Goal: Task Accomplishment & Management: Complete application form

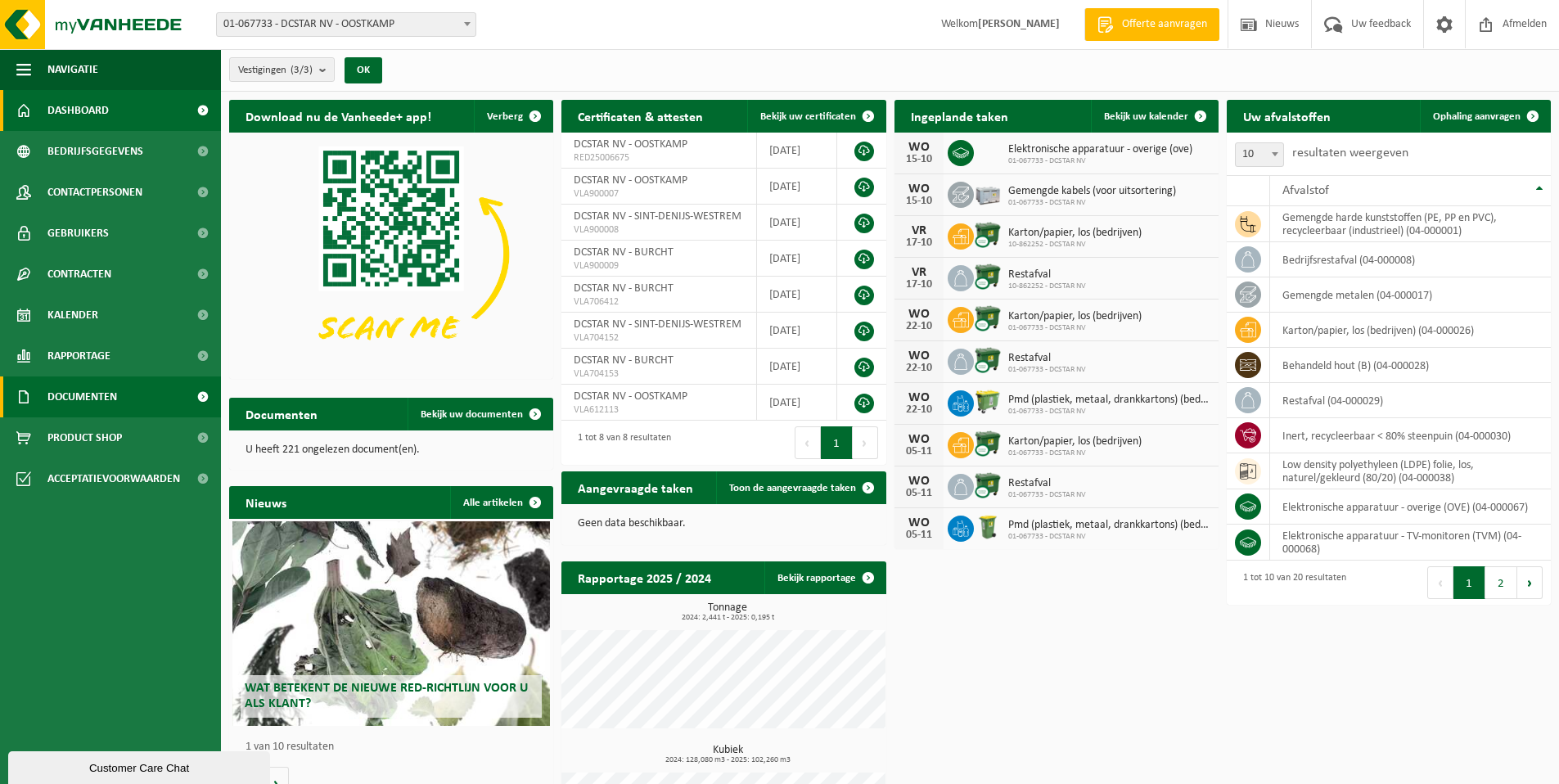
click at [87, 392] on span "Documenten" at bounding box center [82, 396] width 69 height 41
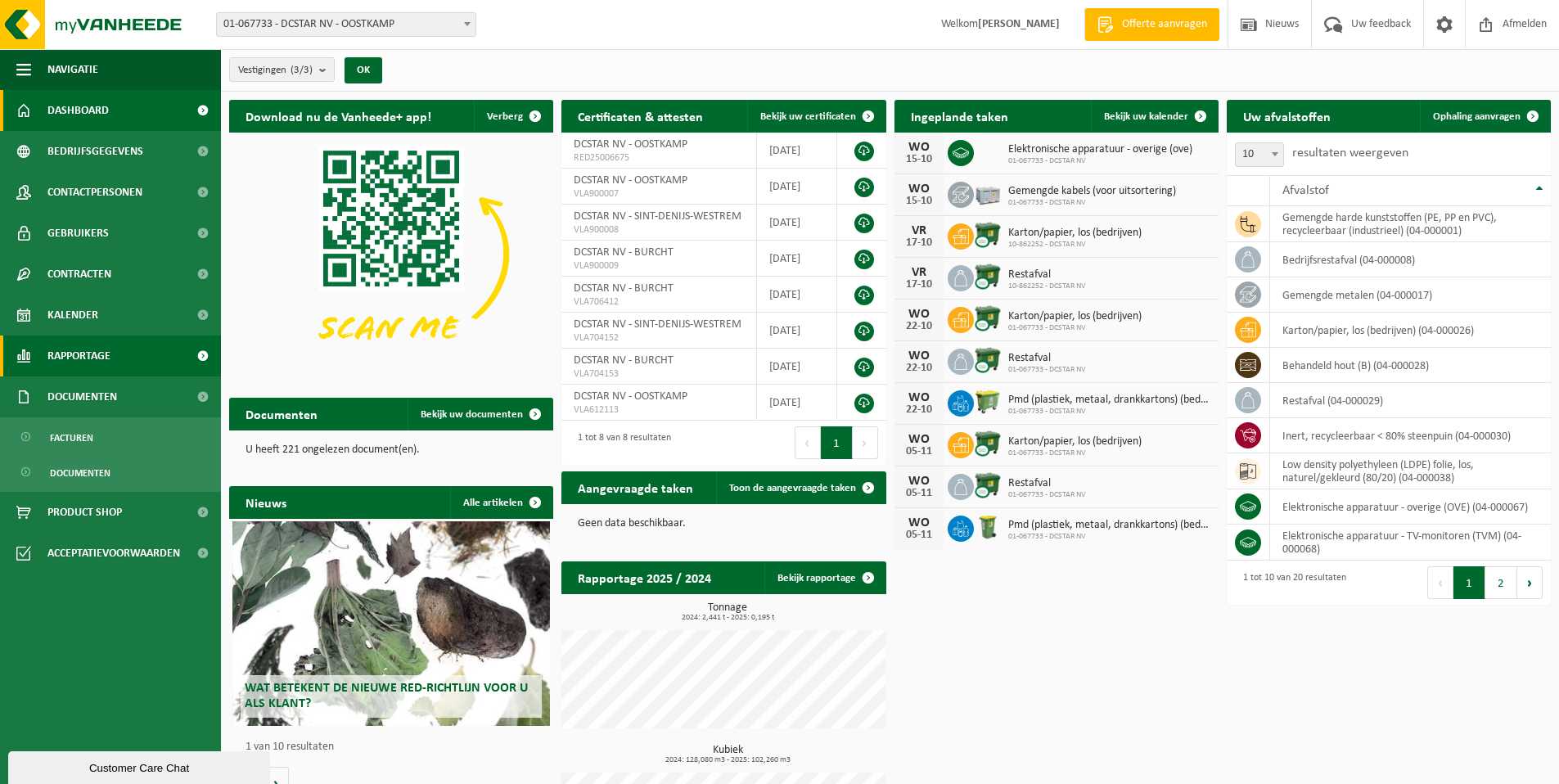
click at [99, 354] on span "Rapportage" at bounding box center [79, 356] width 63 height 41
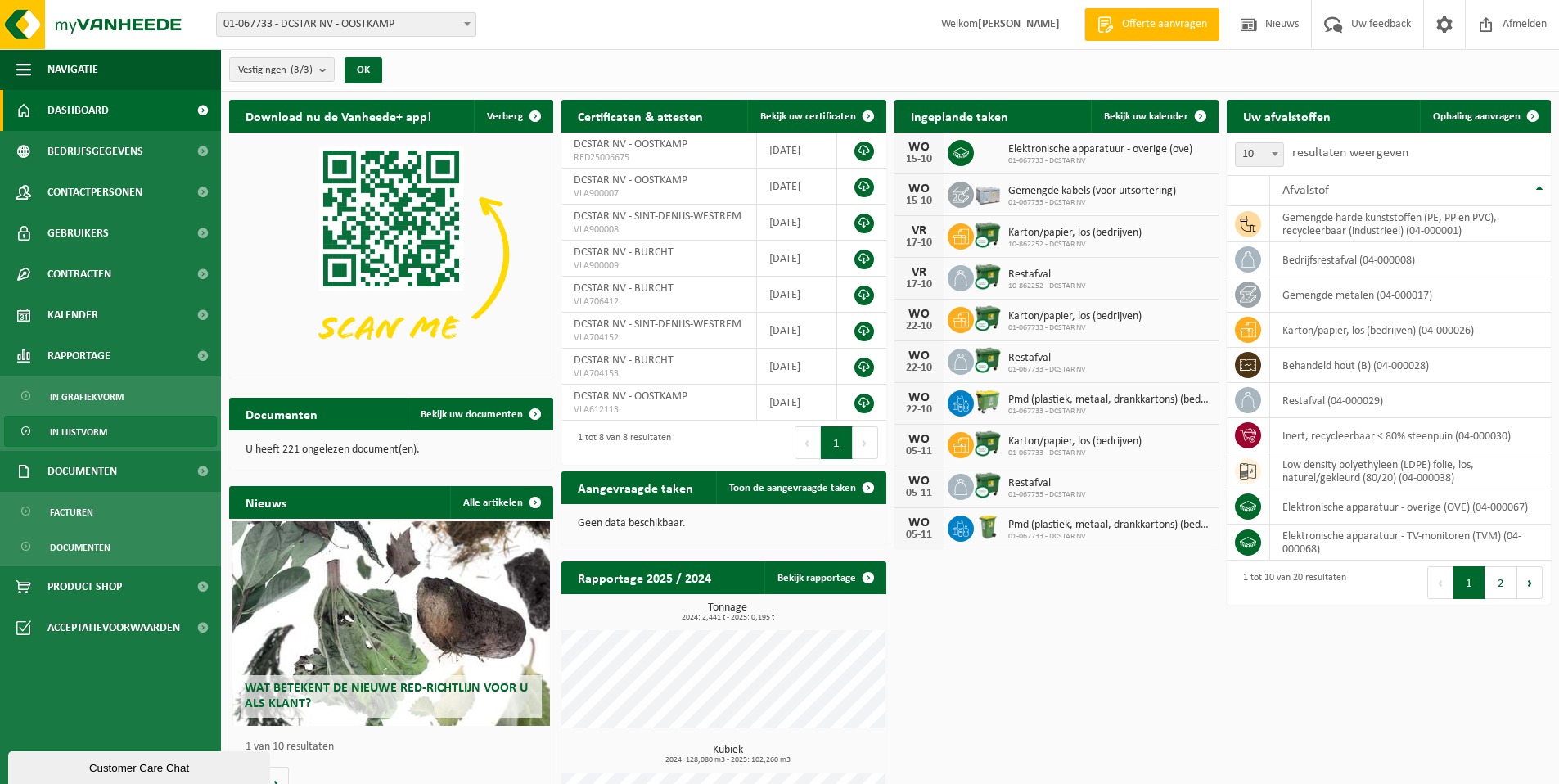
click at [99, 425] on span "In lijstvorm" at bounding box center [79, 432] width 58 height 31
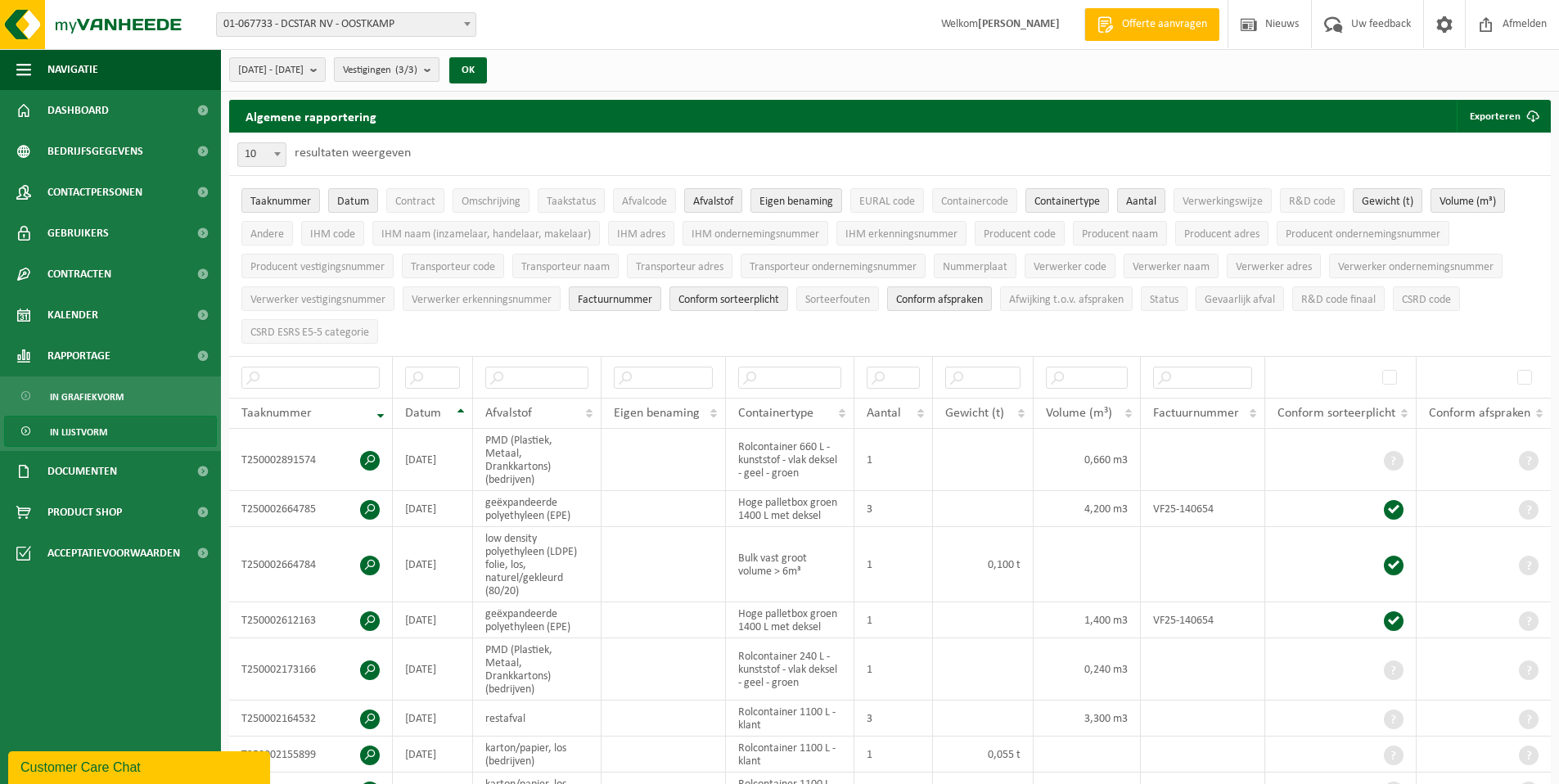
click at [439, 64] on b "submit" at bounding box center [431, 70] width 14 height 23
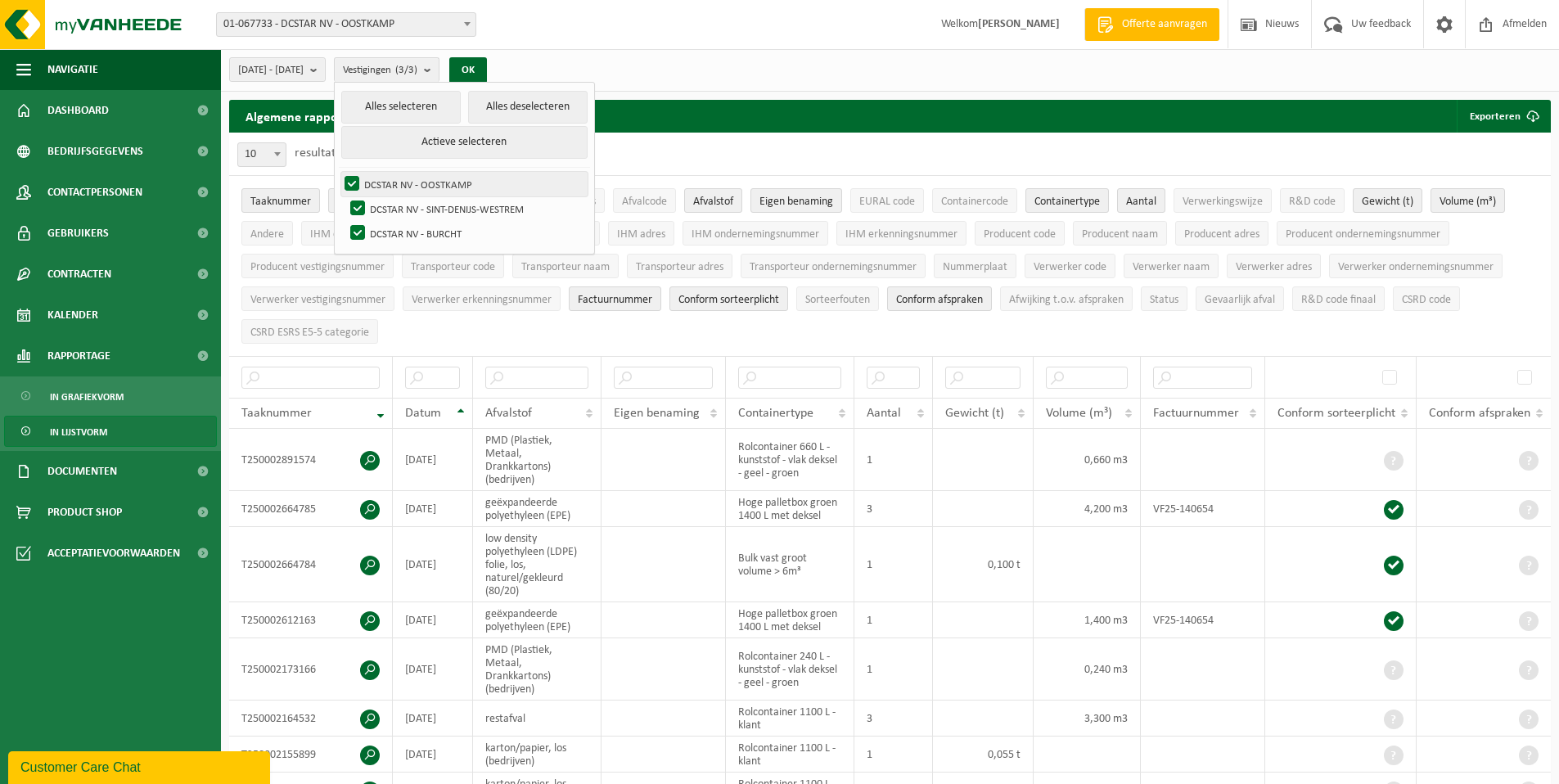
click at [469, 185] on label "DCSTAR NV - OOSTKAMP" at bounding box center [465, 184] width 247 height 25
click at [339, 172] on input "DCSTAR NV - OOSTKAMP" at bounding box center [338, 171] width 1 height 1
click at [394, 182] on label "DCSTAR NV - OOSTKAMP" at bounding box center [465, 184] width 247 height 25
click at [339, 172] on input "DCSTAR NV - OOSTKAMP" at bounding box center [338, 171] width 1 height 1
checkbox input "true"
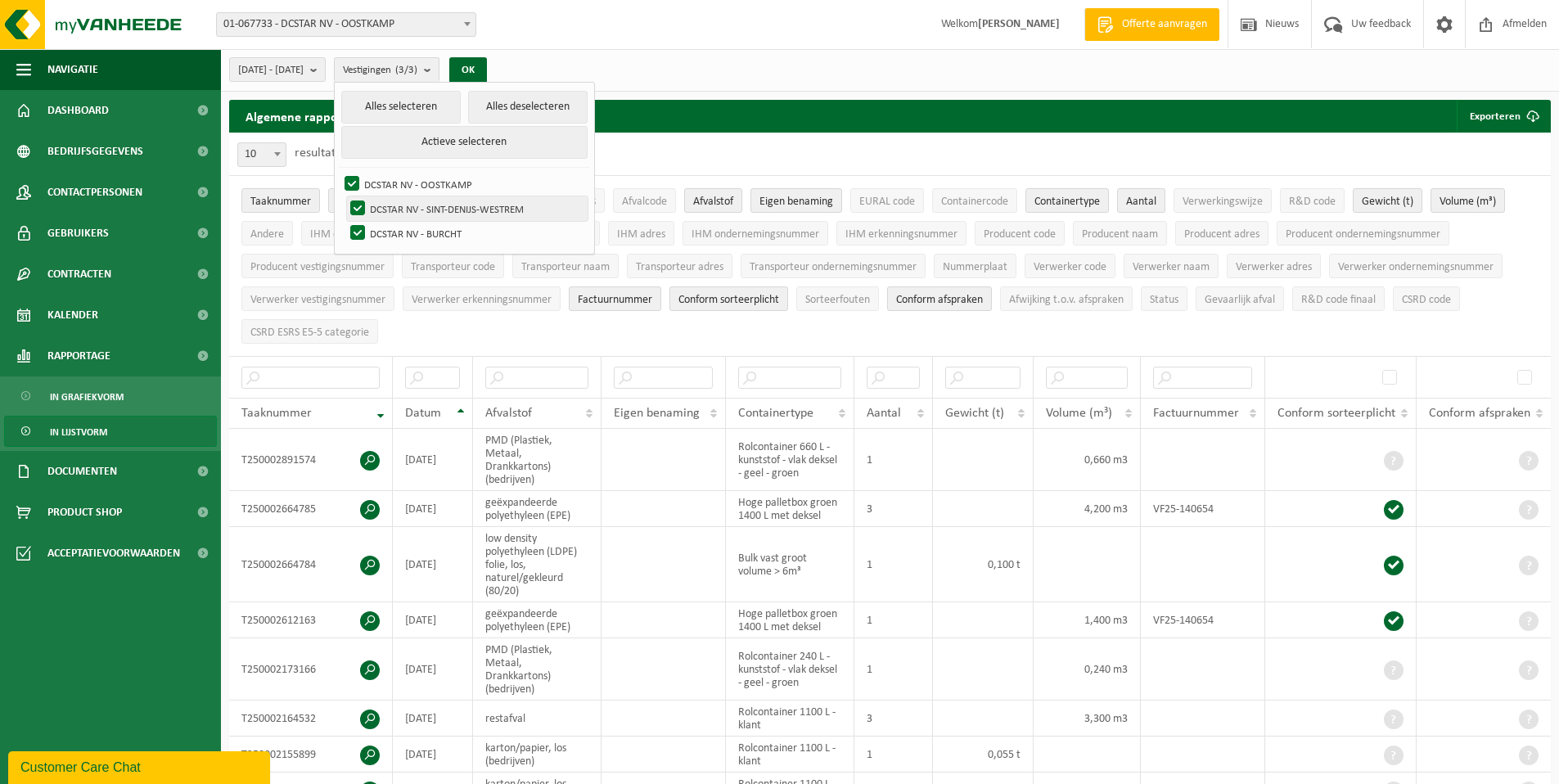
click at [399, 208] on label "DCSTAR NV - SINT-DENIJS-WESTREM" at bounding box center [468, 209] width 241 height 25
click at [345, 197] on input "DCSTAR NV - SINT-DENIJS-WESTREM" at bounding box center [344, 196] width 1 height 1
checkbox input "false"
click at [404, 231] on label "DCSTAR NV - BURCHT" at bounding box center [468, 233] width 241 height 25
click at [345, 221] on input "DCSTAR NV - BURCHT" at bounding box center [344, 220] width 1 height 1
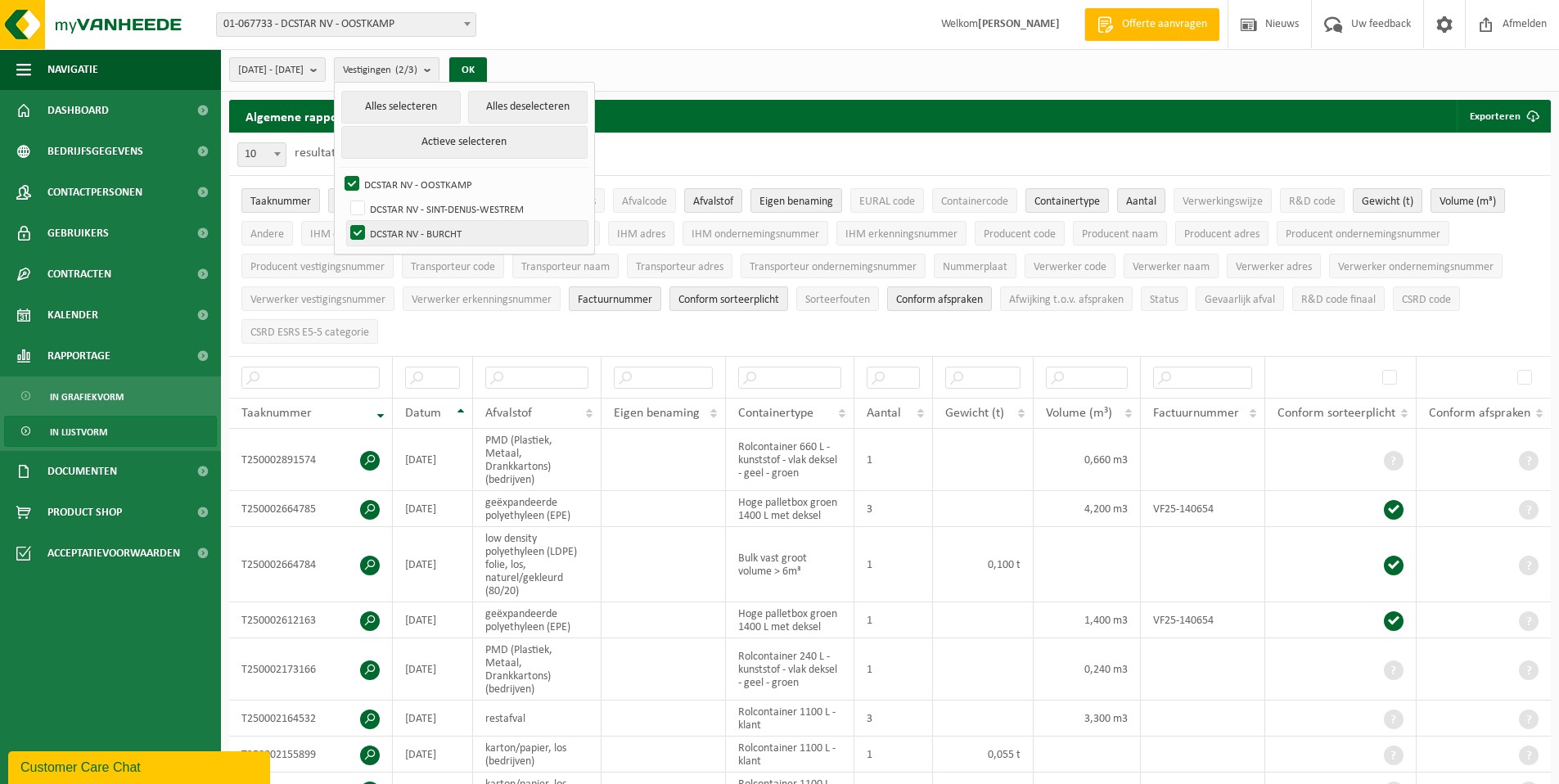
checkbox input "false"
click at [510, 137] on button "Actieve selecteren" at bounding box center [465, 142] width 247 height 33
checkbox input "true"
click at [404, 204] on label "DCSTAR NV - SINT-DENIJS-WESTREM" at bounding box center [468, 209] width 241 height 25
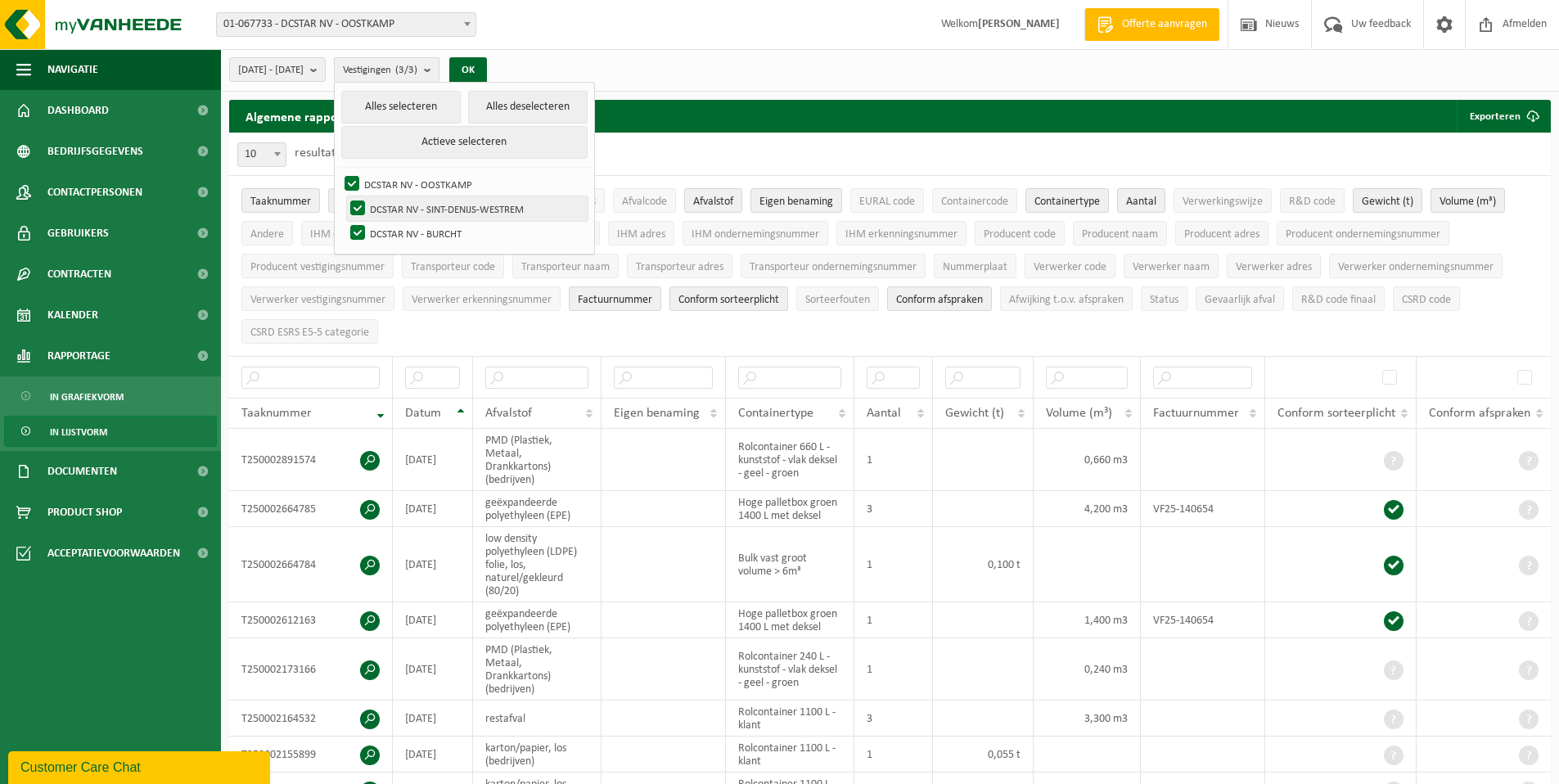
click at [345, 197] on input "DCSTAR NV - SINT-DENIJS-WESTREM" at bounding box center [344, 196] width 1 height 1
checkbox input "false"
click at [397, 236] on label "DCSTAR NV - BURCHT" at bounding box center [468, 233] width 241 height 25
click at [345, 221] on input "DCSTAR NV - BURCHT" at bounding box center [344, 220] width 1 height 1
checkbox input "false"
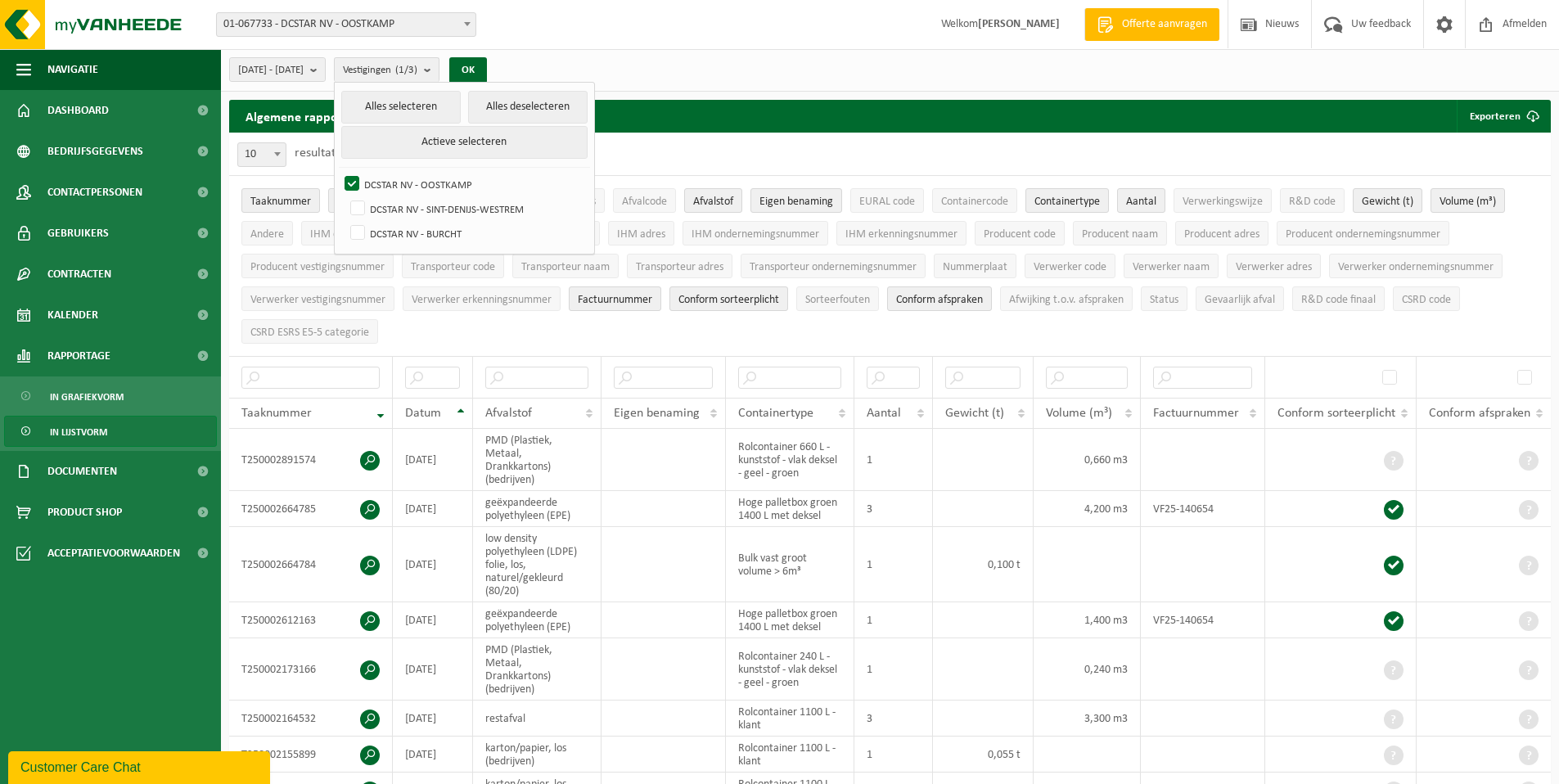
click at [638, 48] on div "Vestiging: 01-067733 - DCSTAR NV - OOSTKAMP 10-864161 - DCSTAR NV - BURCHT 10-8…" at bounding box center [780, 25] width 1559 height 50
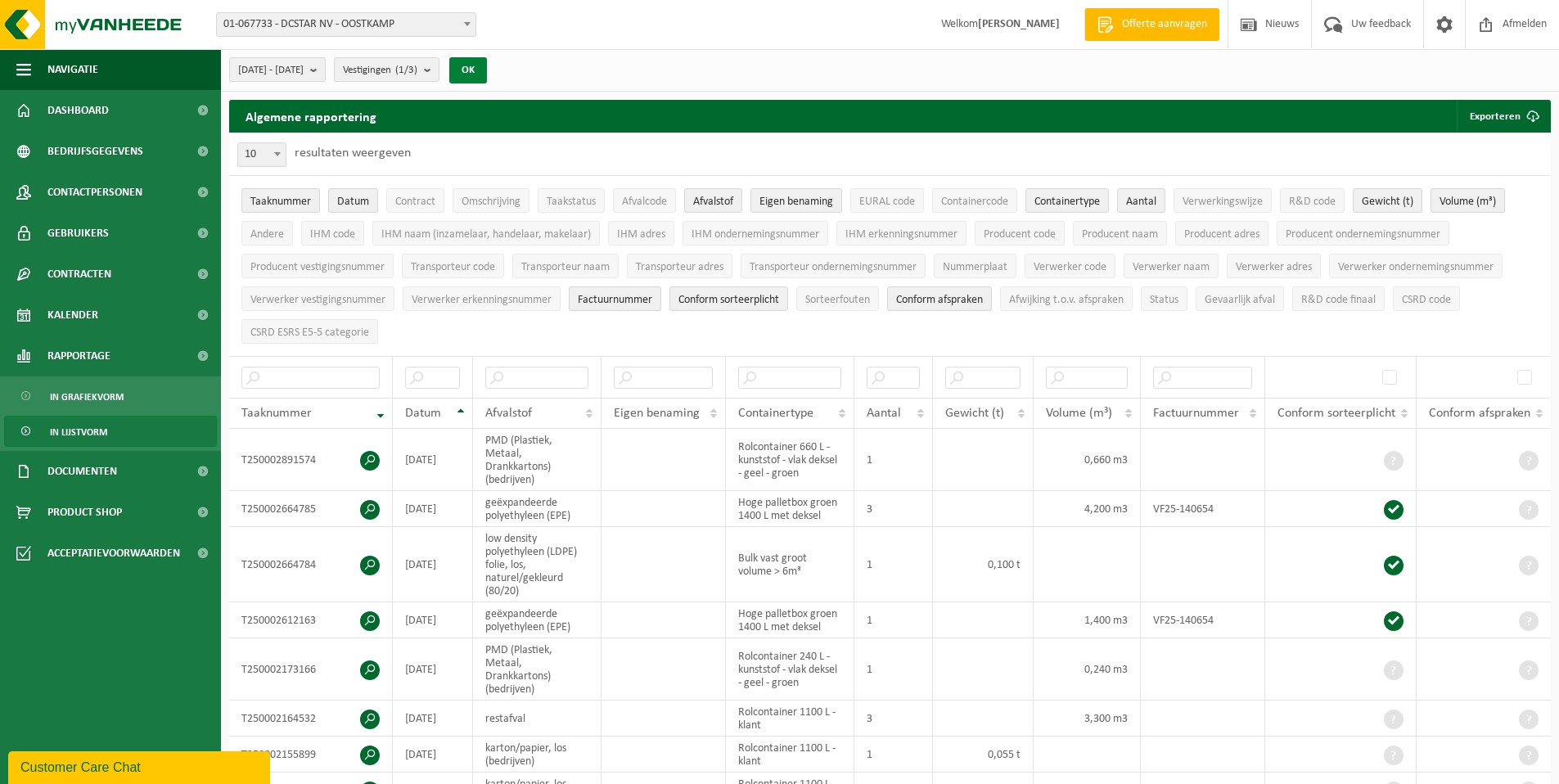
click at [487, 76] on button "OK" at bounding box center [468, 70] width 37 height 26
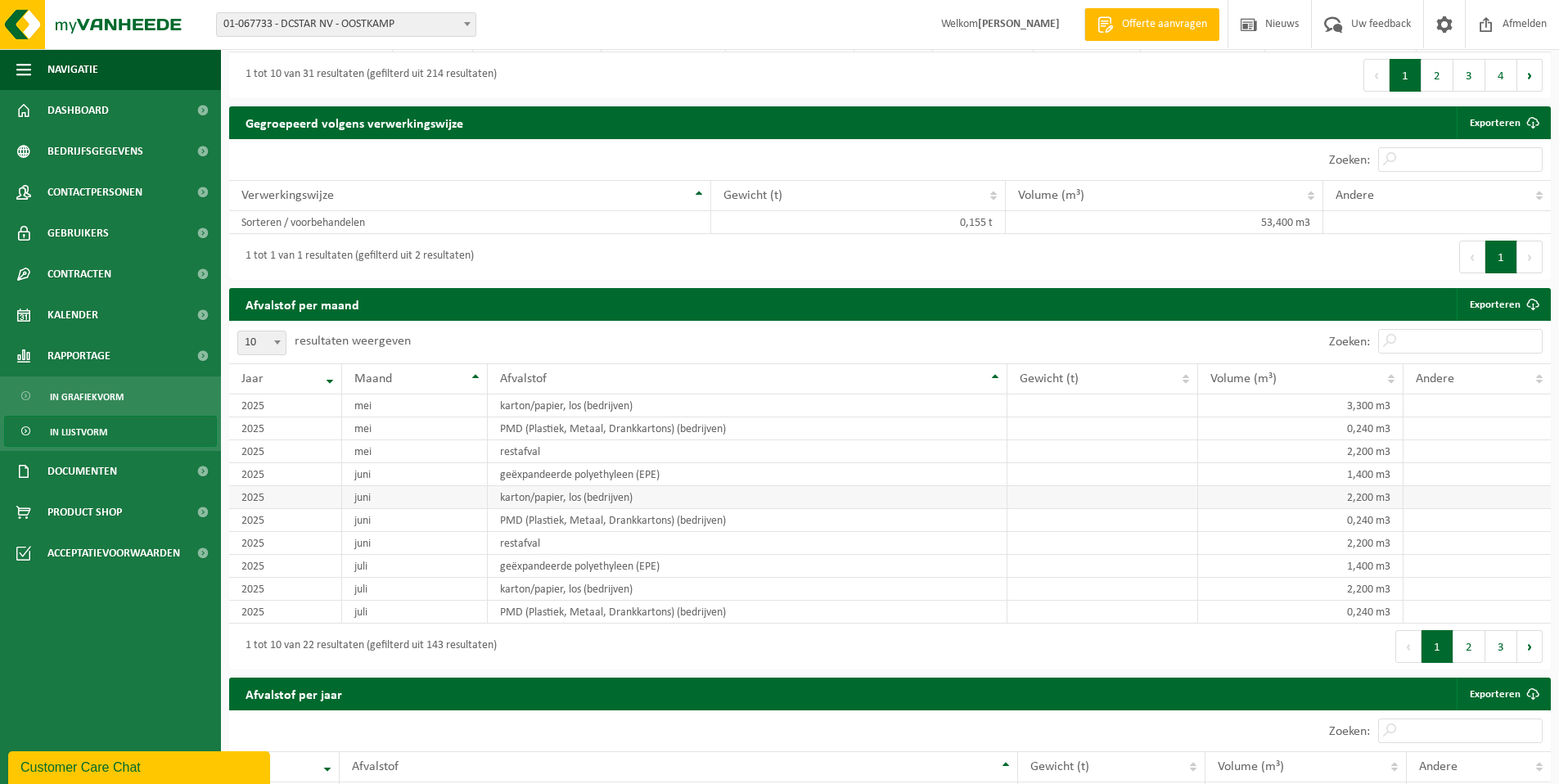
scroll to position [828, 0]
click at [328, 364] on th "Jaar" at bounding box center [286, 379] width 113 height 31
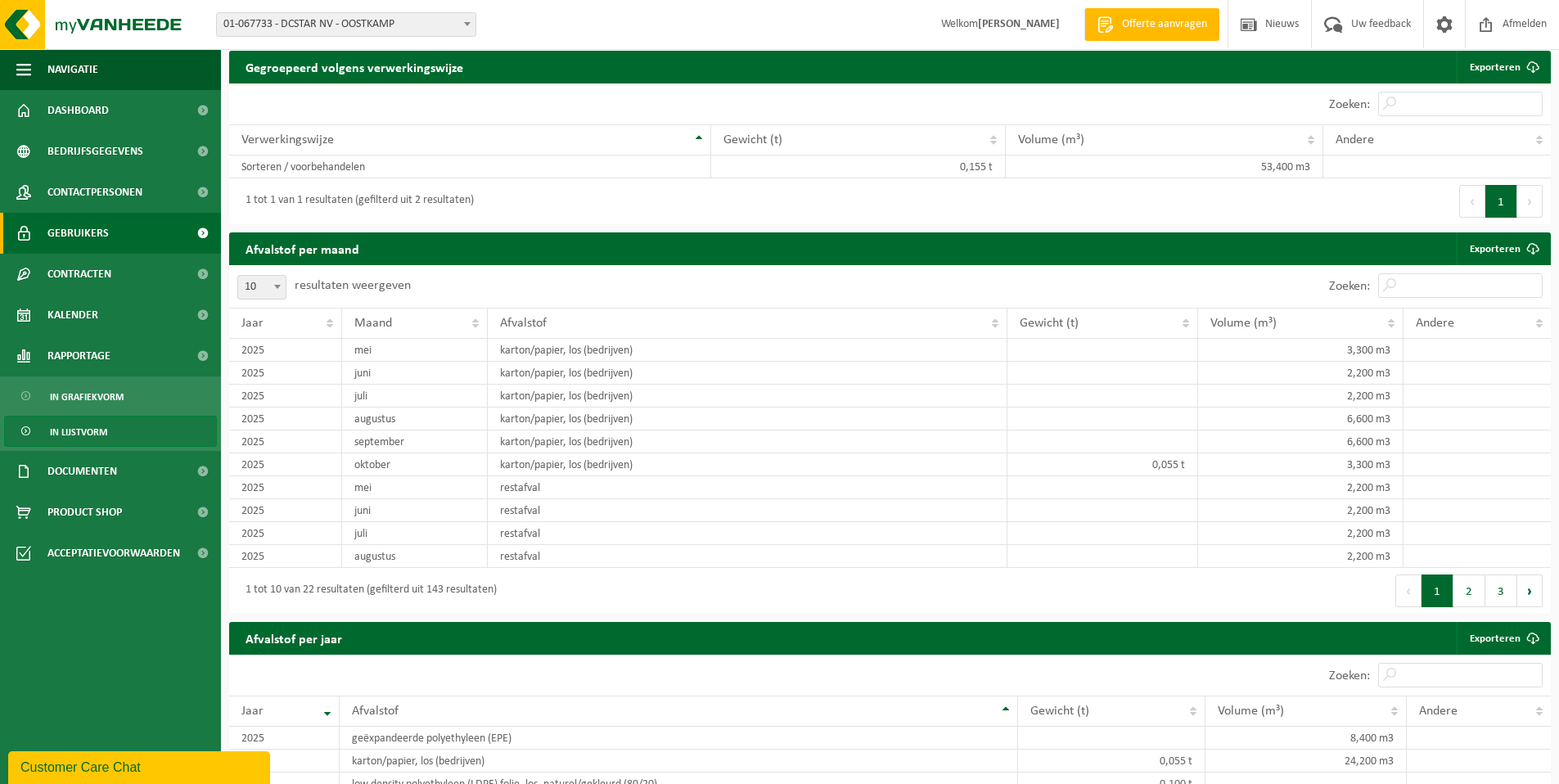
scroll to position [886, 0]
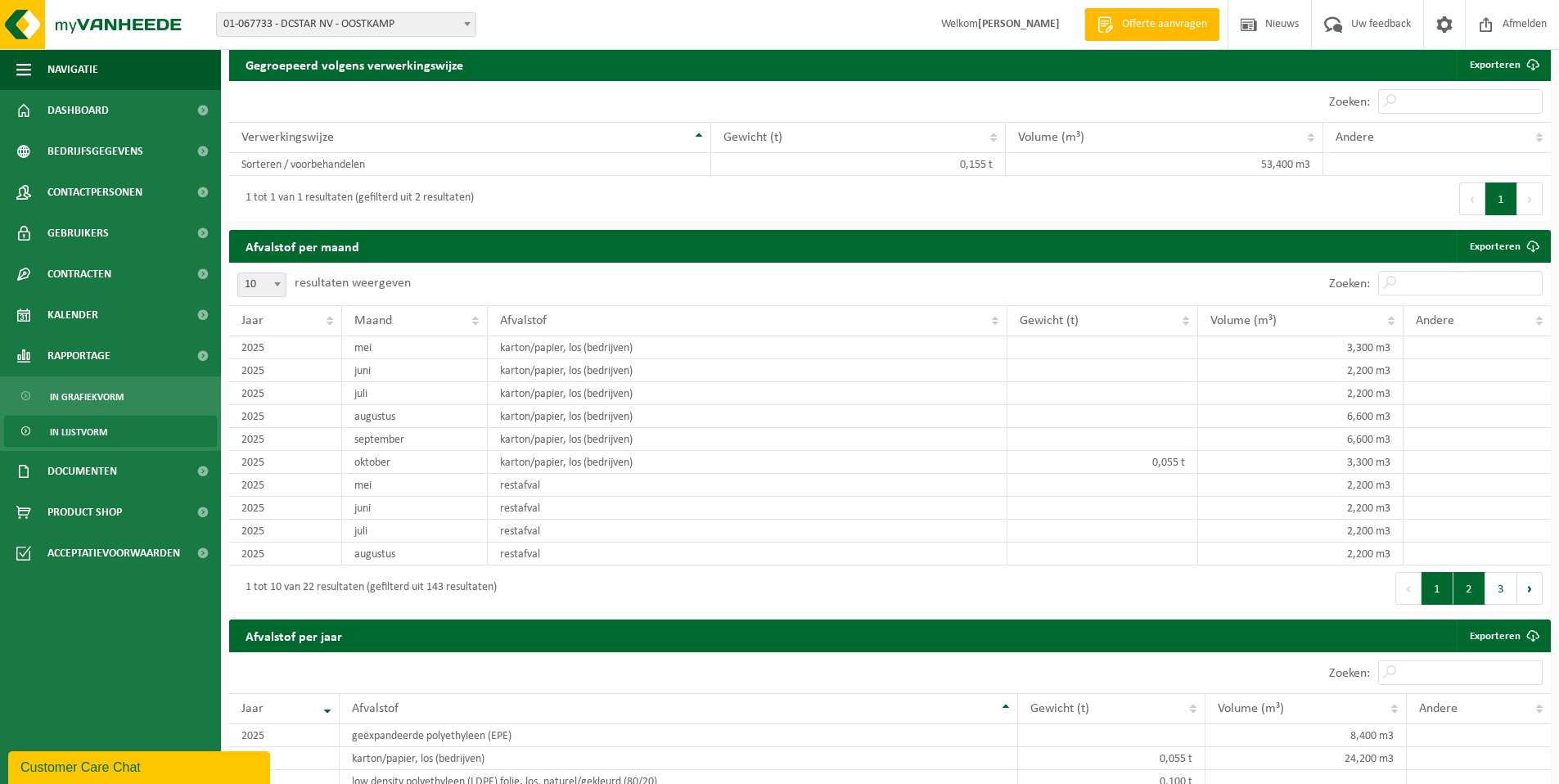
click at [1467, 572] on button "2" at bounding box center [1469, 588] width 32 height 33
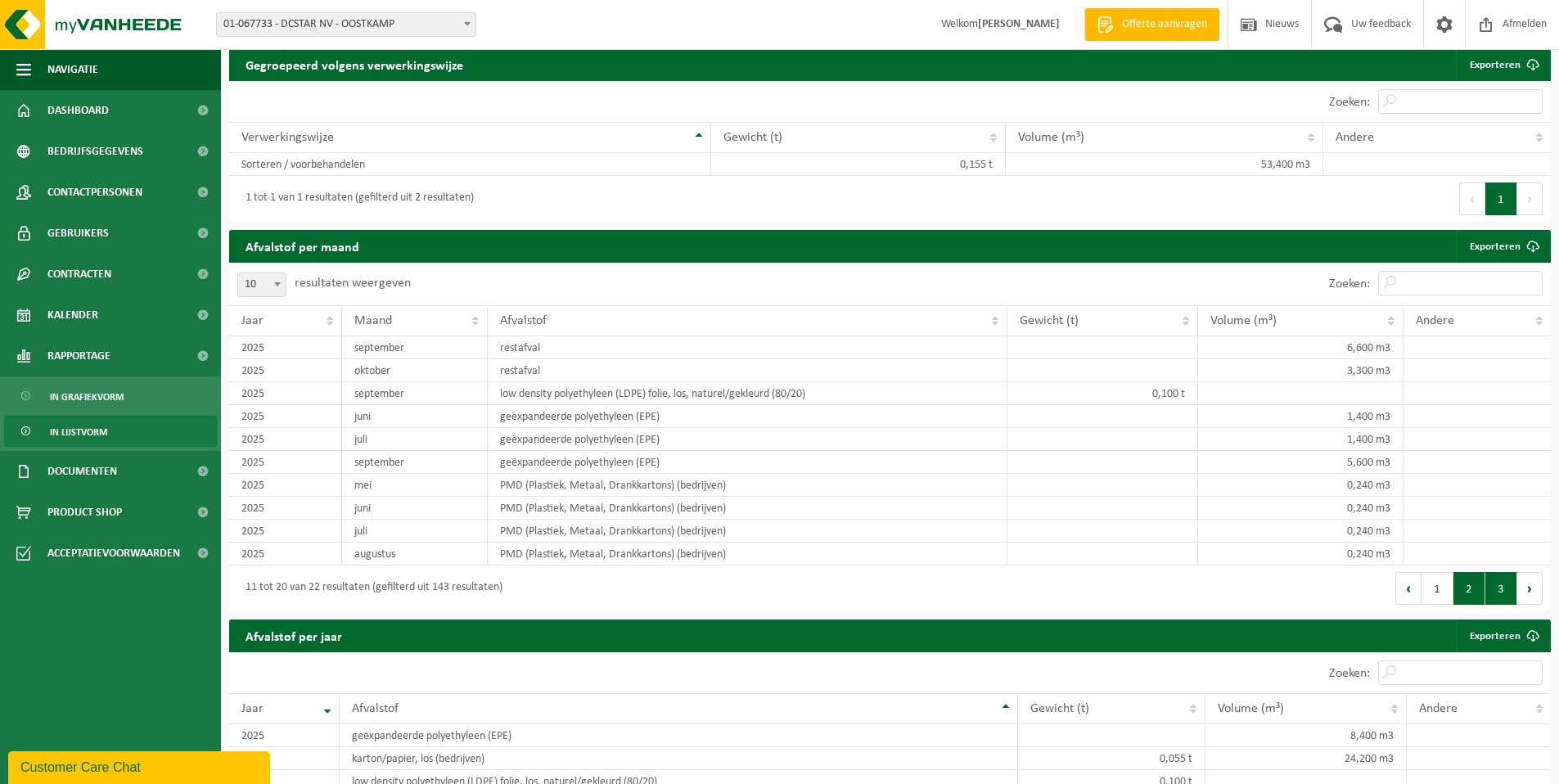
click at [1497, 572] on button "3" at bounding box center [1501, 588] width 32 height 33
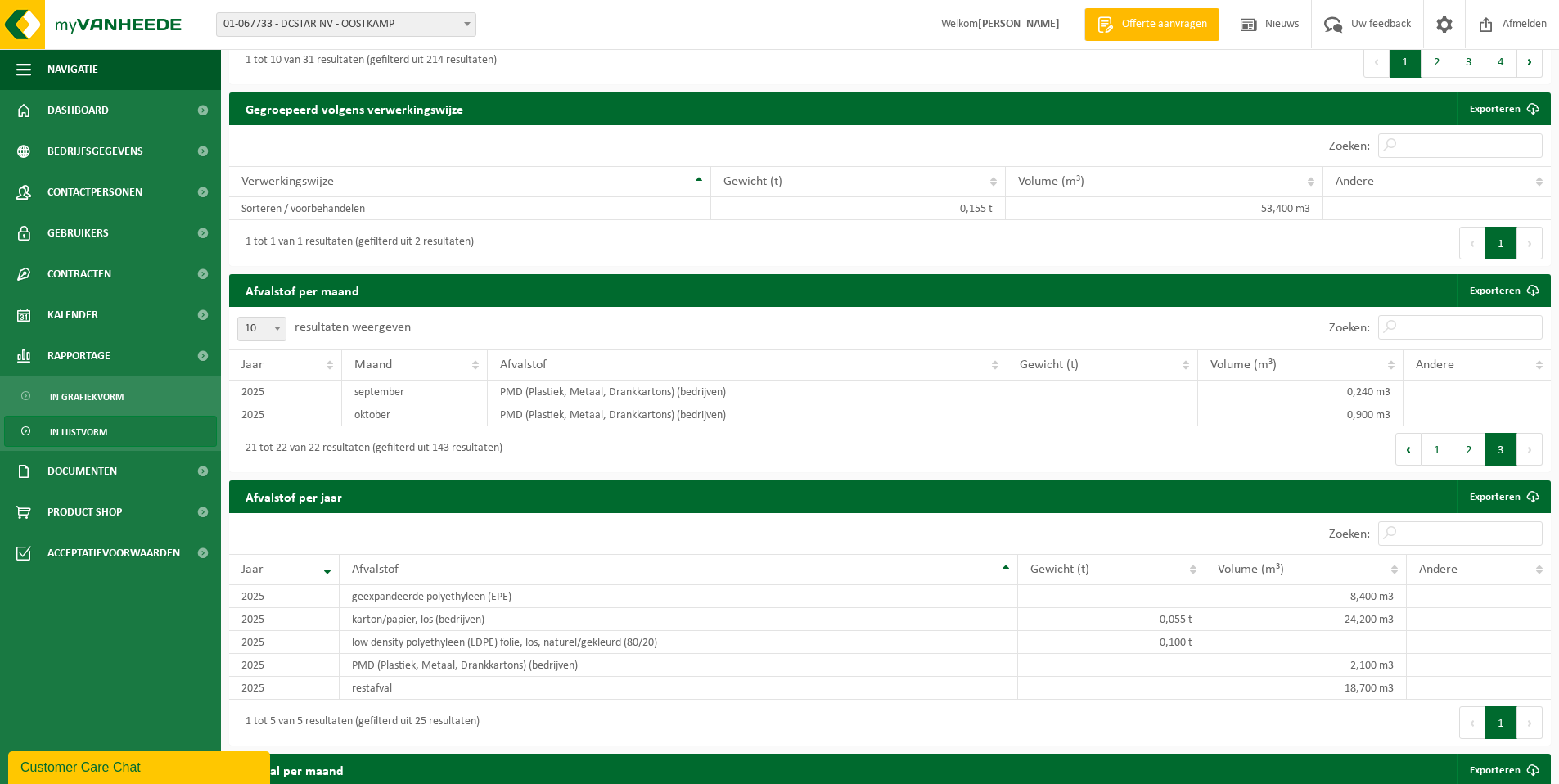
scroll to position [829, 0]
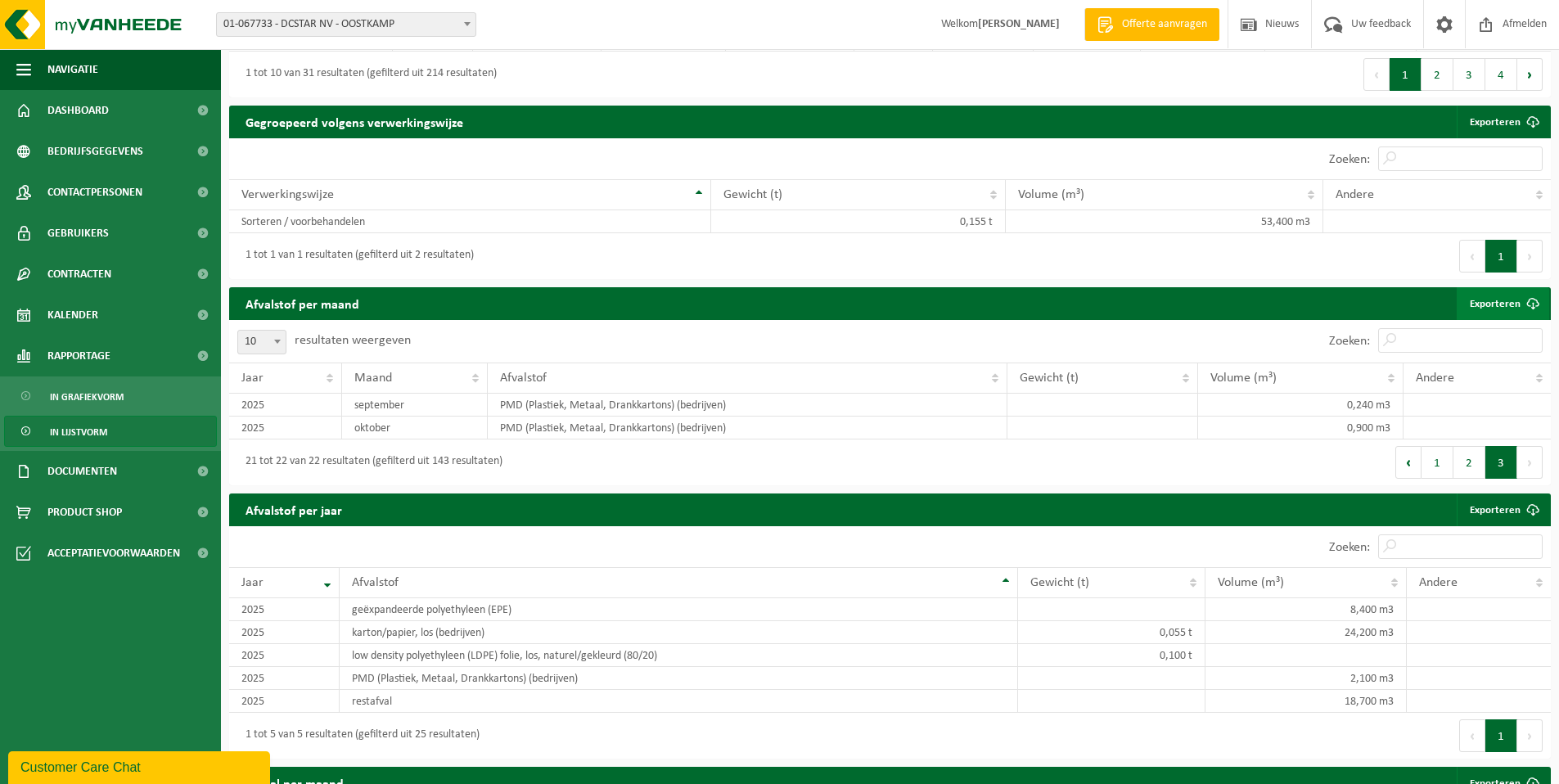
click at [1485, 287] on link "Exporteren" at bounding box center [1503, 303] width 92 height 33
click at [464, 25] on b at bounding box center [467, 24] width 7 height 4
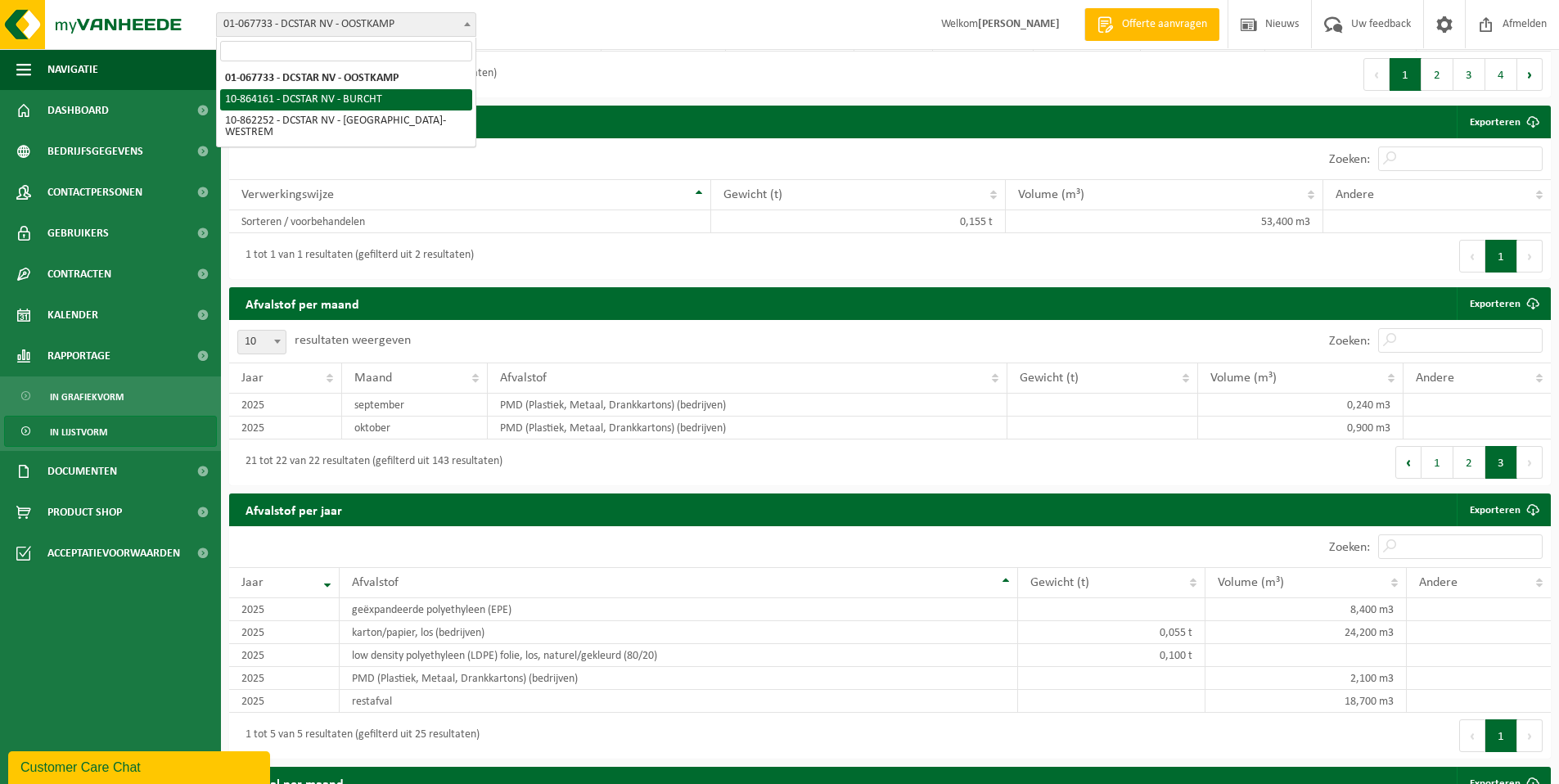
select select "101912"
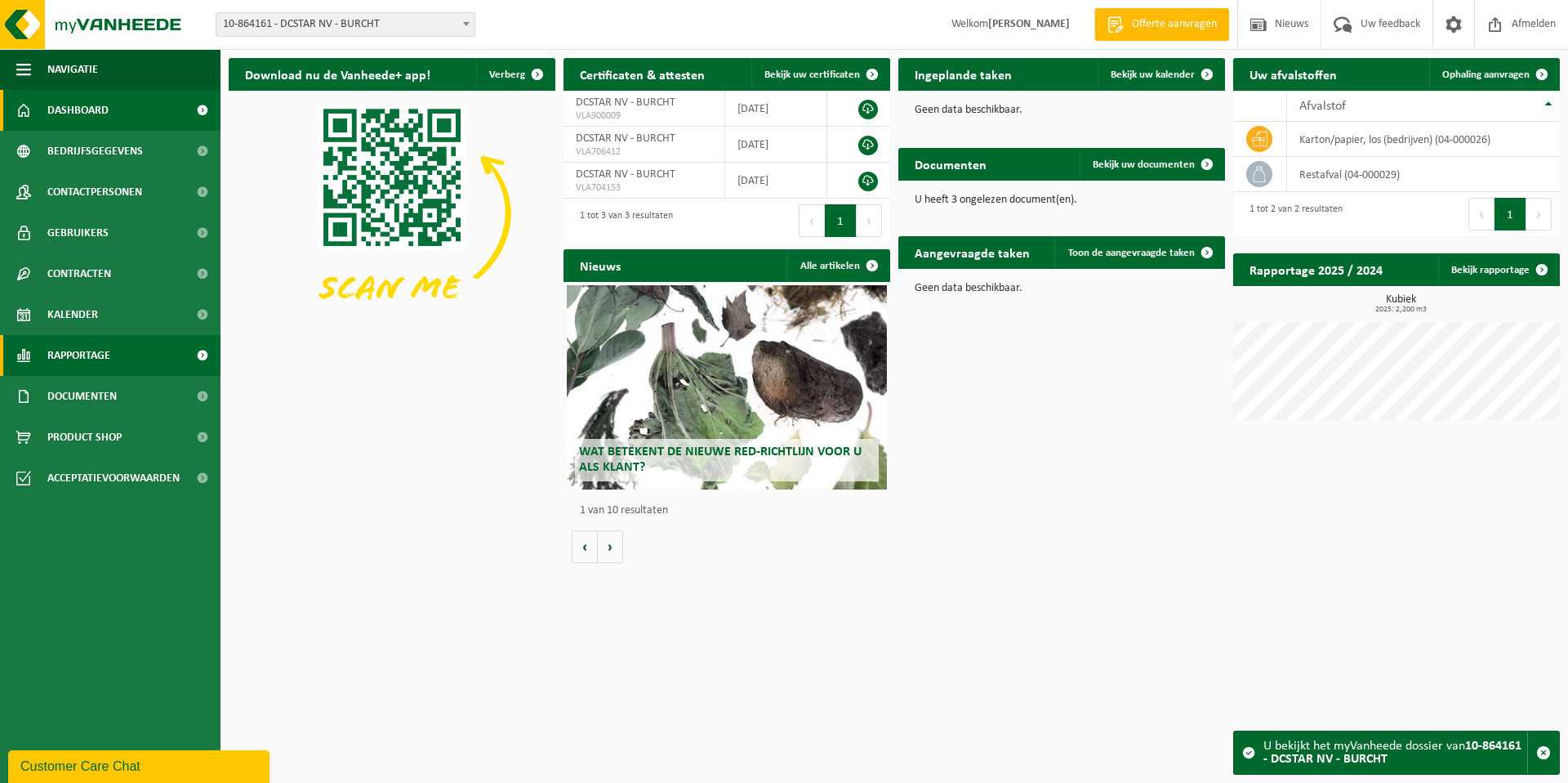
click at [174, 351] on link "Rapportage" at bounding box center [110, 356] width 220 height 41
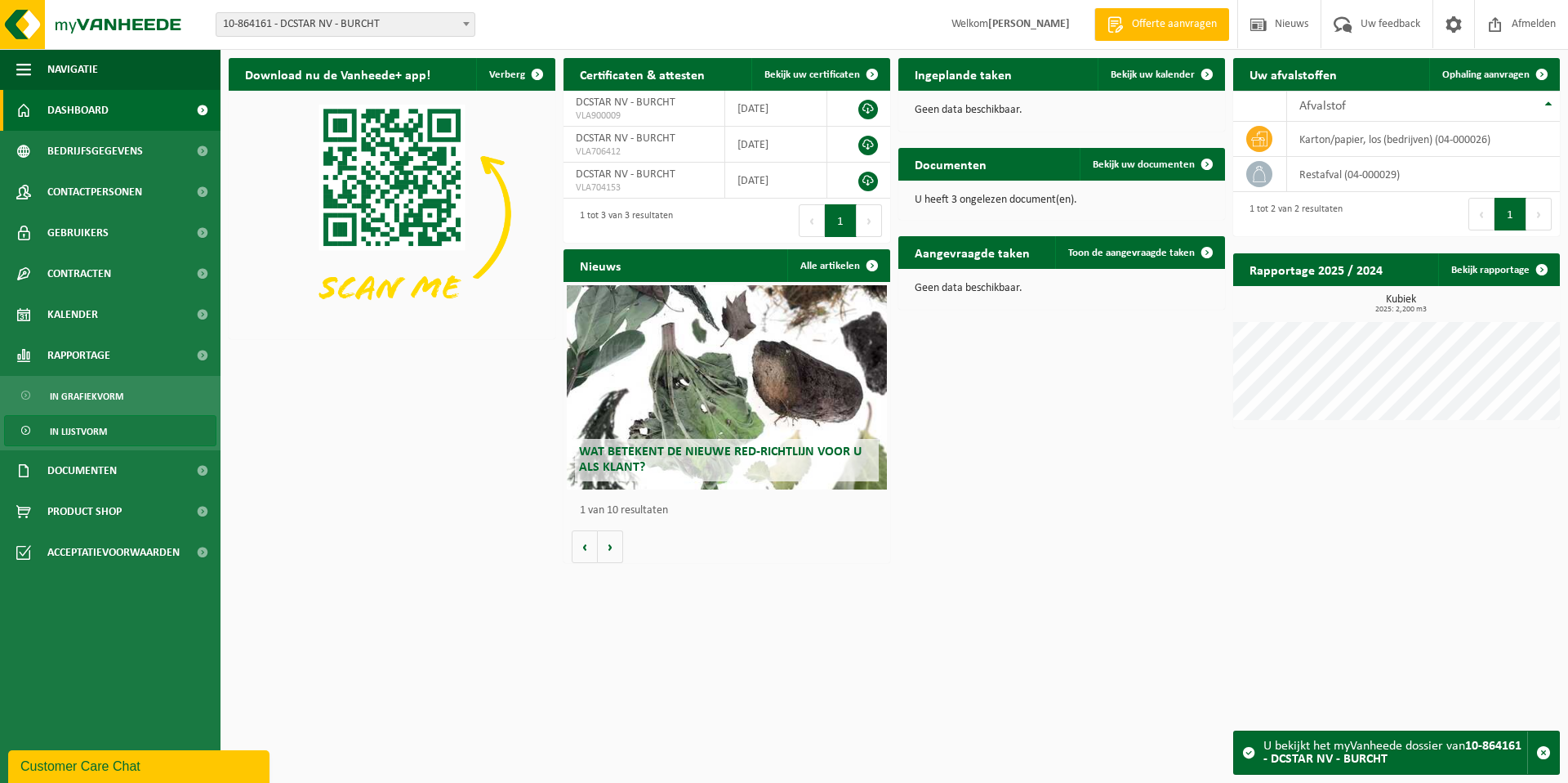
click at [117, 418] on link "In lijstvorm" at bounding box center [110, 430] width 213 height 31
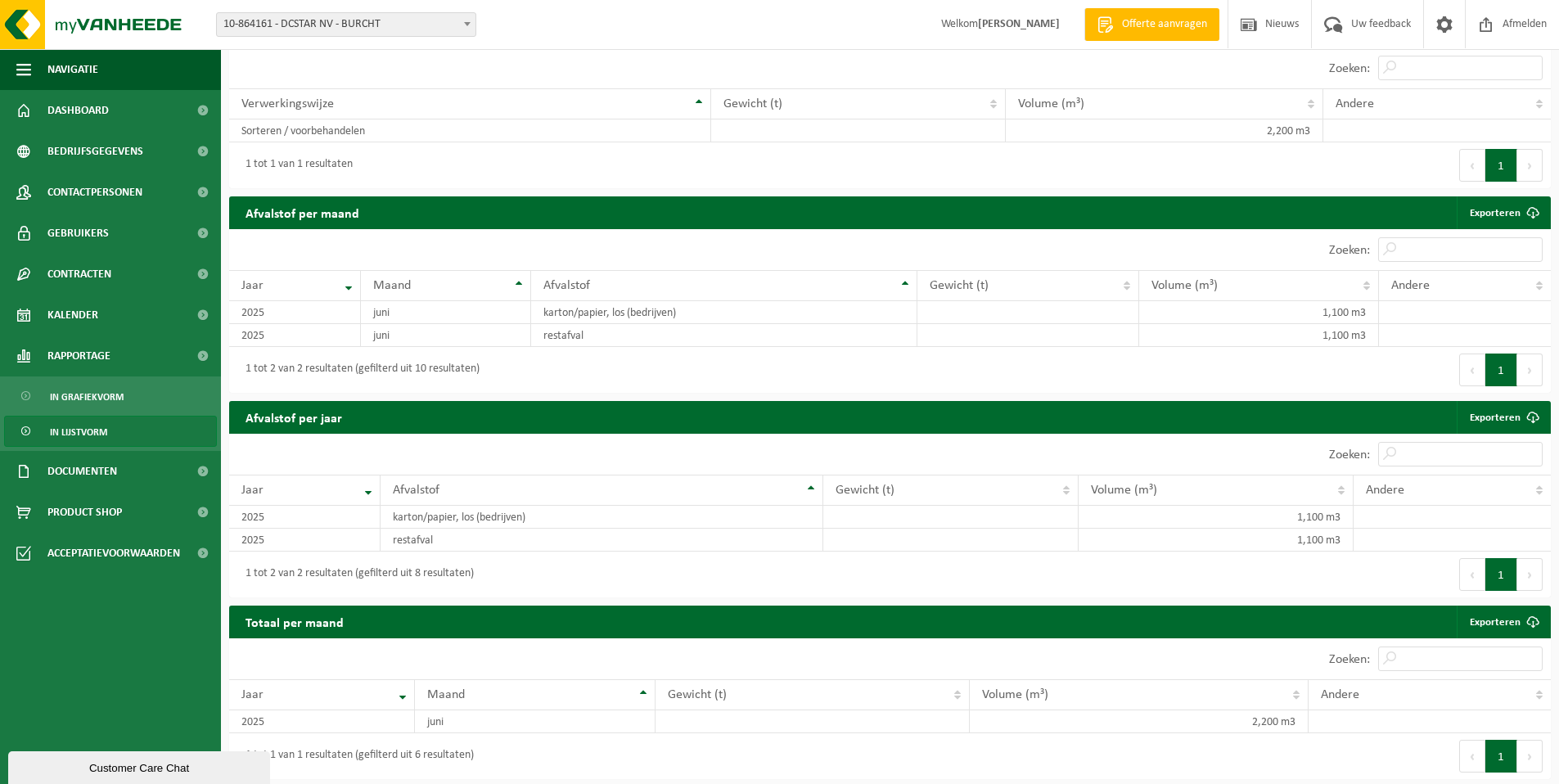
scroll to position [501, 0]
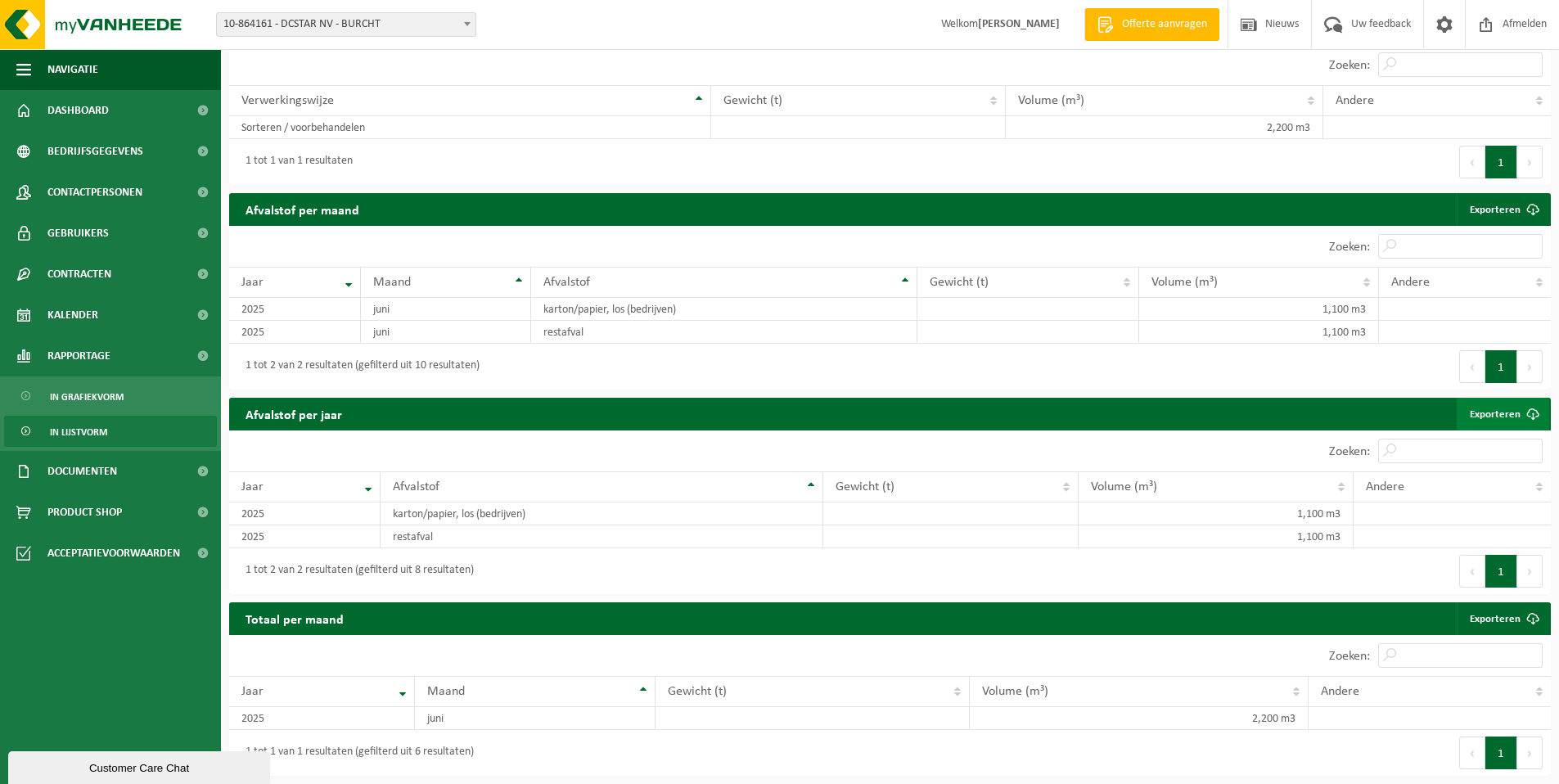
click at [1502, 414] on link "Exporteren" at bounding box center [1503, 414] width 92 height 33
click at [464, 22] on b at bounding box center [467, 24] width 7 height 4
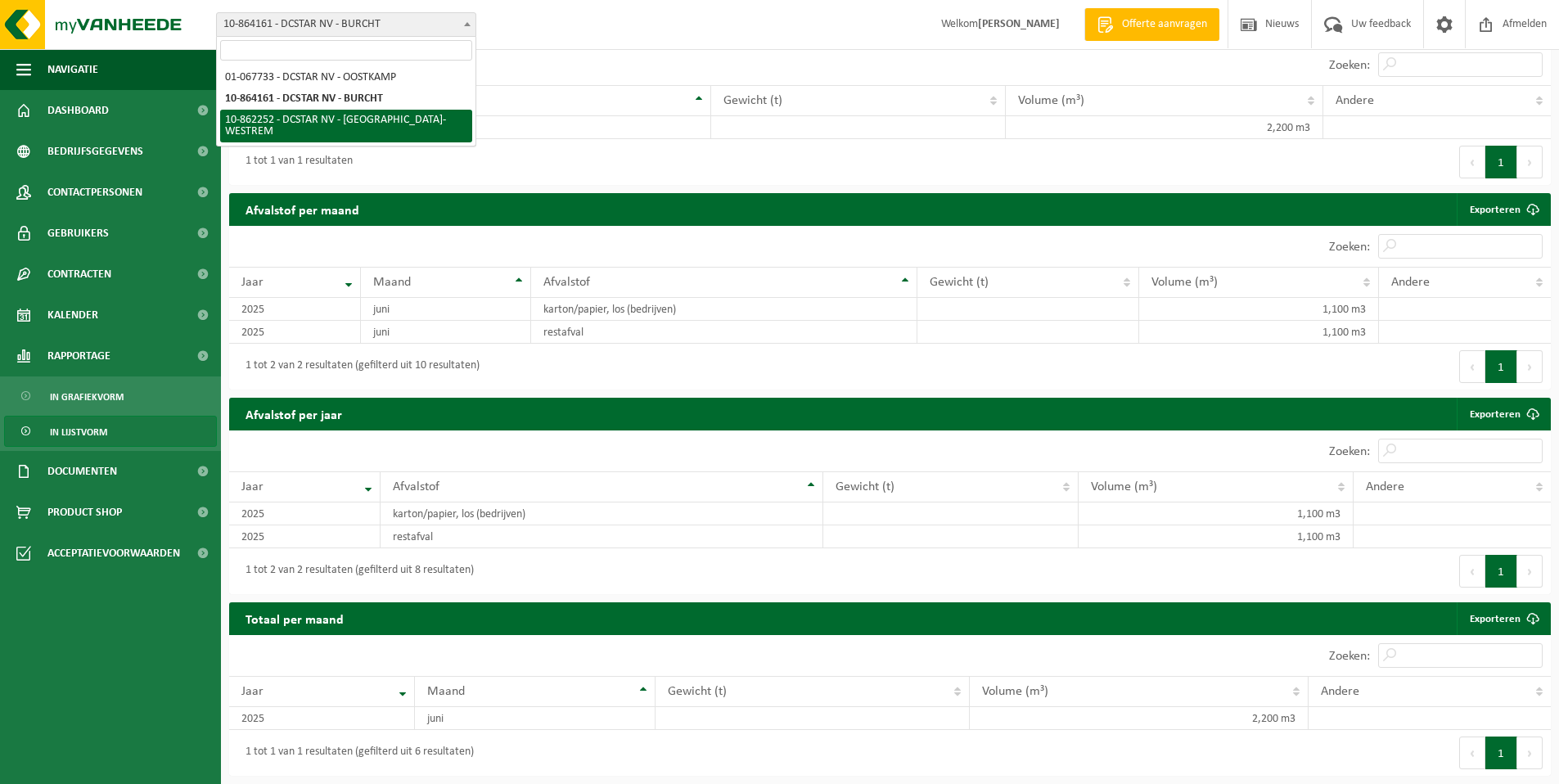
select select "100967"
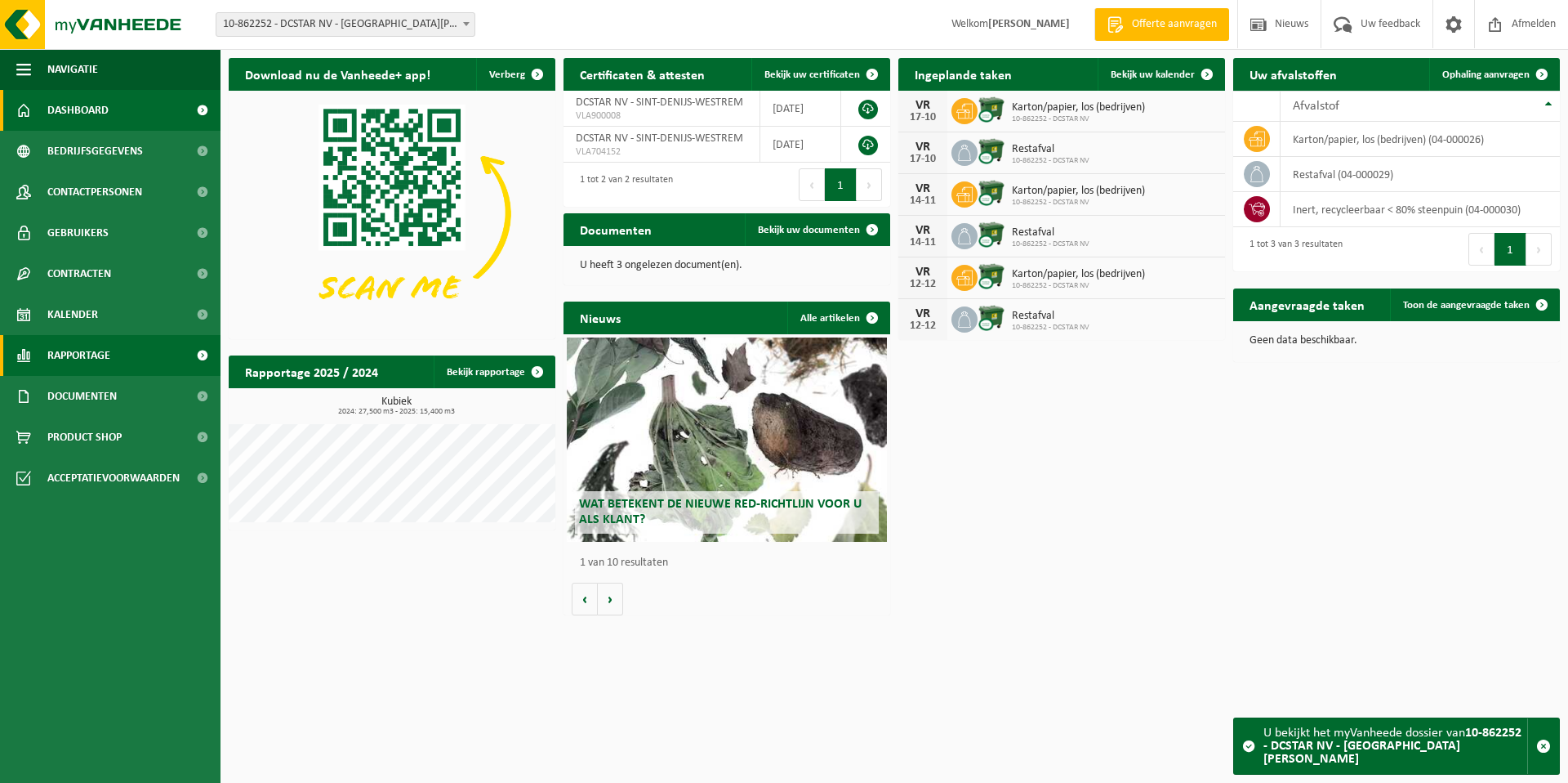
click at [97, 351] on span "Rapportage" at bounding box center [79, 356] width 63 height 41
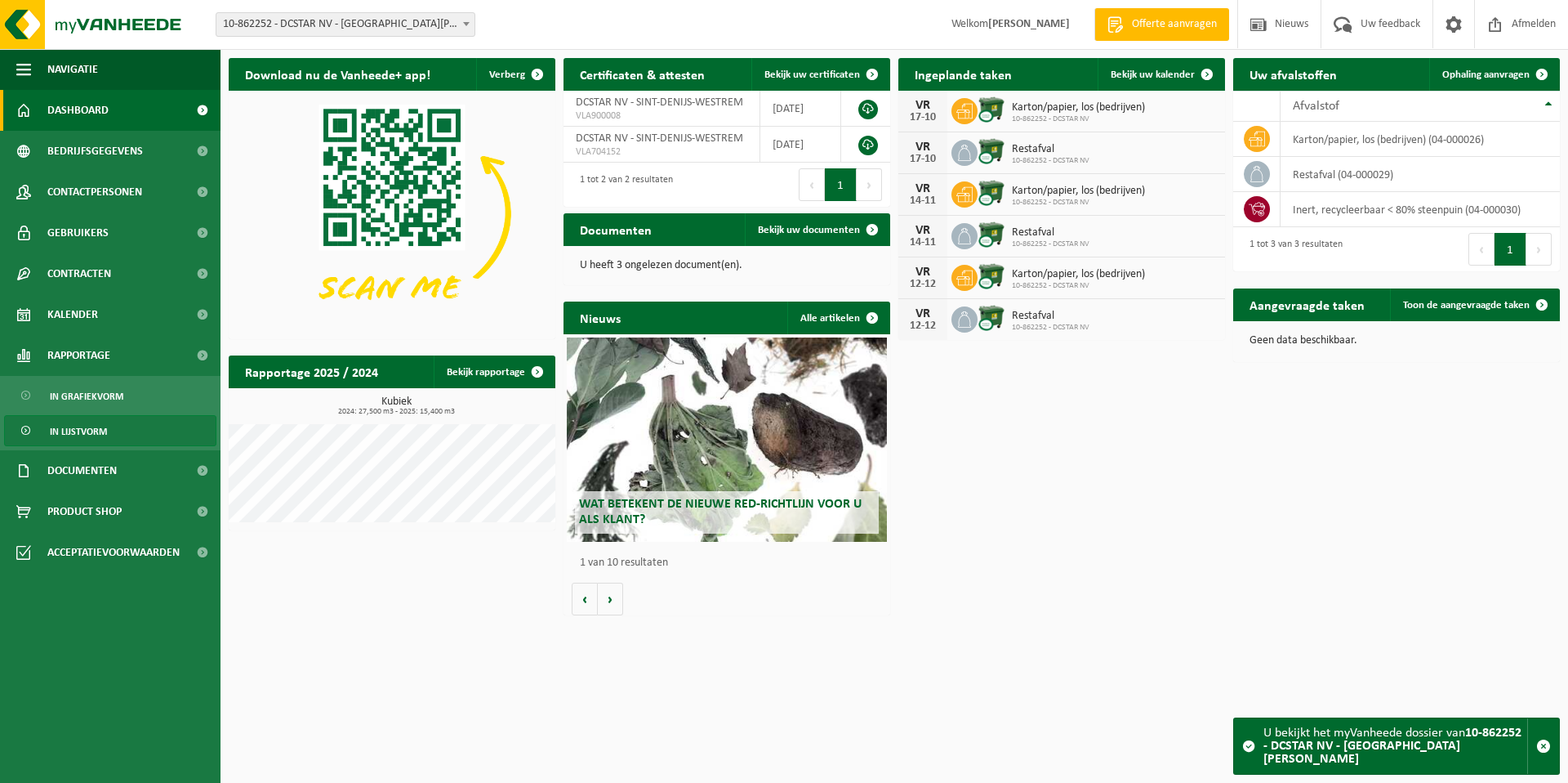
click at [108, 434] on link "In lijstvorm" at bounding box center [110, 430] width 213 height 31
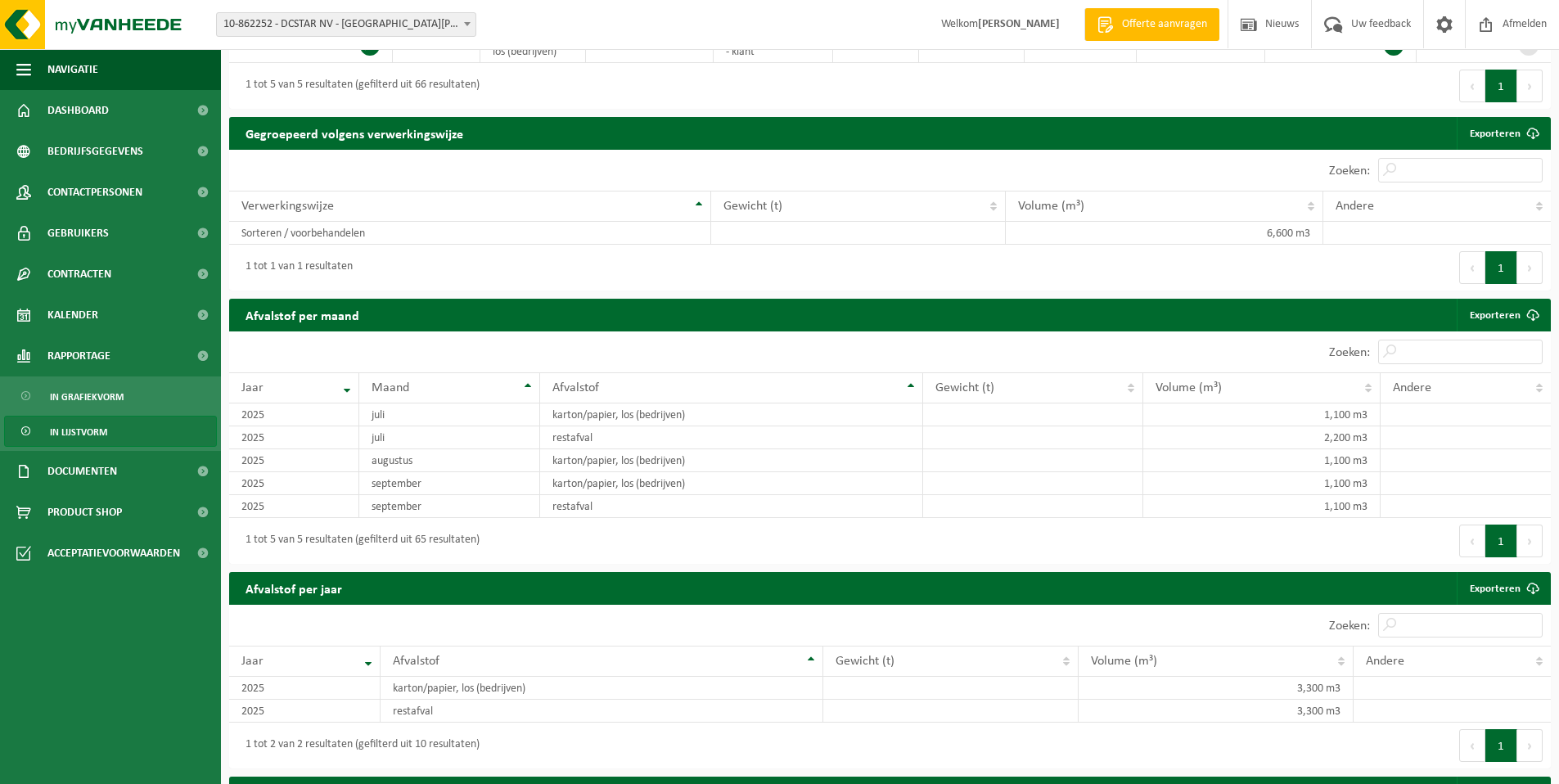
scroll to position [531, 0]
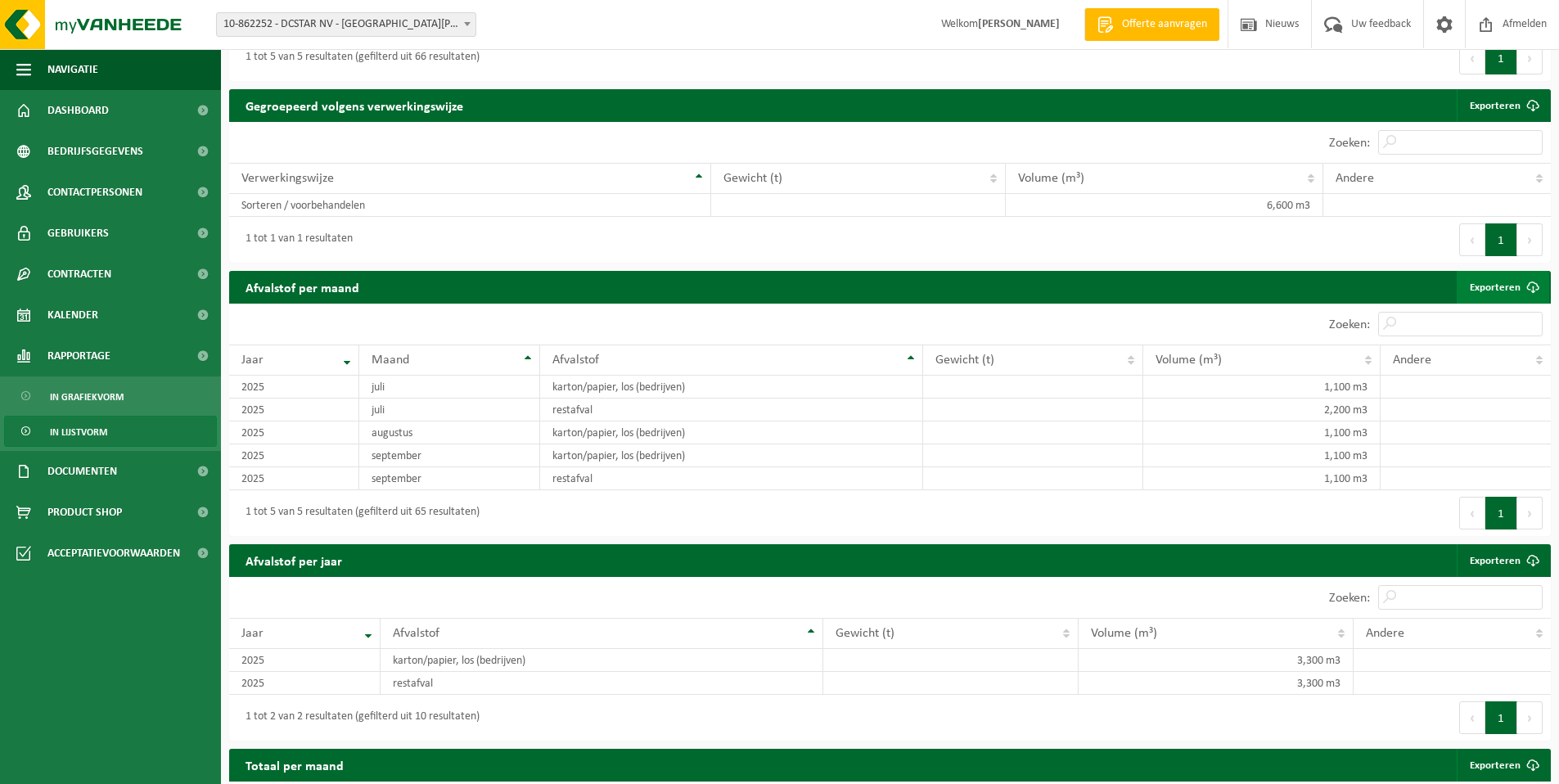
click at [1513, 286] on link "Exporteren" at bounding box center [1503, 287] width 92 height 33
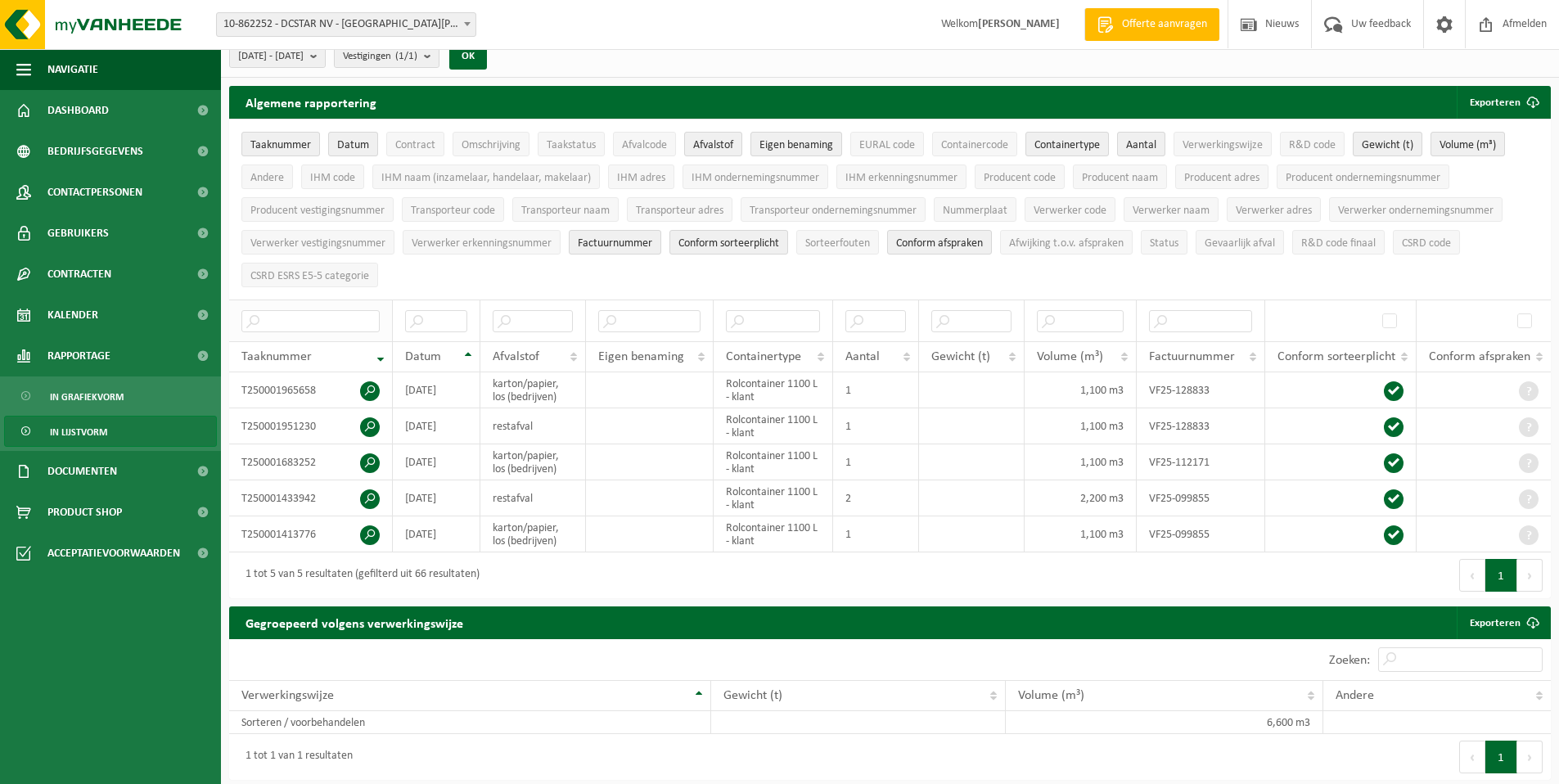
scroll to position [0, 0]
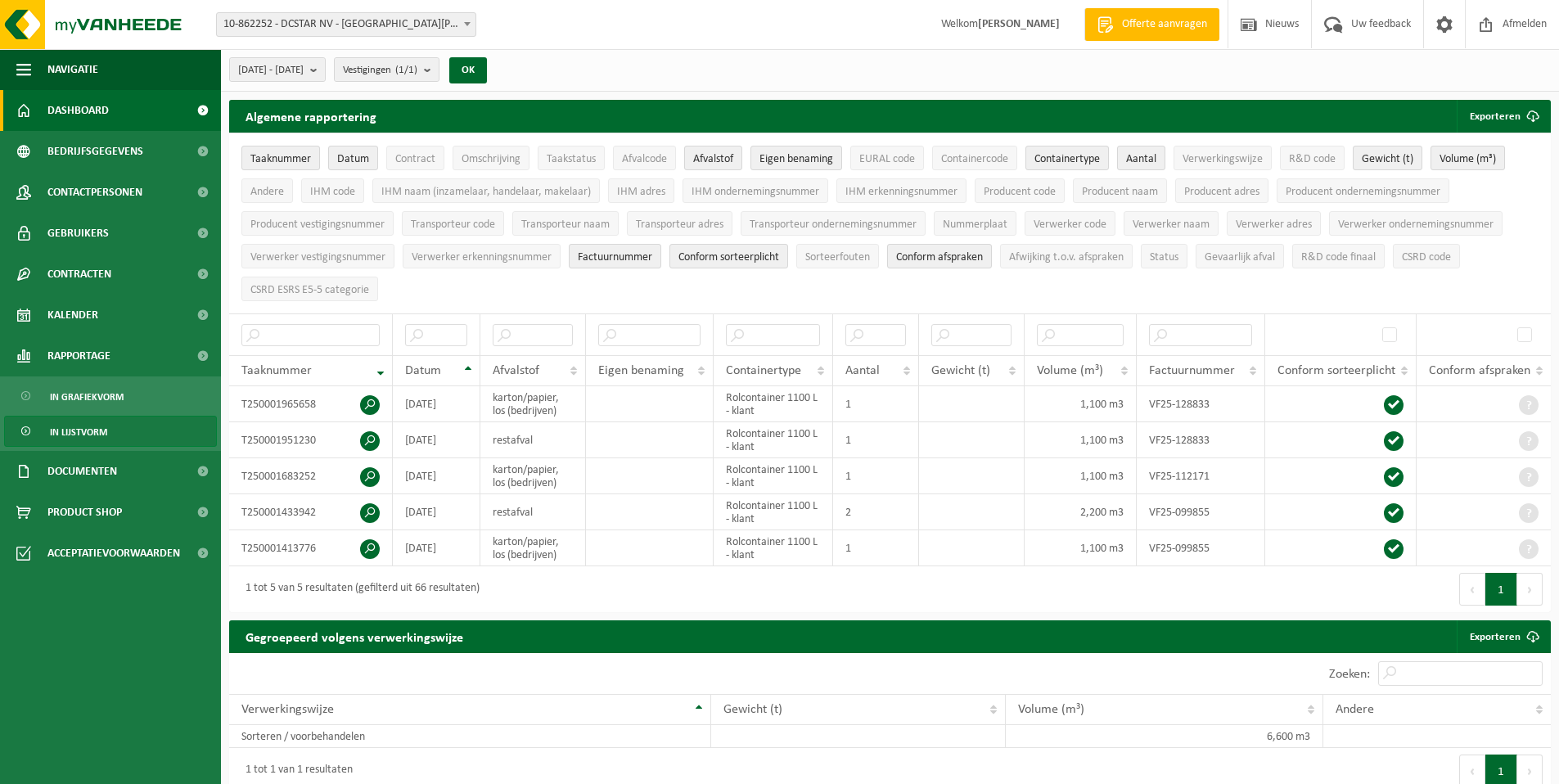
click at [142, 115] on link "Dashboard" at bounding box center [110, 110] width 221 height 41
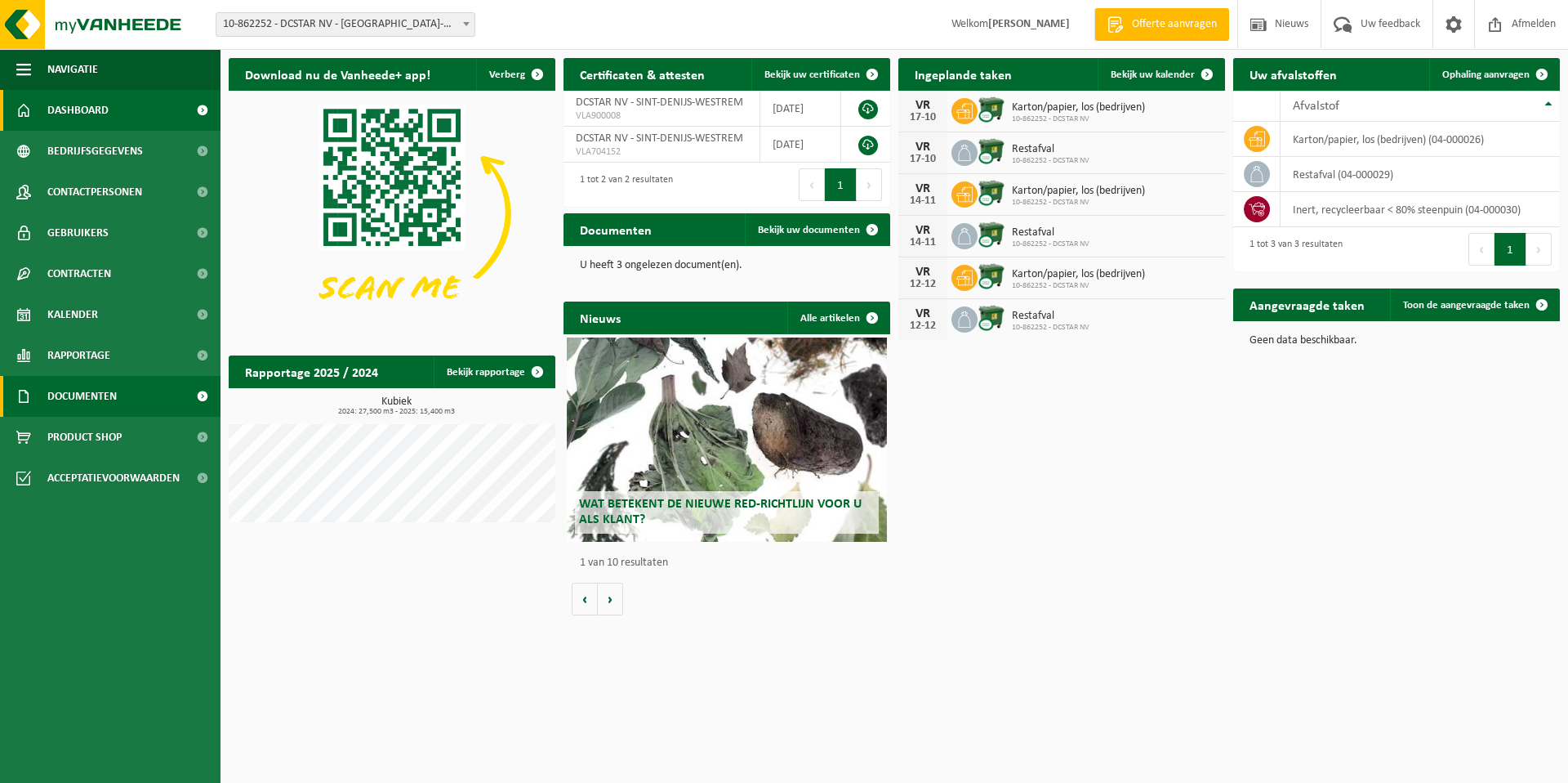
click at [137, 389] on link "Documenten" at bounding box center [110, 396] width 220 height 41
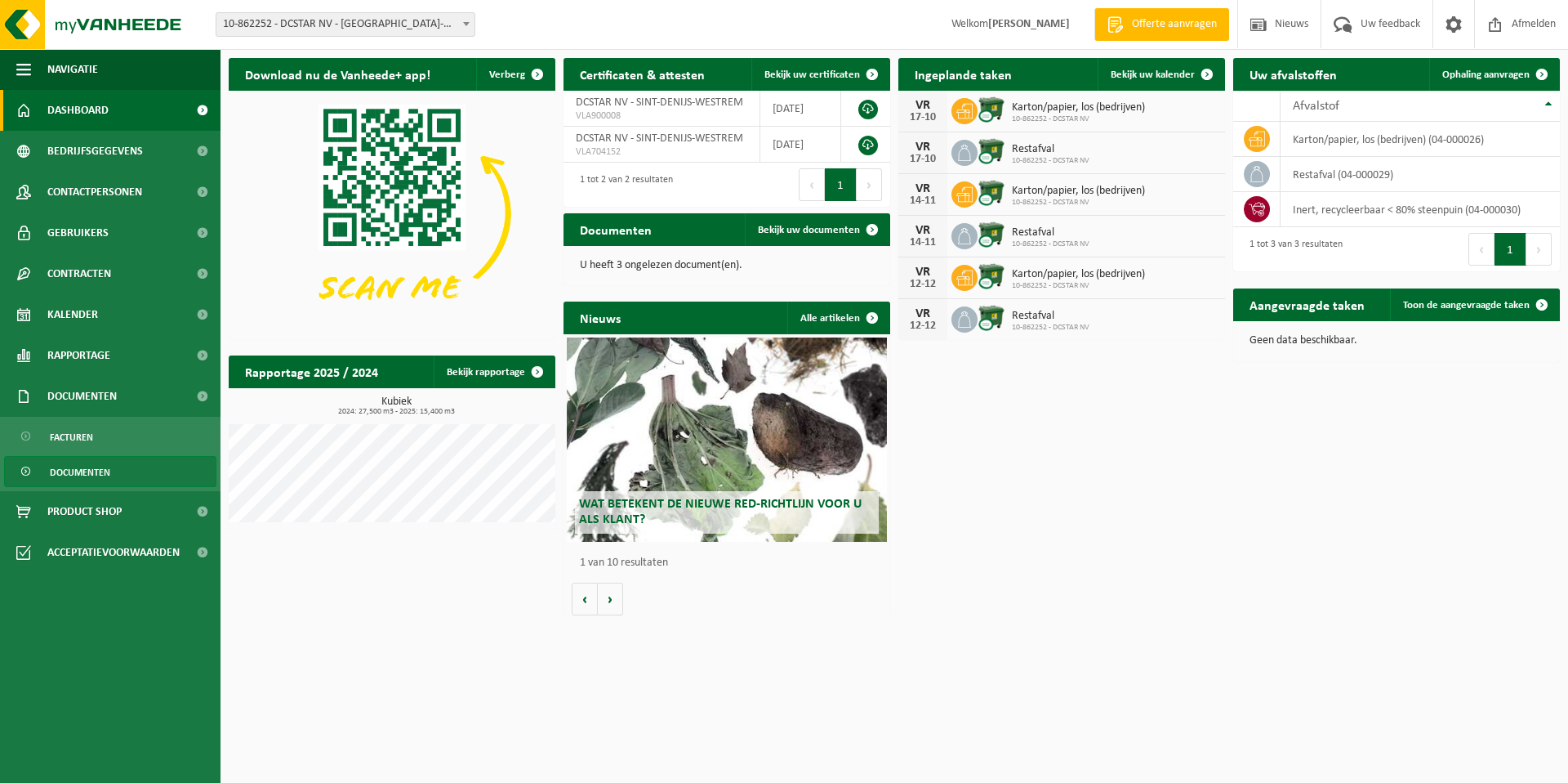
click at [123, 470] on link "Documenten" at bounding box center [110, 472] width 213 height 31
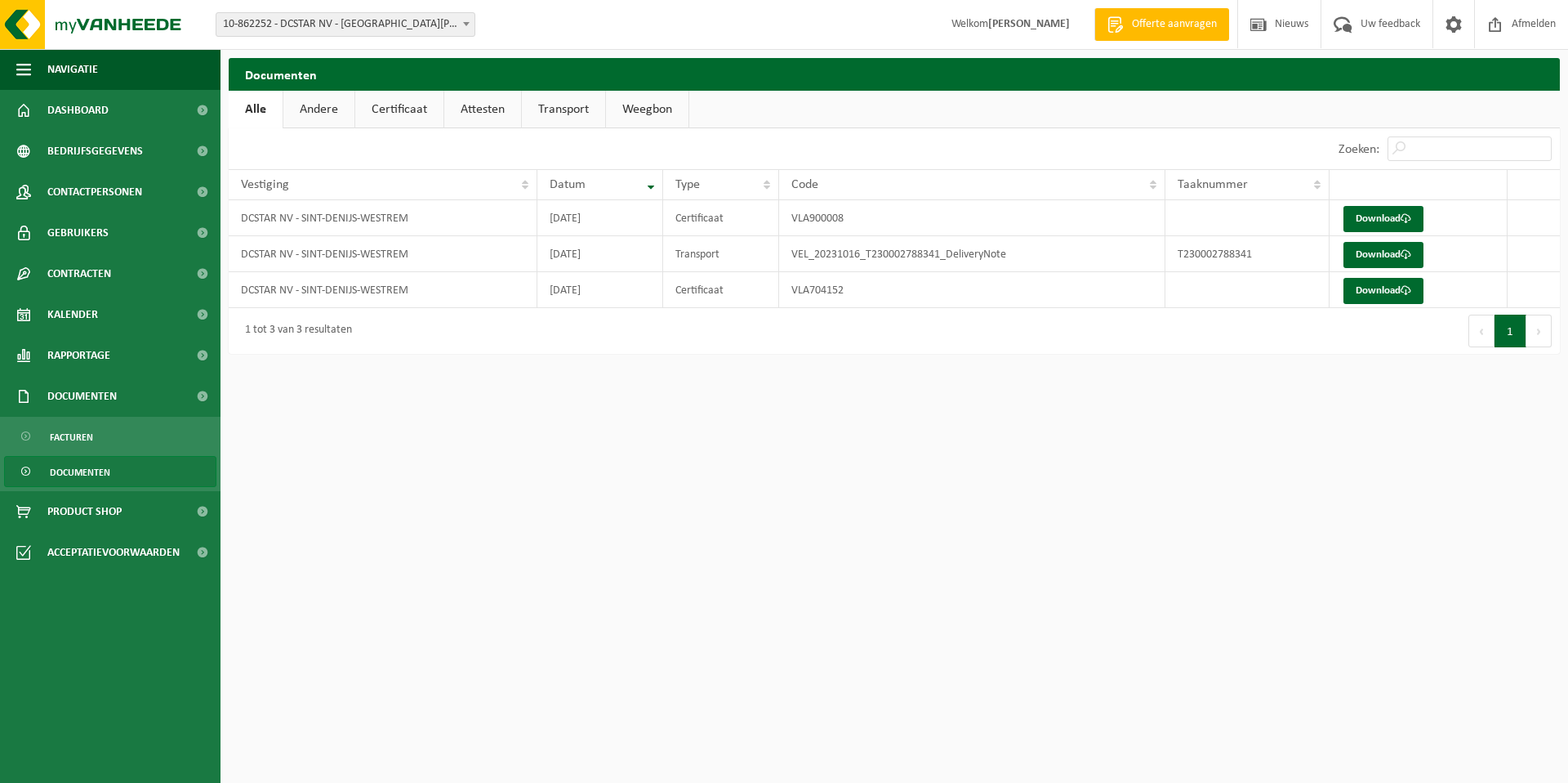
click at [416, 110] on link "Certificaat" at bounding box center [399, 109] width 88 height 37
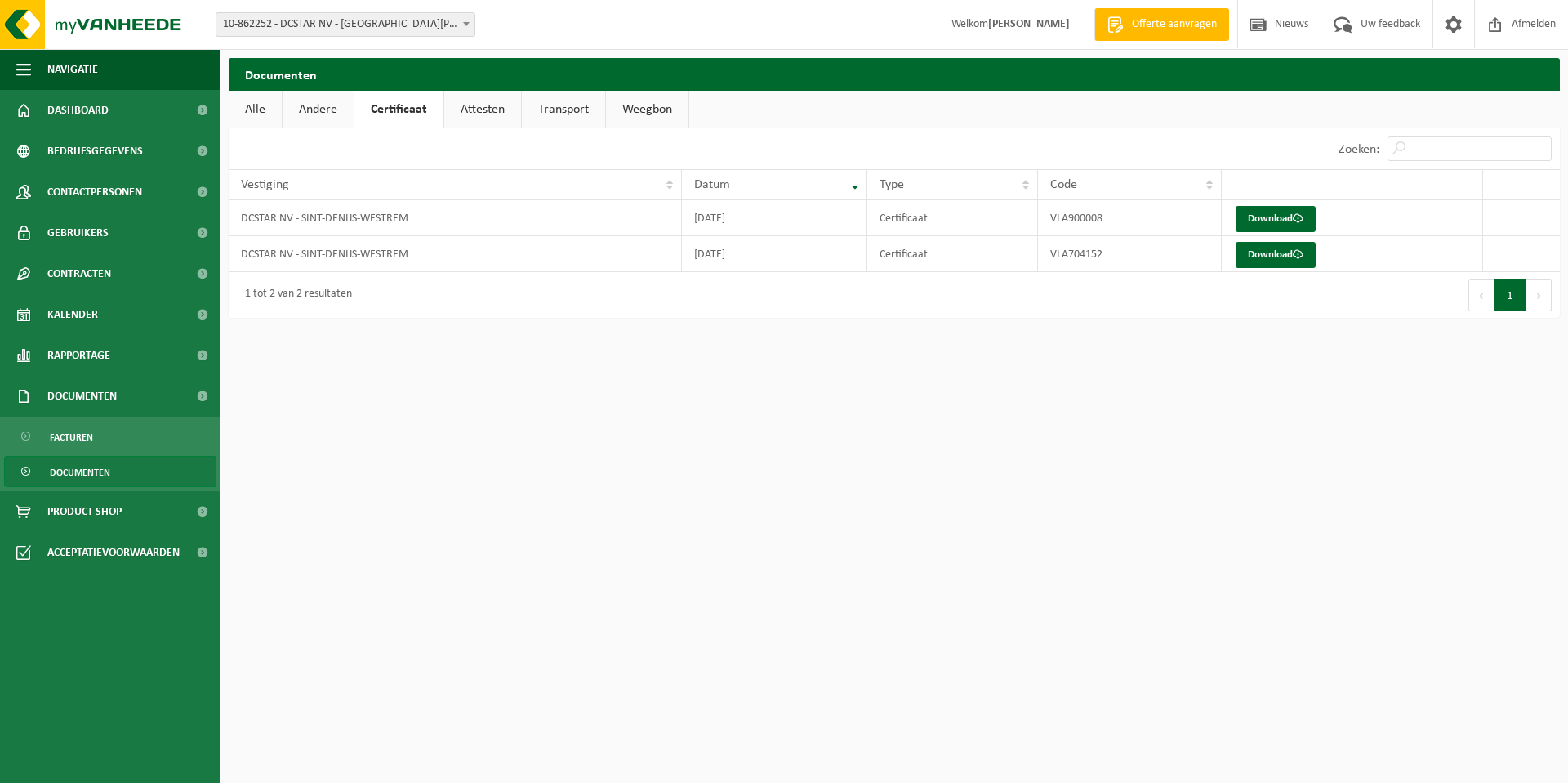
click at [468, 108] on link "Attesten" at bounding box center [483, 109] width 77 height 37
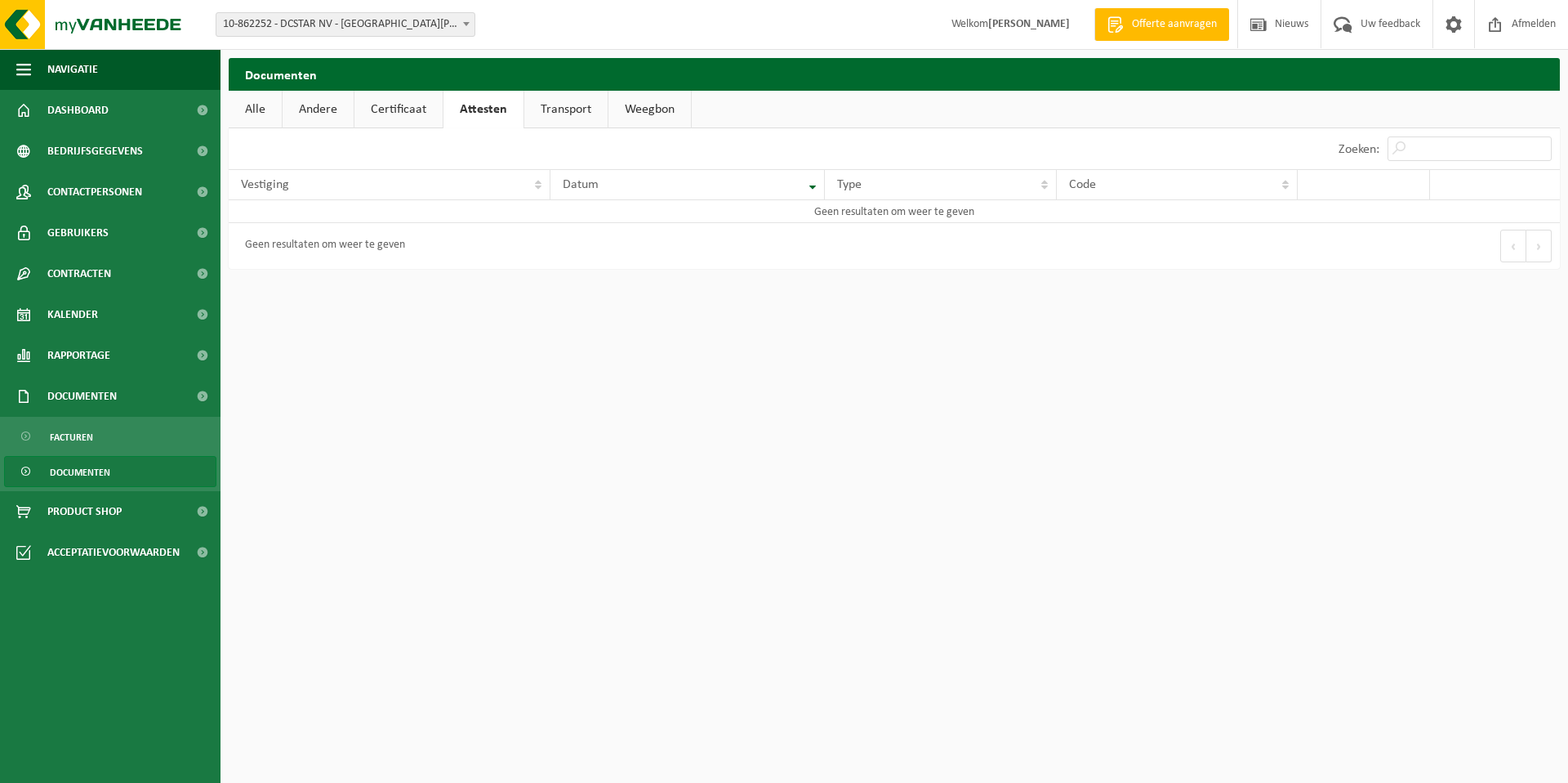
click at [554, 104] on link "Transport" at bounding box center [565, 109] width 83 height 37
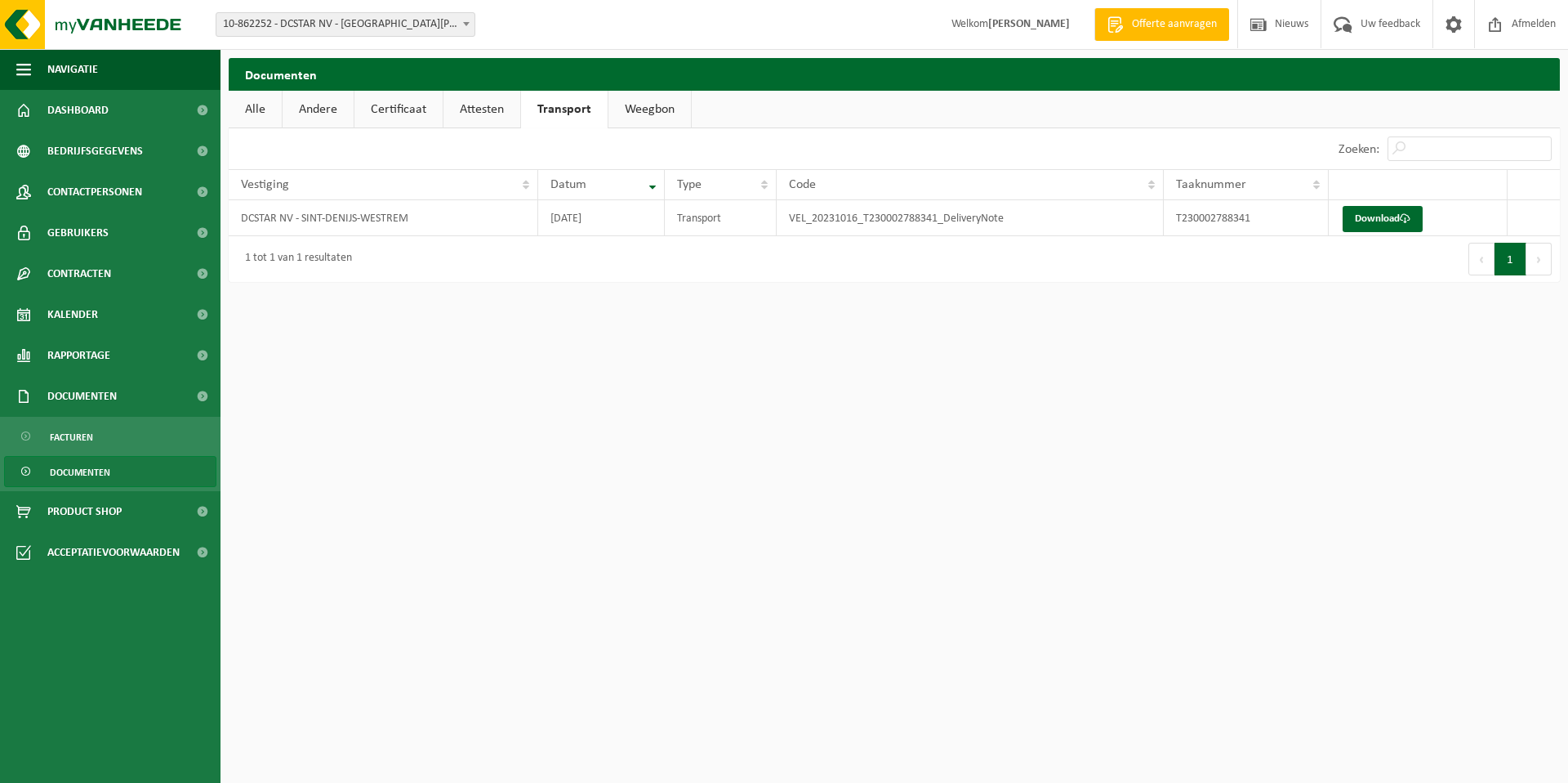
click at [639, 108] on link "Weegbon" at bounding box center [649, 109] width 82 height 37
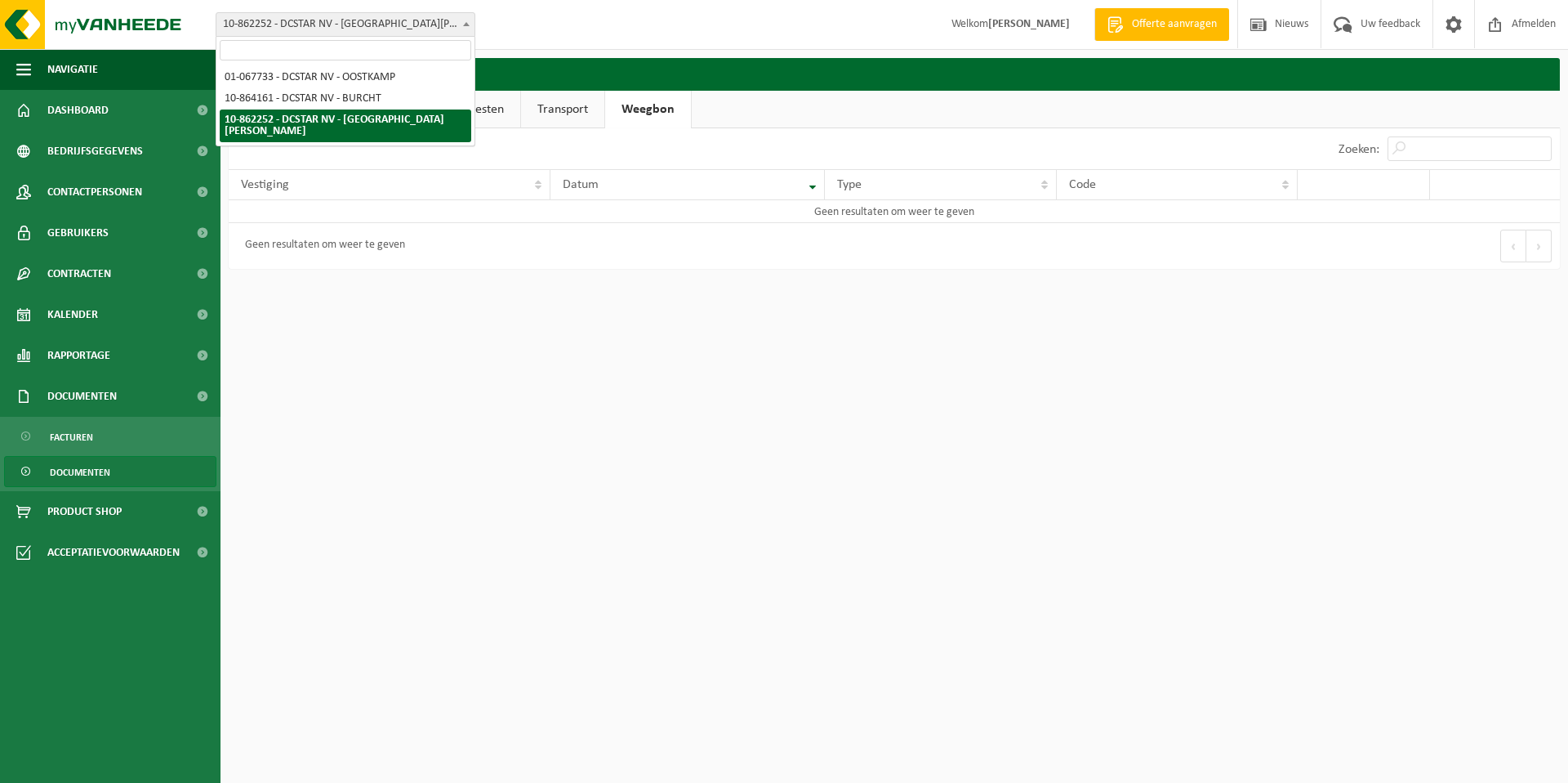
click at [465, 23] on b at bounding box center [466, 24] width 7 height 4
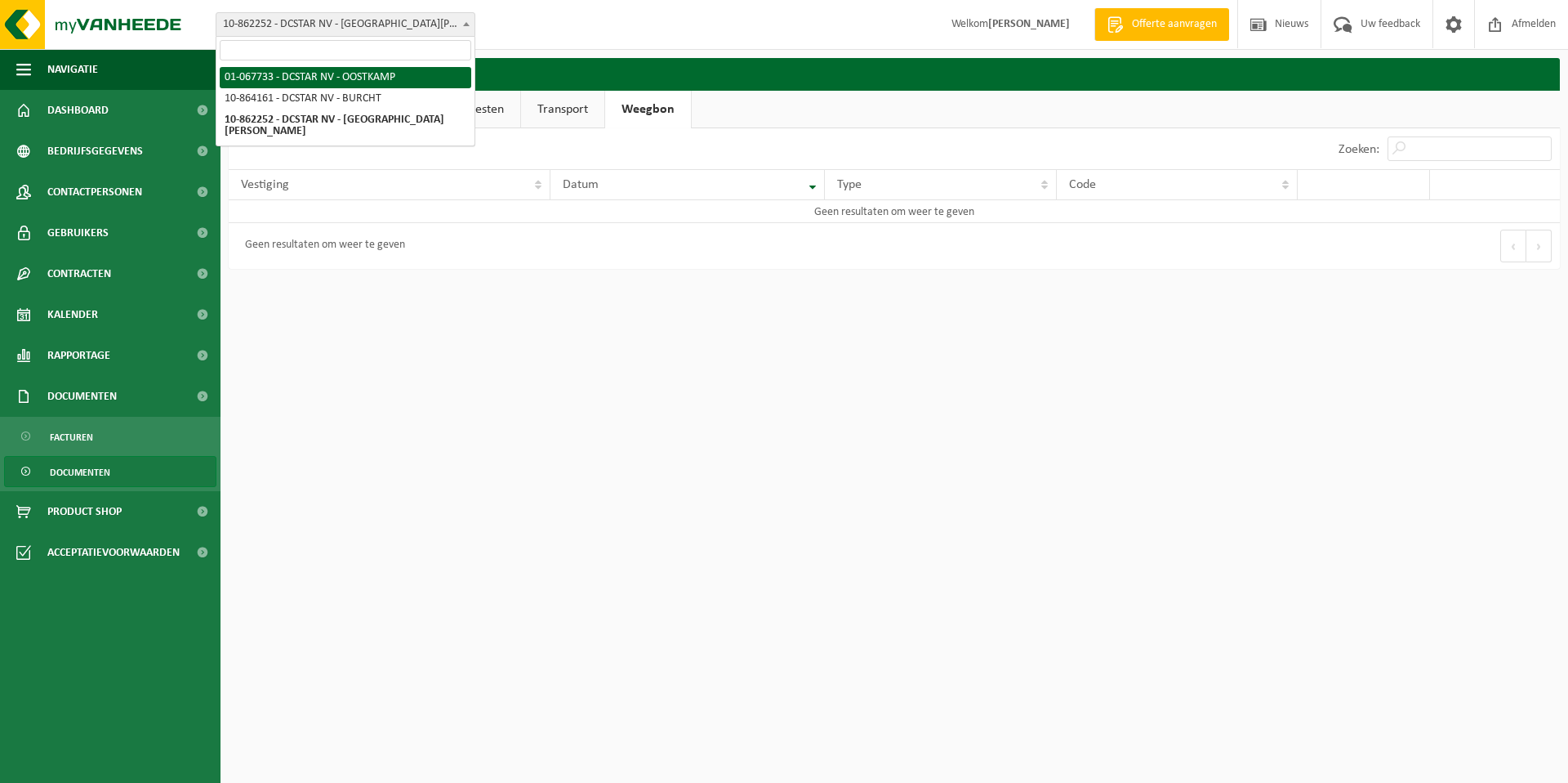
select select "21245"
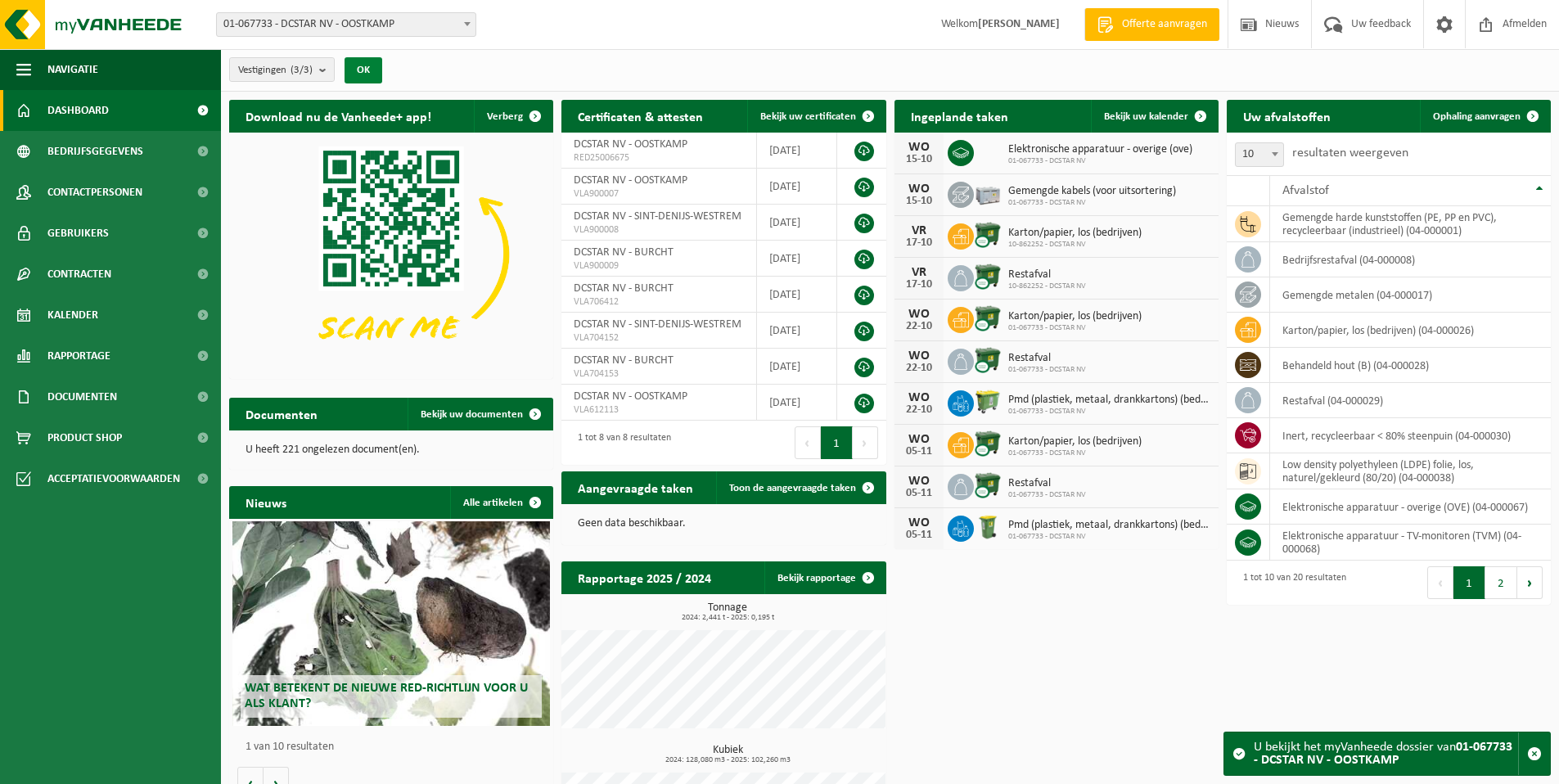
click at [376, 72] on button "OK" at bounding box center [363, 70] width 37 height 26
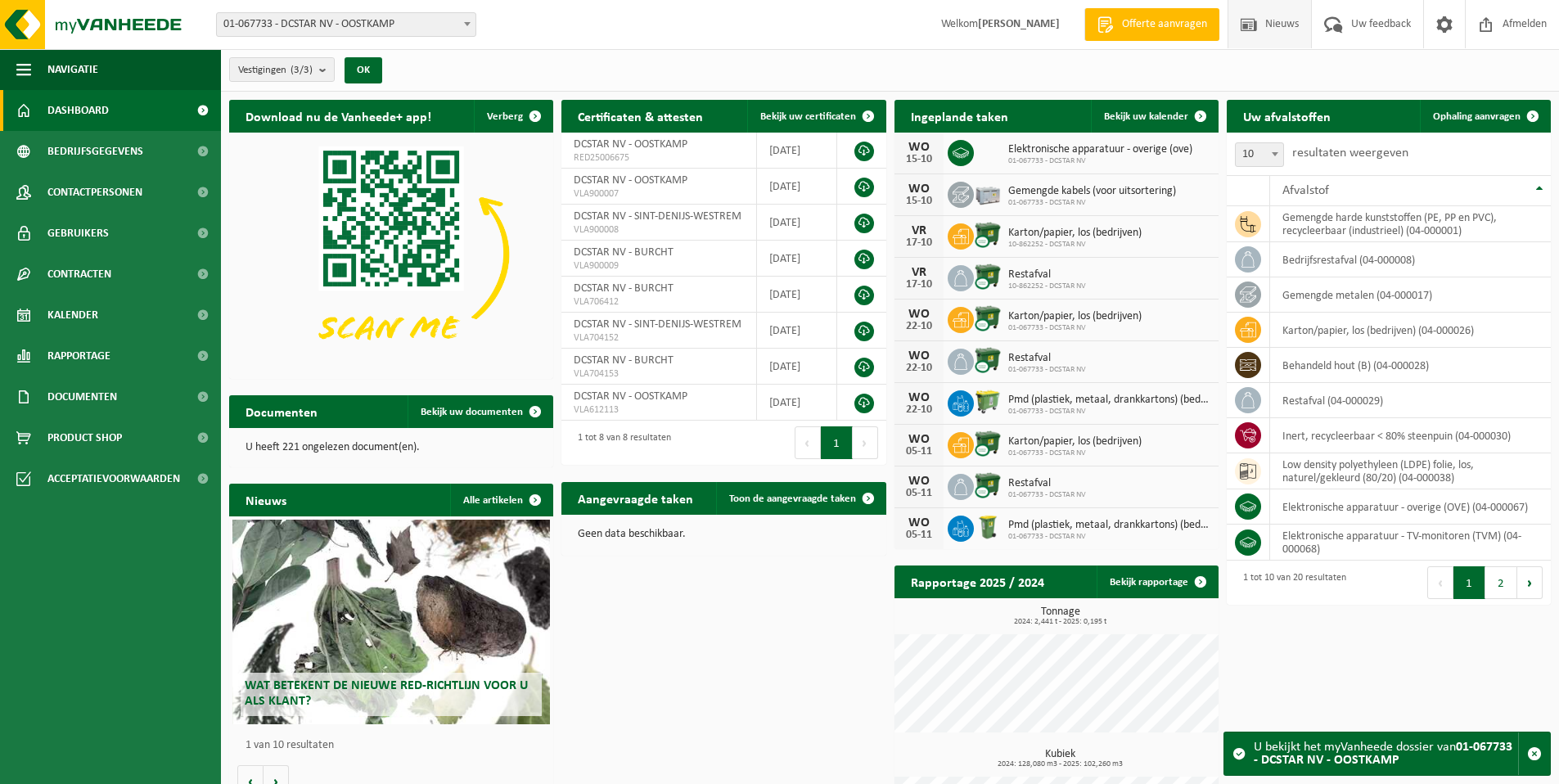
click at [1245, 28] on span at bounding box center [1249, 24] width 25 height 48
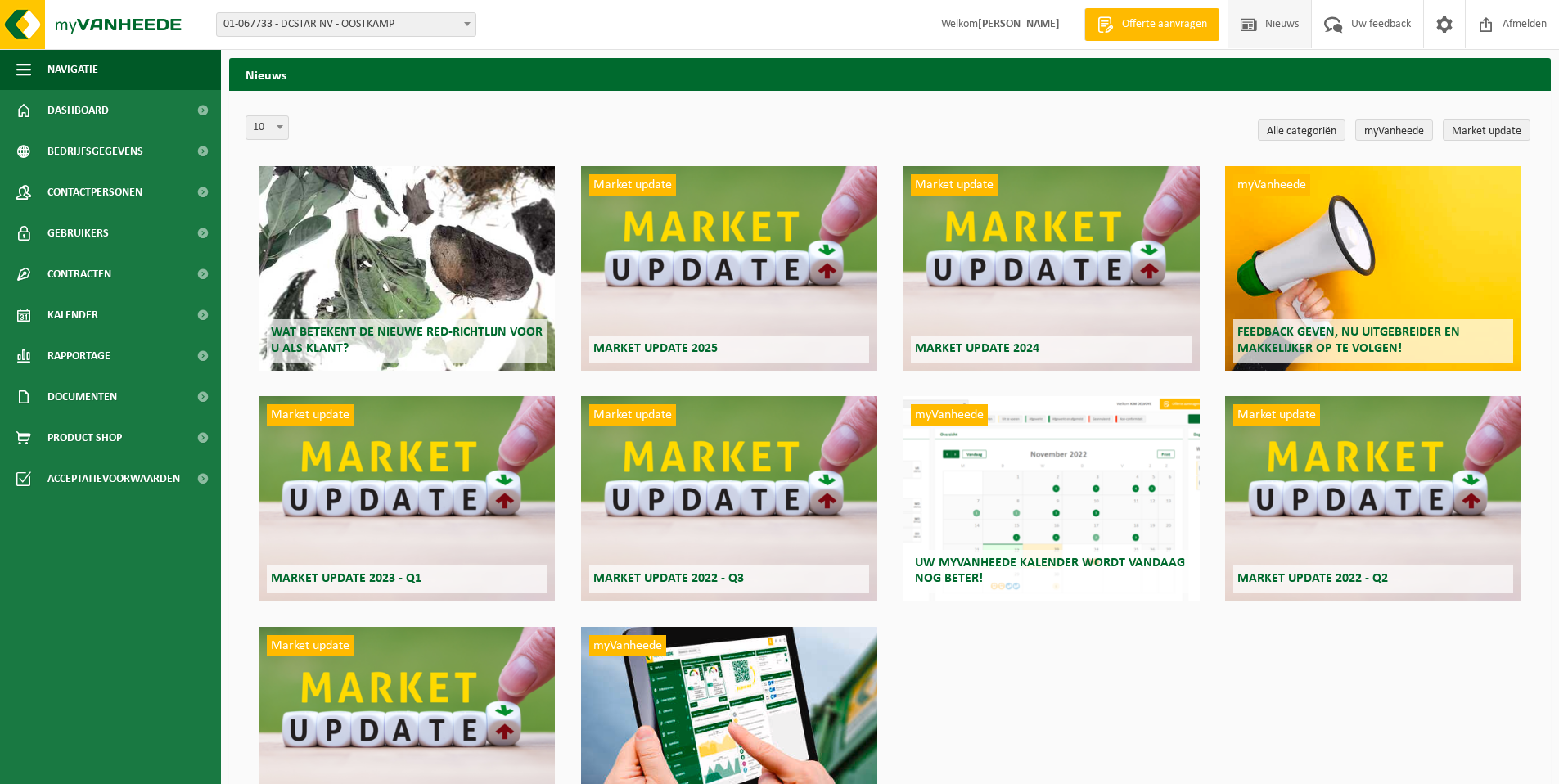
click at [735, 270] on div "Market update Market update 2025" at bounding box center [729, 268] width 297 height 204
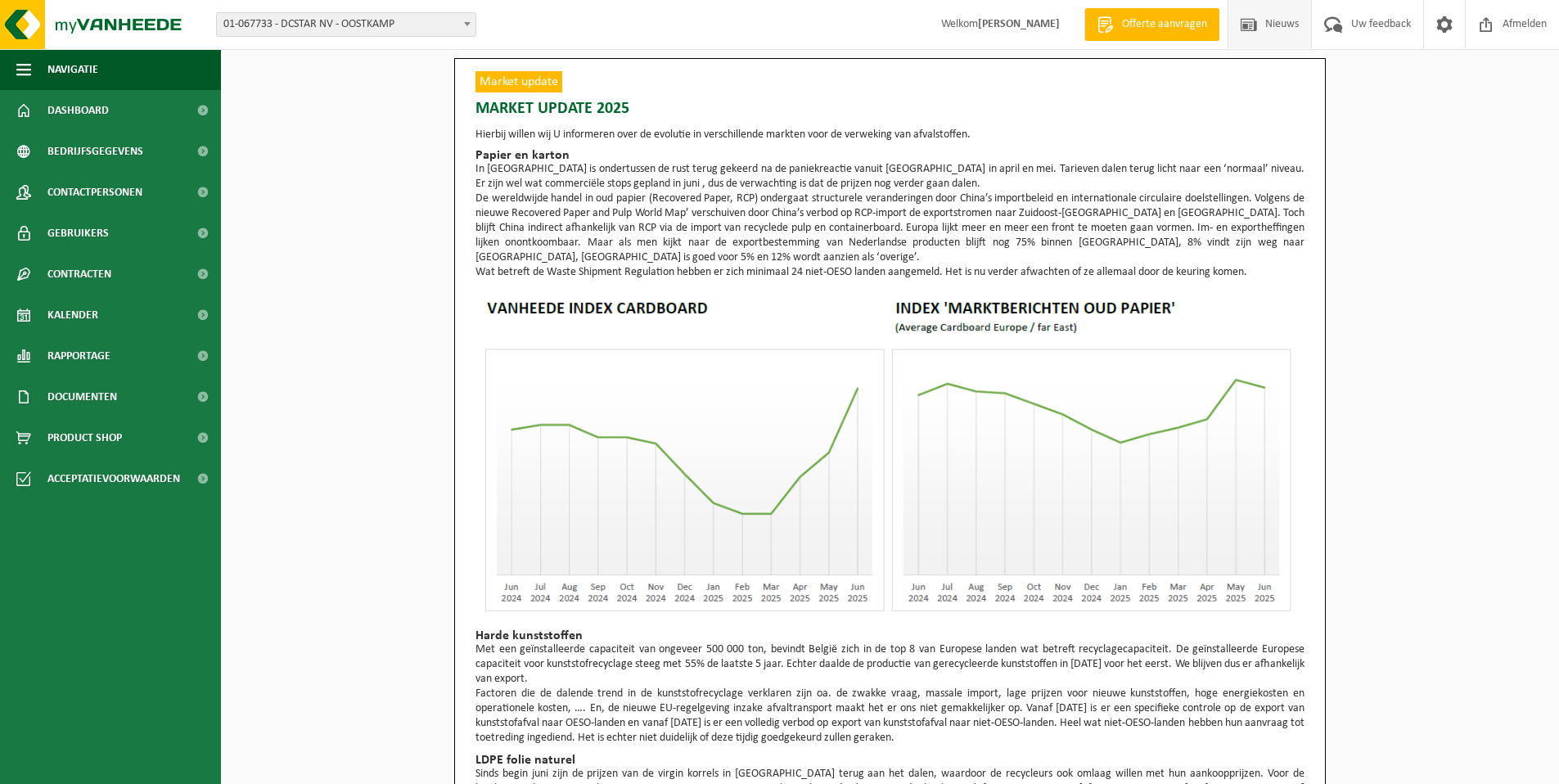
click at [1248, 28] on span at bounding box center [1249, 24] width 25 height 48
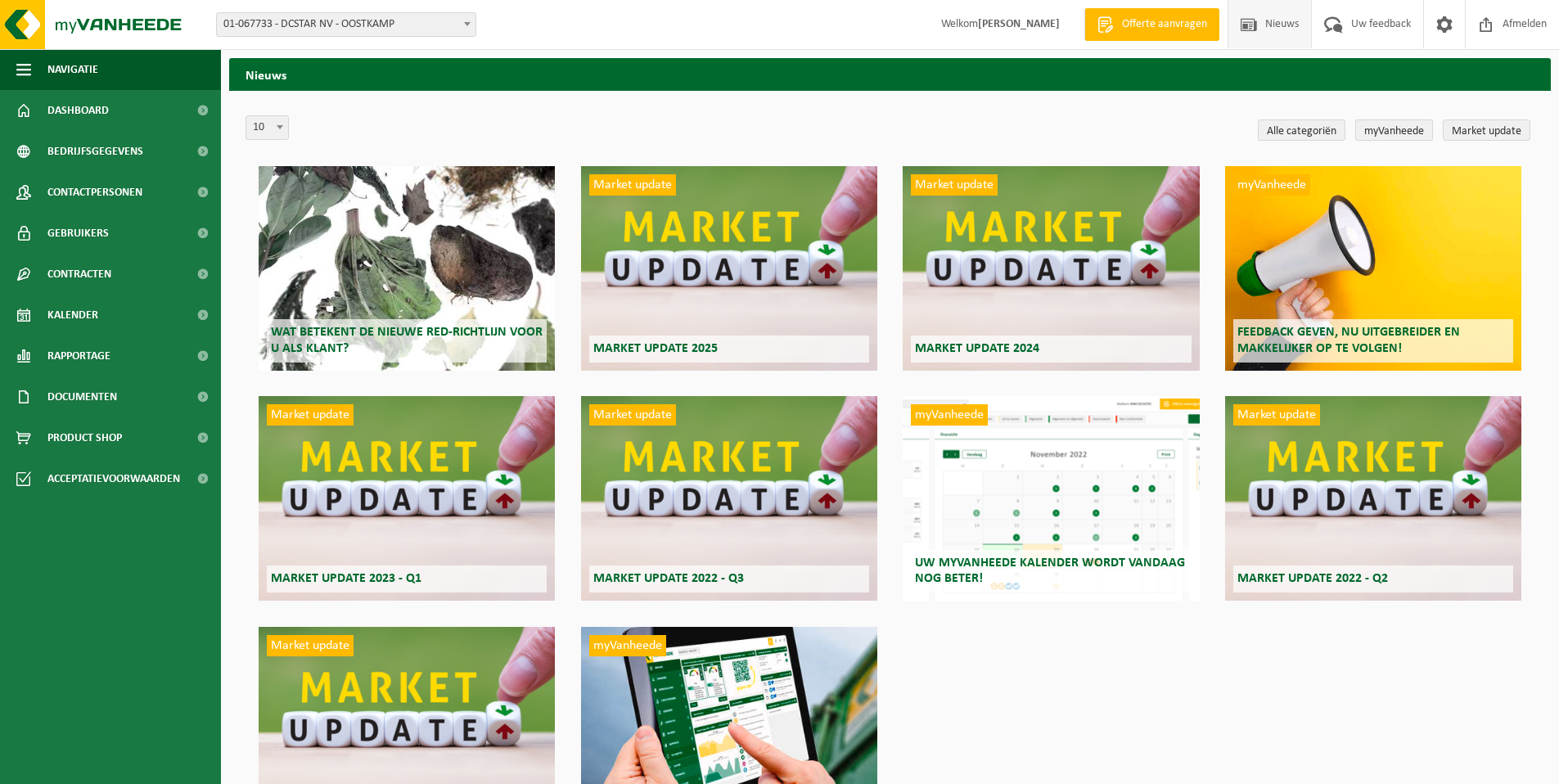
click at [1387, 133] on link "myVanheede" at bounding box center [1394, 130] width 78 height 21
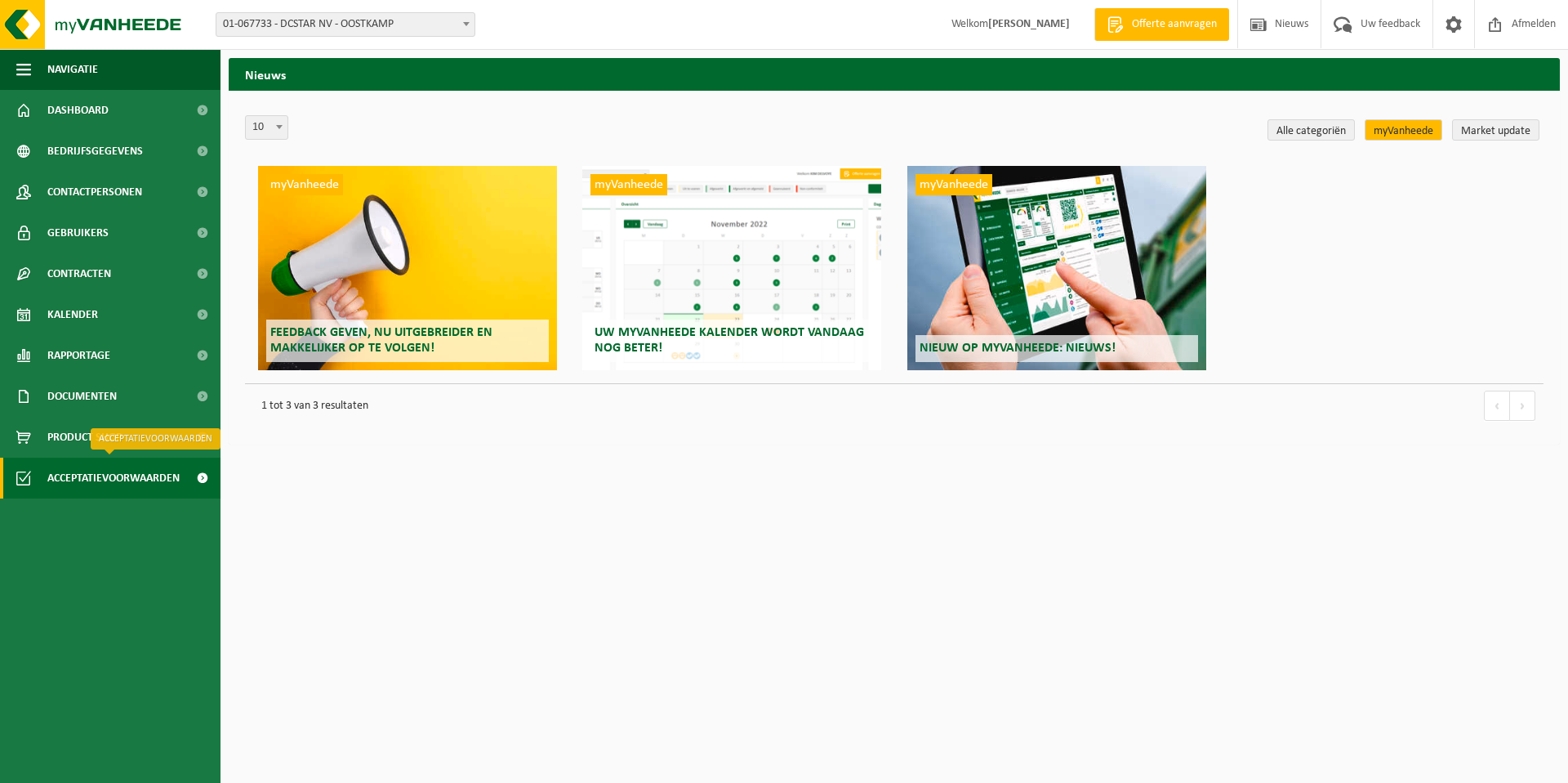
click at [119, 474] on span "Acceptatievoorwaarden" at bounding box center [113, 478] width 132 height 41
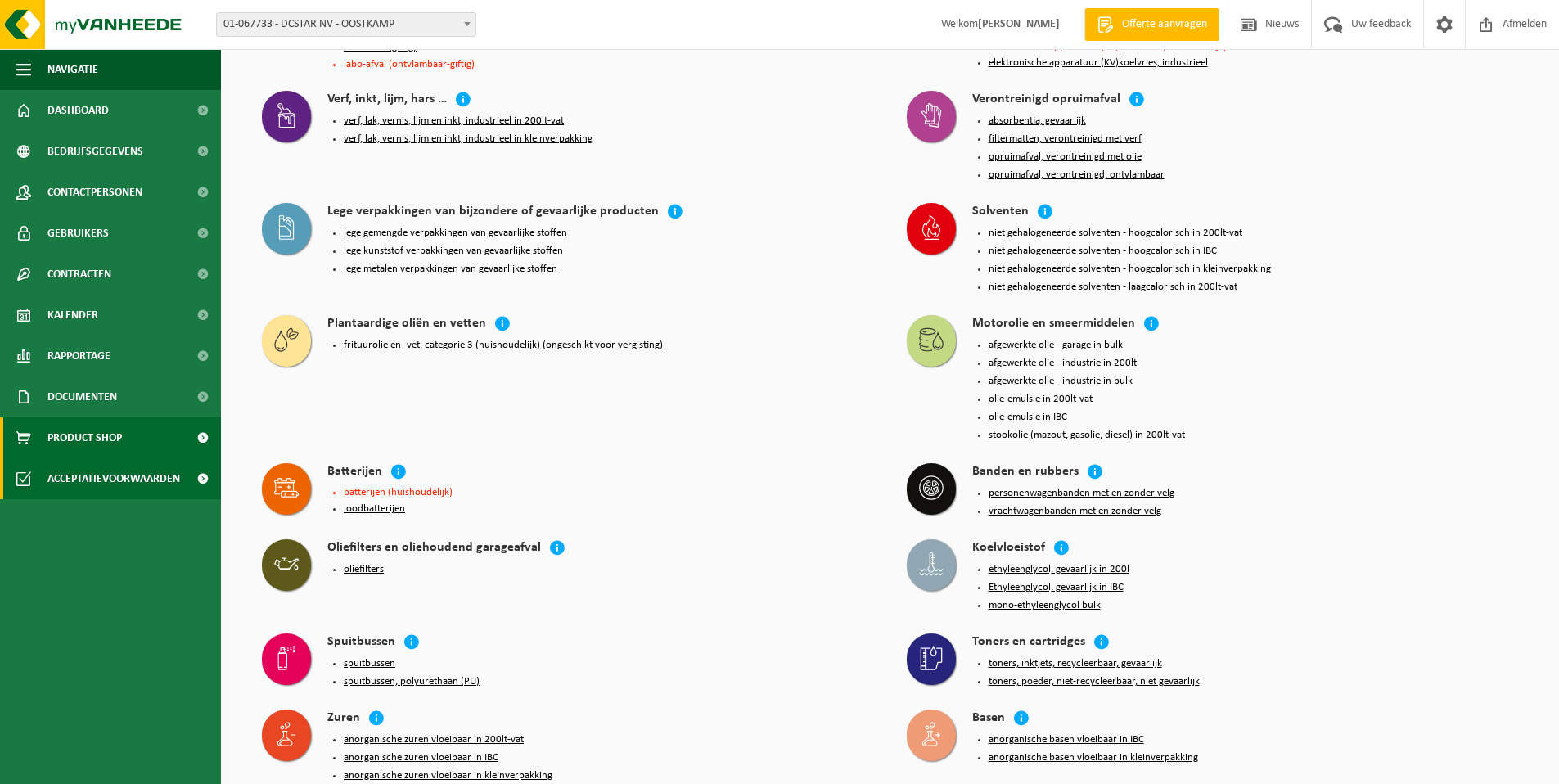
scroll to position [1614, 0]
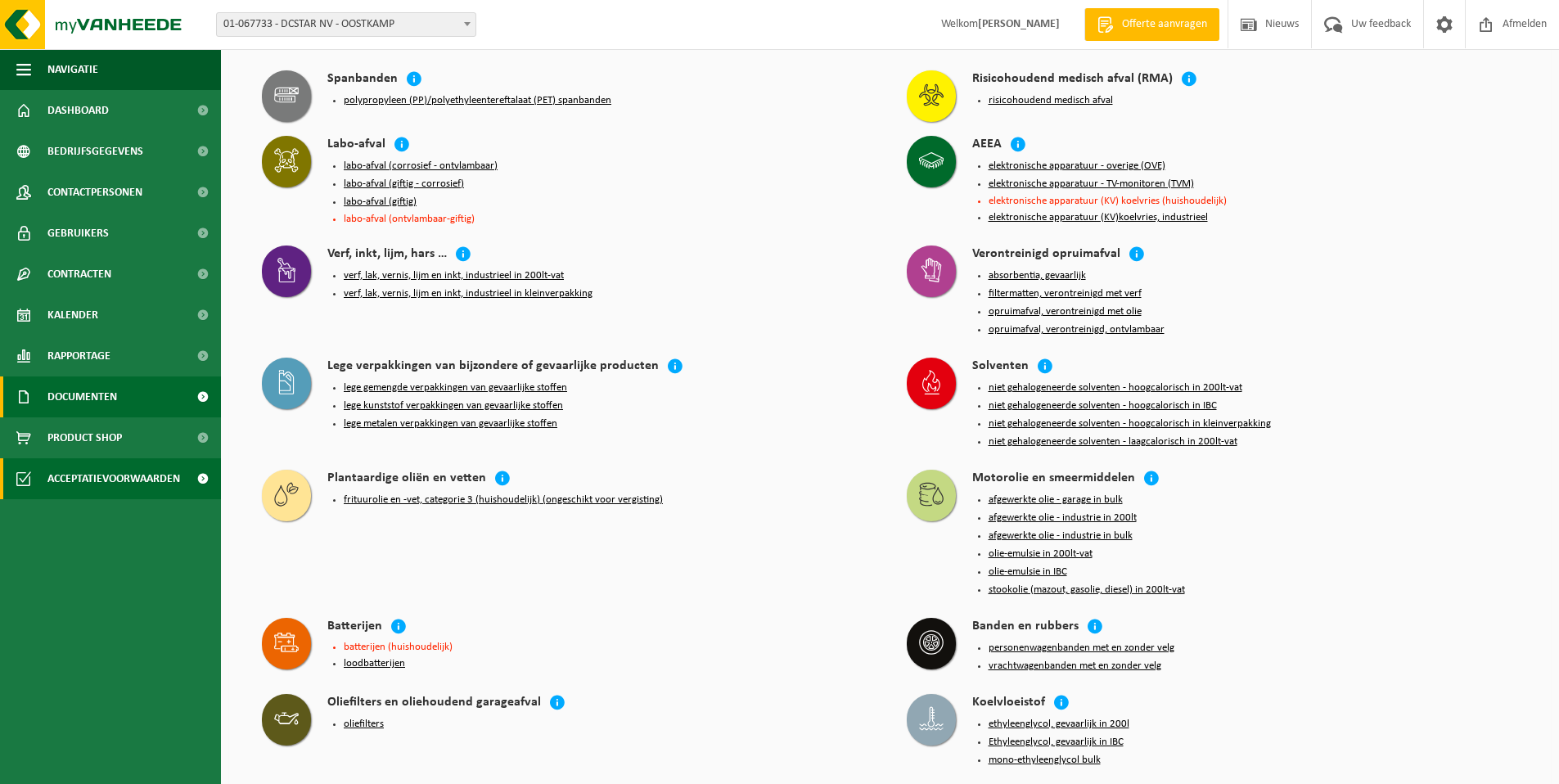
click at [113, 390] on span "Documenten" at bounding box center [82, 396] width 69 height 41
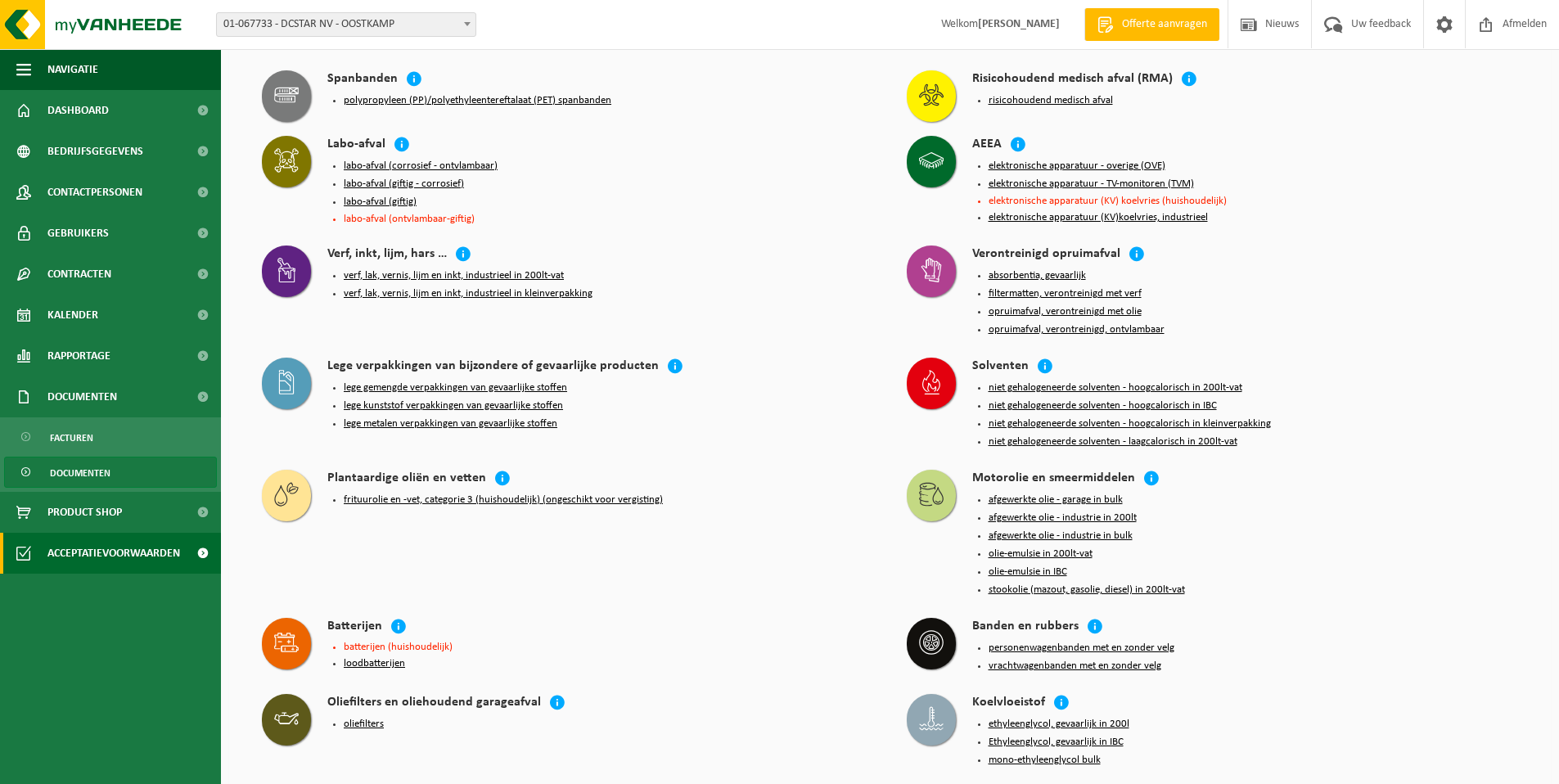
click at [81, 477] on span "Documenten" at bounding box center [80, 473] width 60 height 31
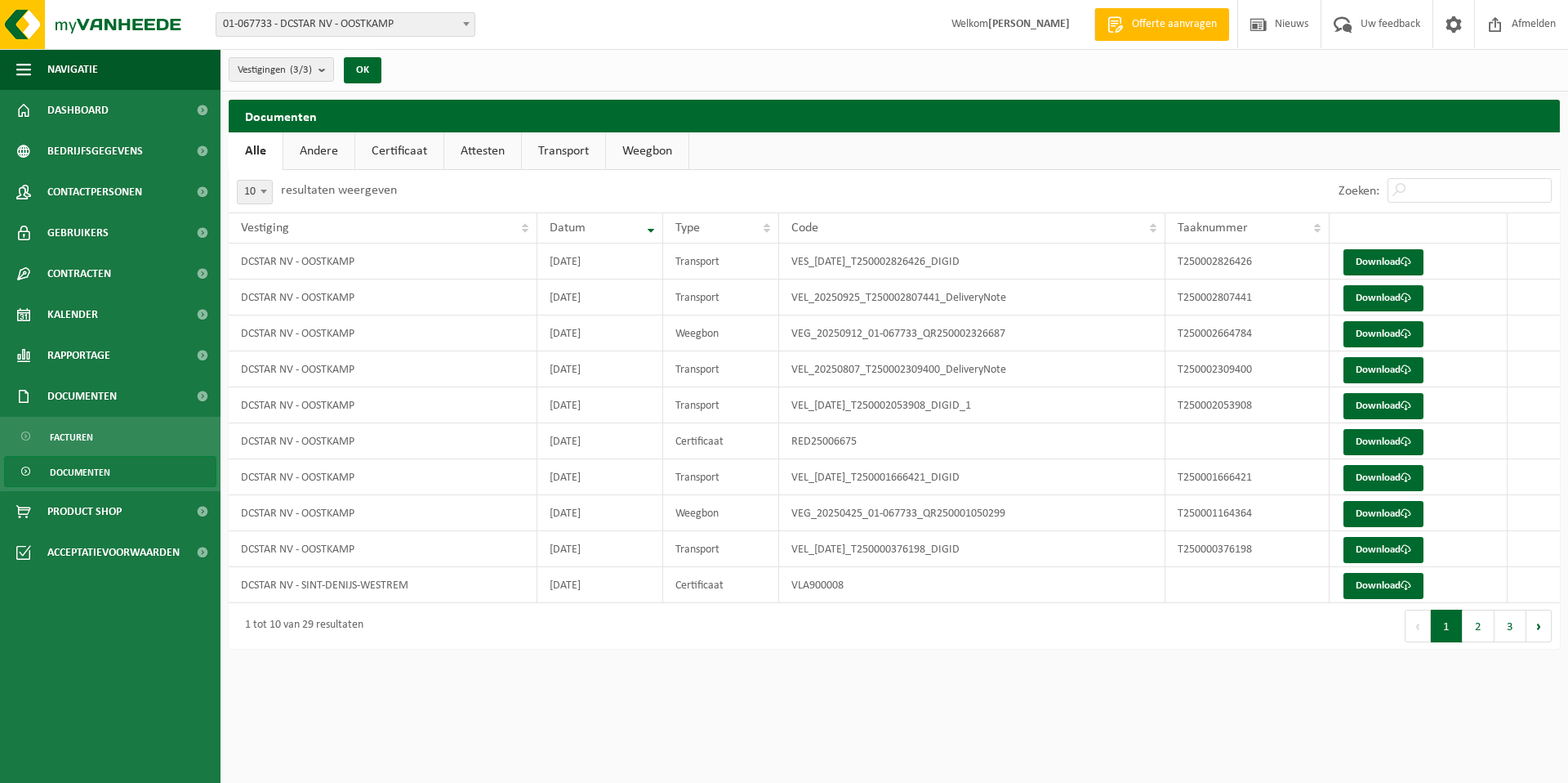
click at [315, 153] on link "Andere" at bounding box center [319, 150] width 71 height 37
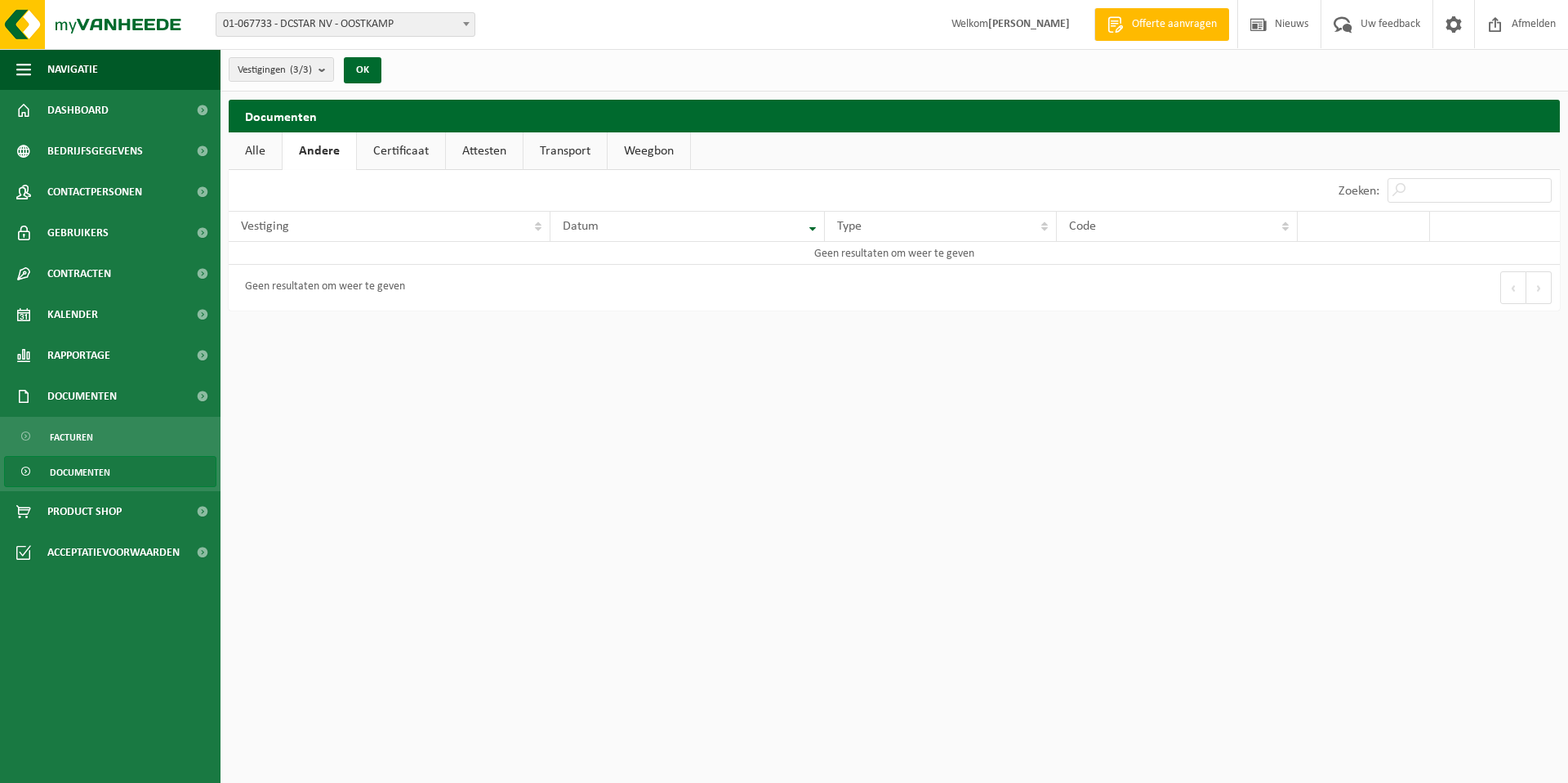
click at [399, 148] on link "Certificaat" at bounding box center [401, 150] width 88 height 37
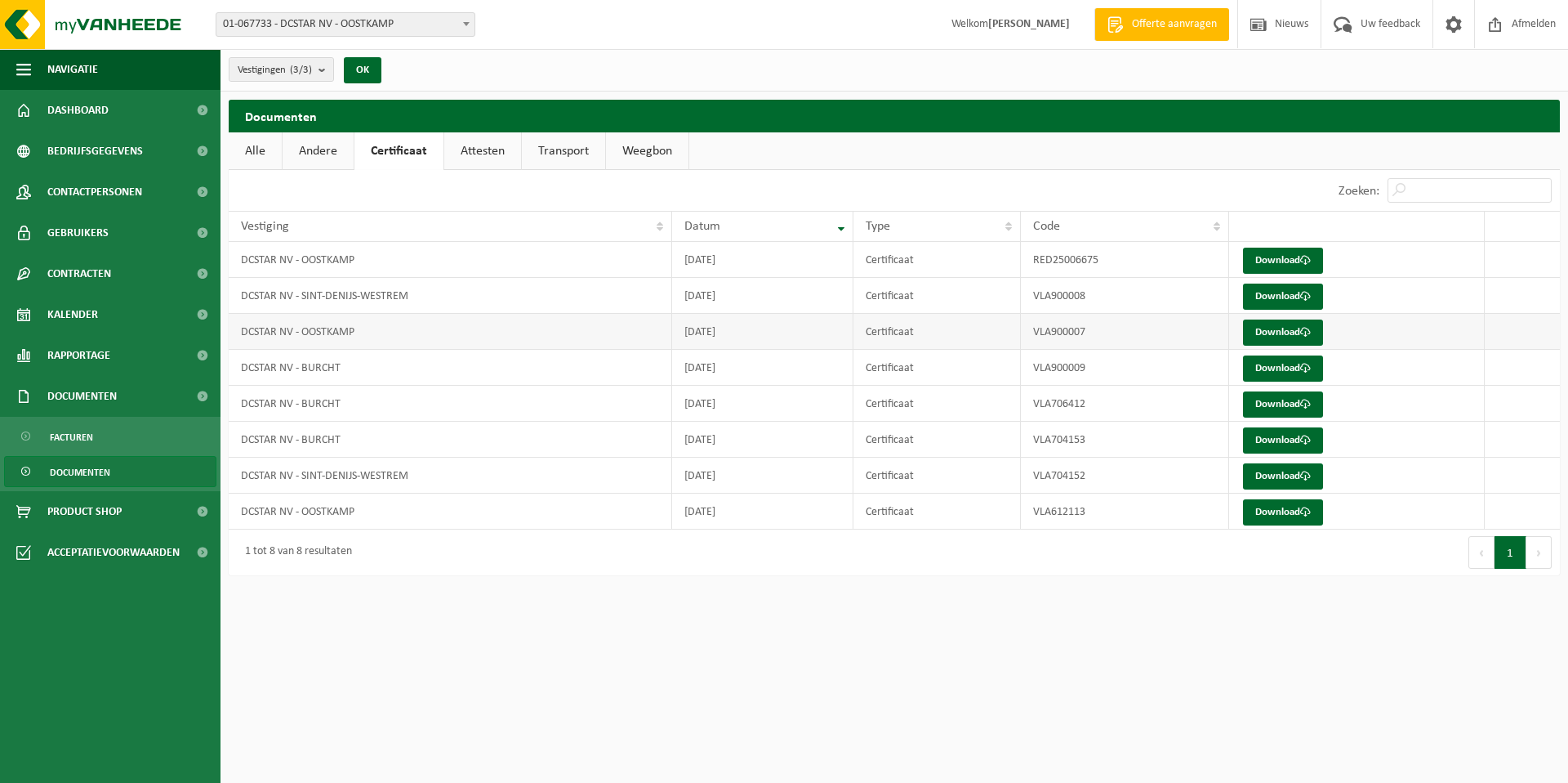
click at [1076, 334] on td "VLA900007" at bounding box center [1125, 332] width 208 height 36
click at [1304, 333] on span at bounding box center [1306, 332] width 11 height 11
click at [685, 261] on td "2025-07-11" at bounding box center [762, 260] width 180 height 36
click at [1284, 257] on link "Download" at bounding box center [1284, 260] width 80 height 26
click at [481, 150] on link "Attesten" at bounding box center [483, 150] width 77 height 37
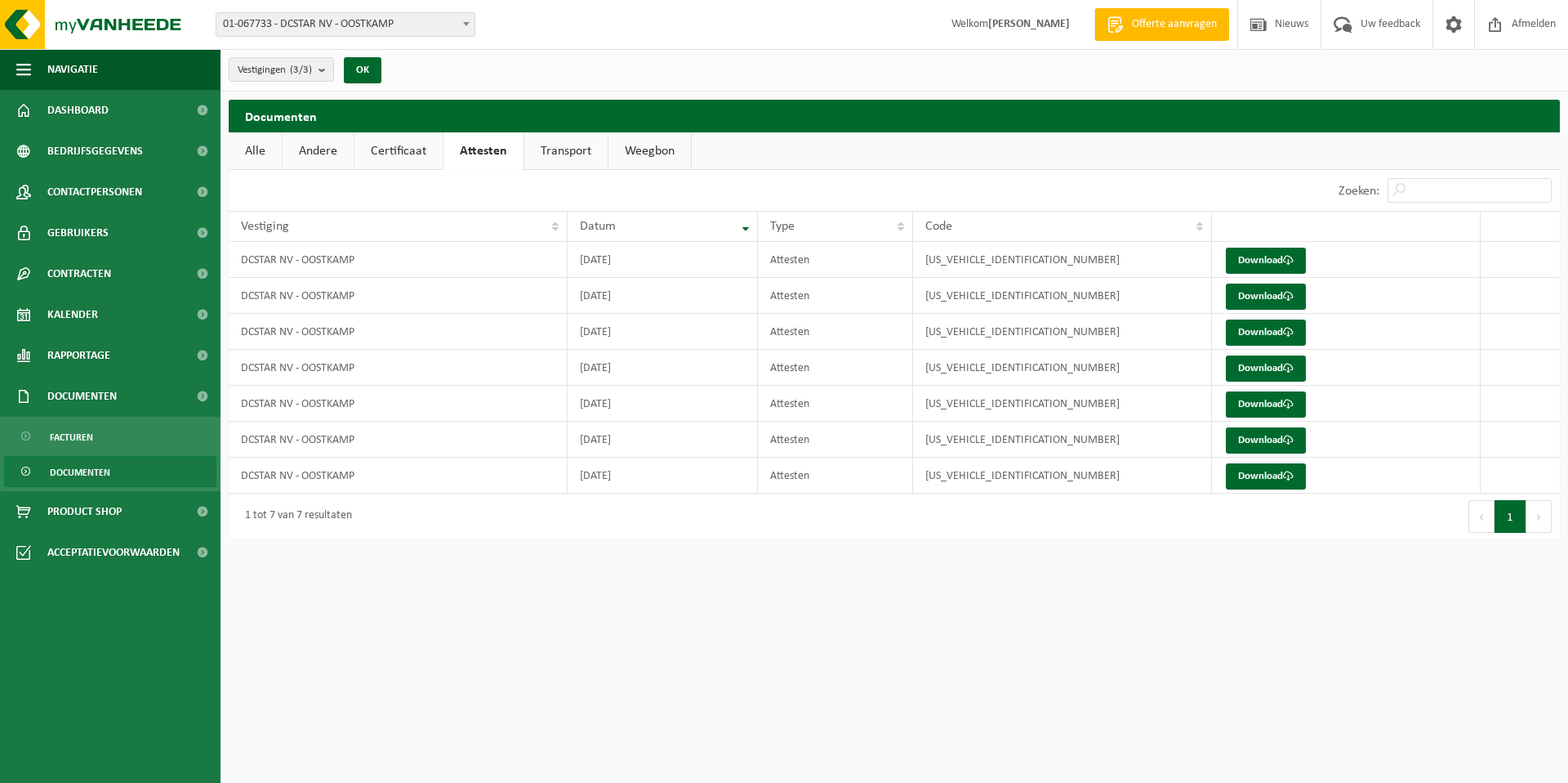
click at [569, 153] on link "Transport" at bounding box center [565, 150] width 83 height 37
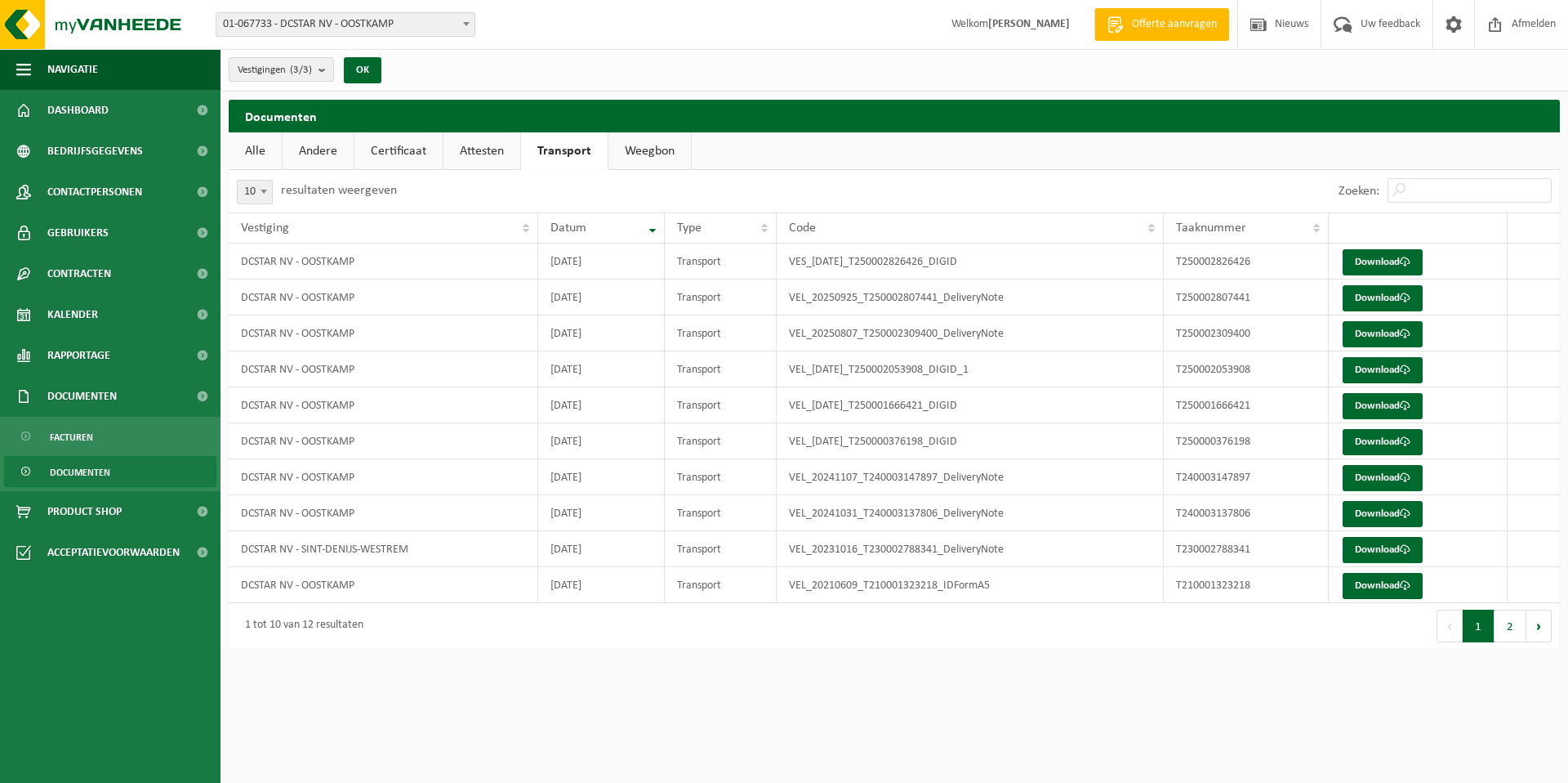
click at [664, 149] on link "Weegbon" at bounding box center [649, 150] width 82 height 37
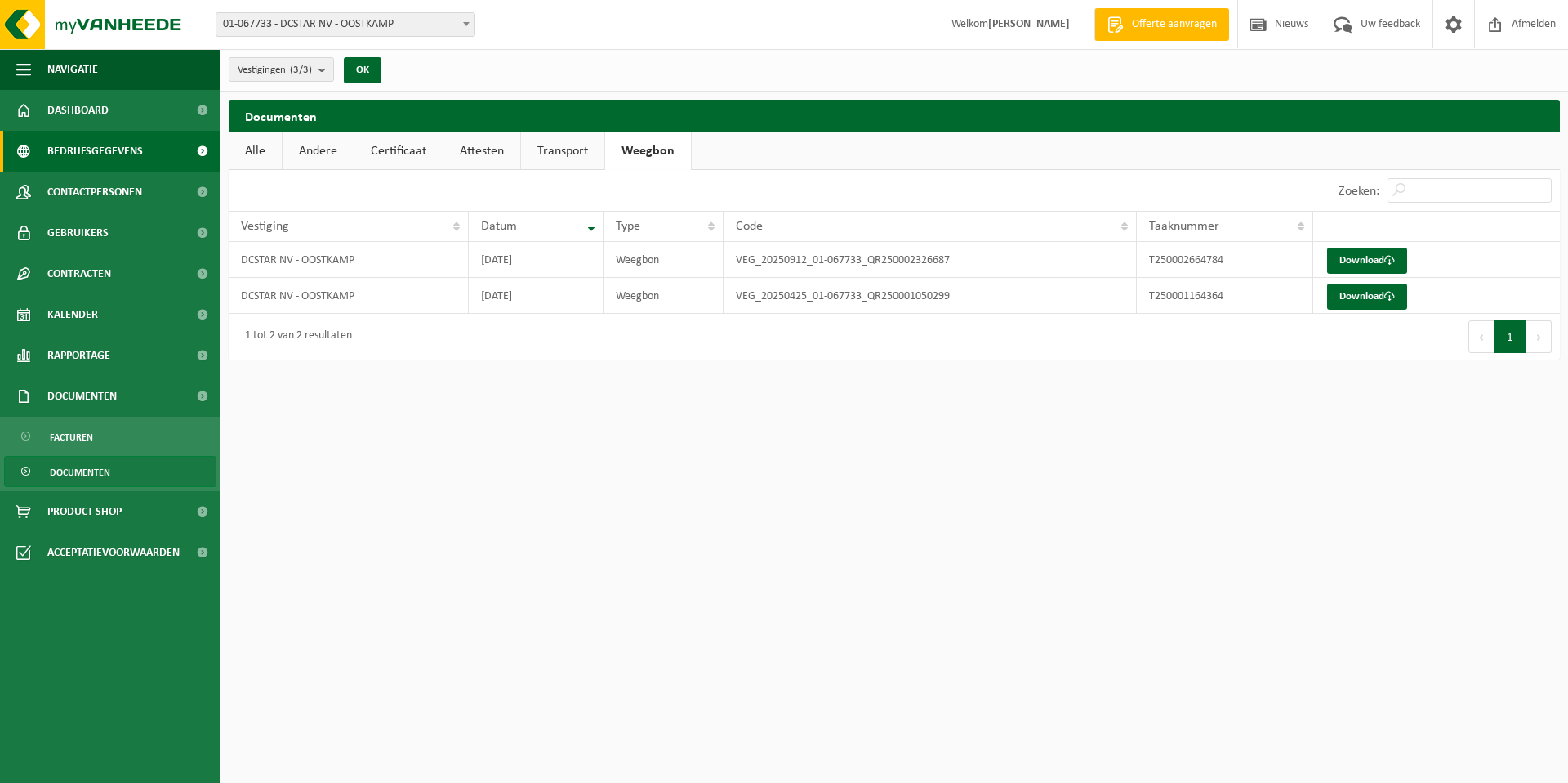
click at [112, 151] on span "Bedrijfsgegevens" at bounding box center [95, 150] width 96 height 41
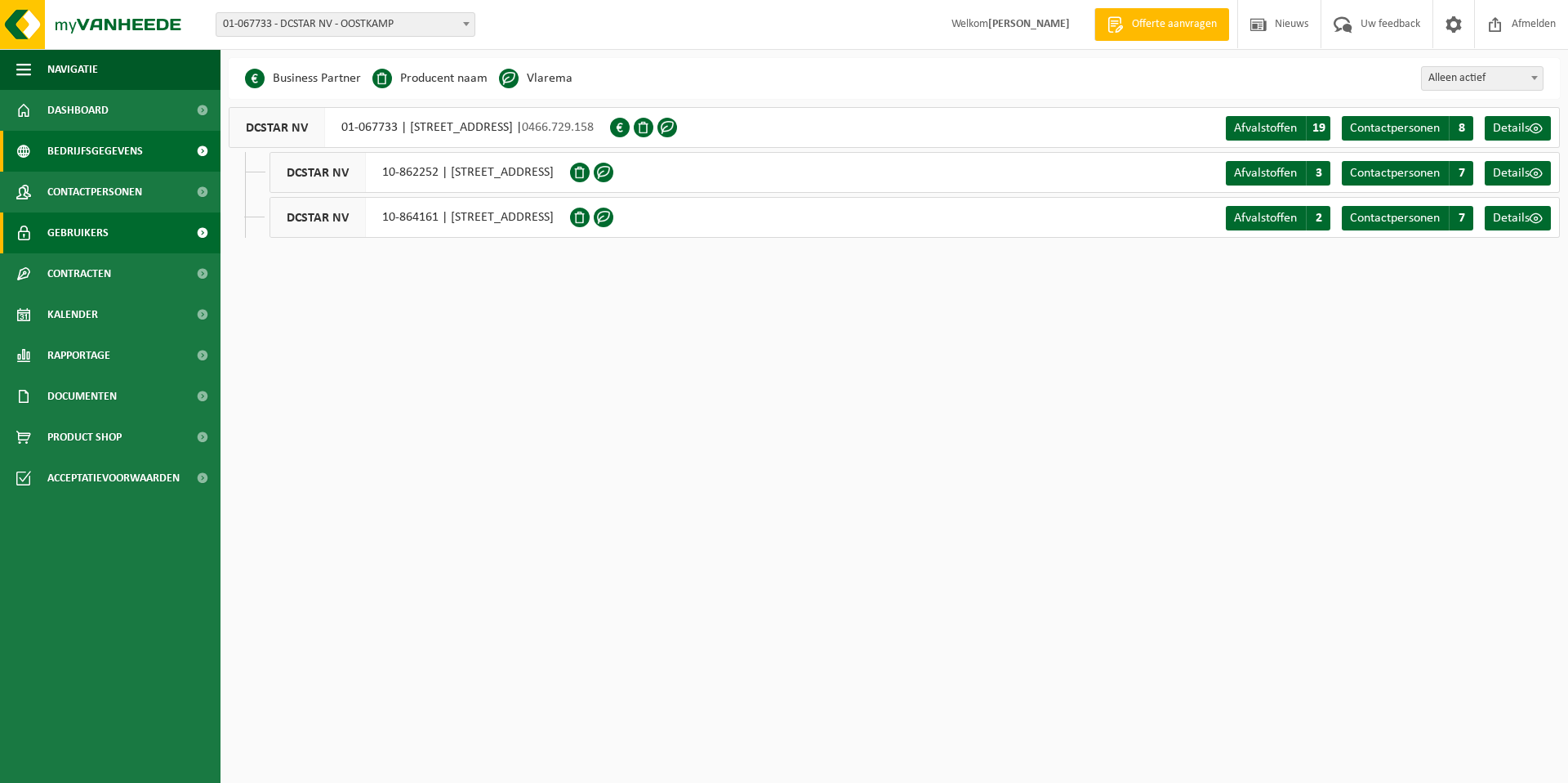
click at [151, 224] on link "Gebruikers" at bounding box center [110, 233] width 220 height 41
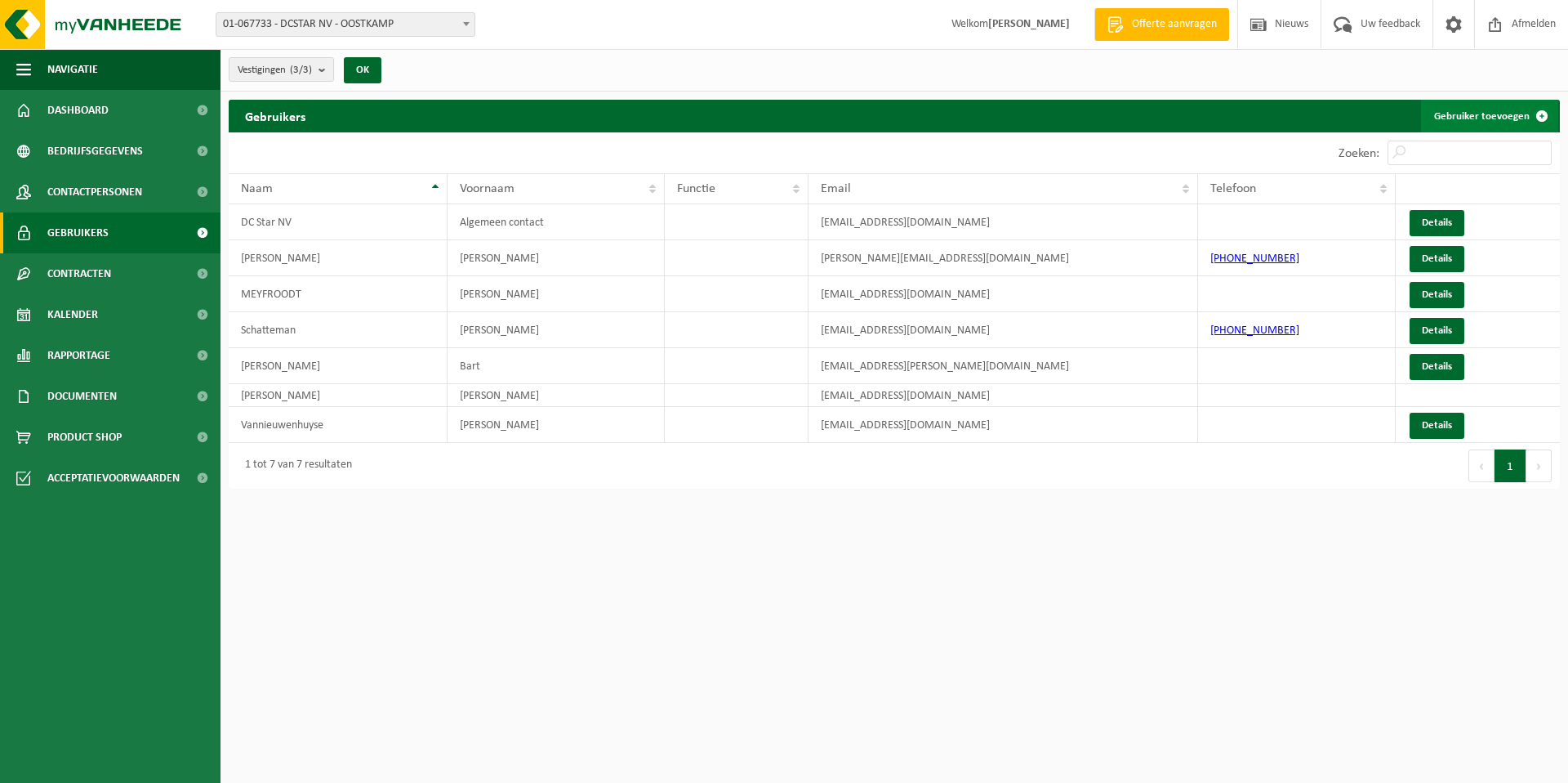
click at [1522, 118] on link "Gebruiker toevoegen" at bounding box center [1489, 116] width 137 height 33
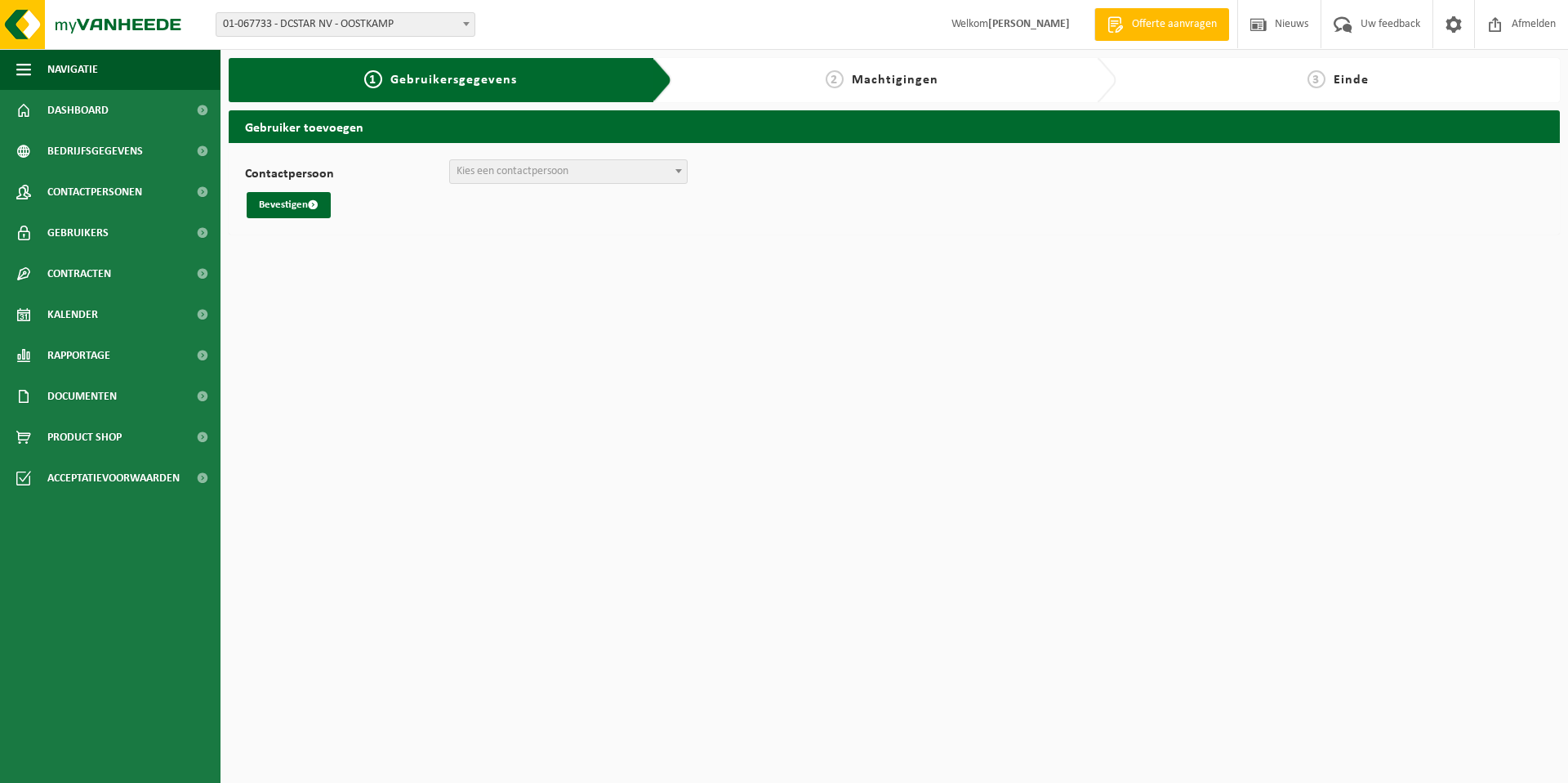
click at [678, 166] on span at bounding box center [678, 171] width 16 height 21
select select "0"
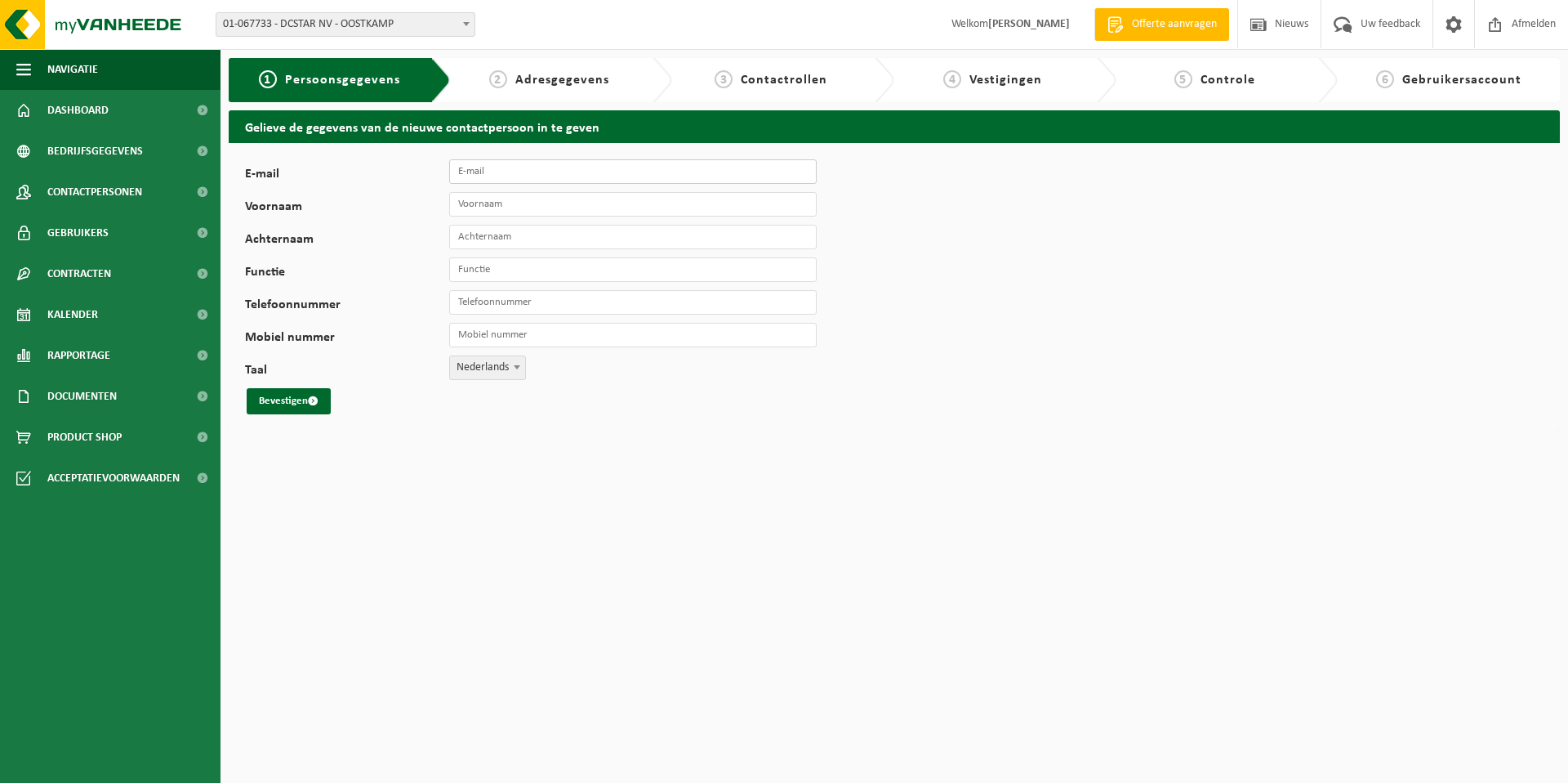
click at [497, 170] on input "E-mail" at bounding box center [633, 172] width 368 height 25
click at [509, 202] on input "Voornaam" at bounding box center [633, 204] width 368 height 25
type input "Jo"
click at [501, 231] on input "Achternaam" at bounding box center [633, 237] width 368 height 25
type input "Van Den Langenbergh"
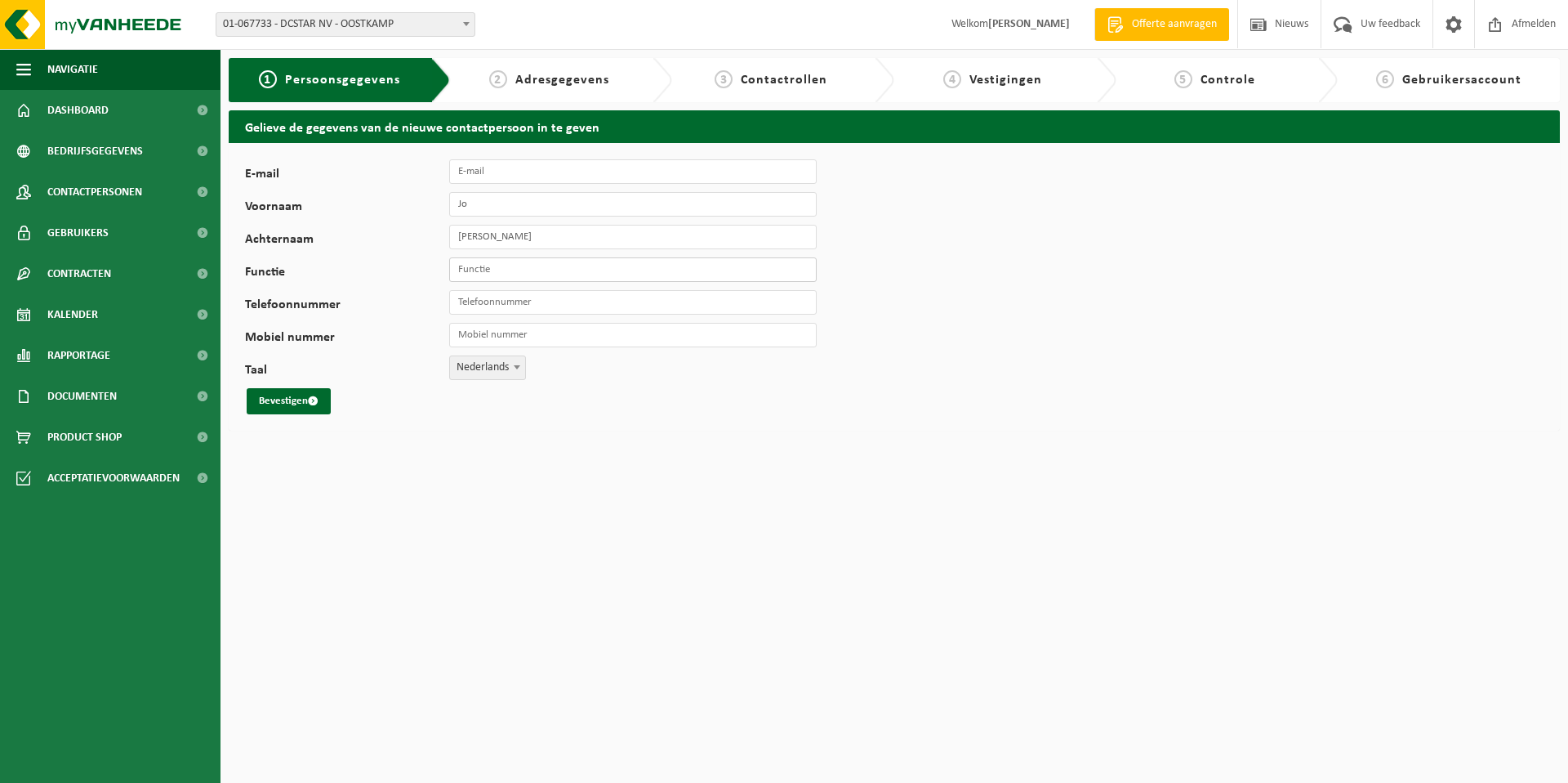
click at [494, 274] on input "Functie" at bounding box center [633, 270] width 368 height 25
type input "Kwaliteitsmanager"
click at [496, 306] on input "Telefoonnummer" at bounding box center [633, 303] width 368 height 25
click at [496, 340] on input "Mobiel nummer" at bounding box center [633, 335] width 368 height 25
click at [502, 293] on input "Telefoonnummer" at bounding box center [633, 303] width 368 height 25
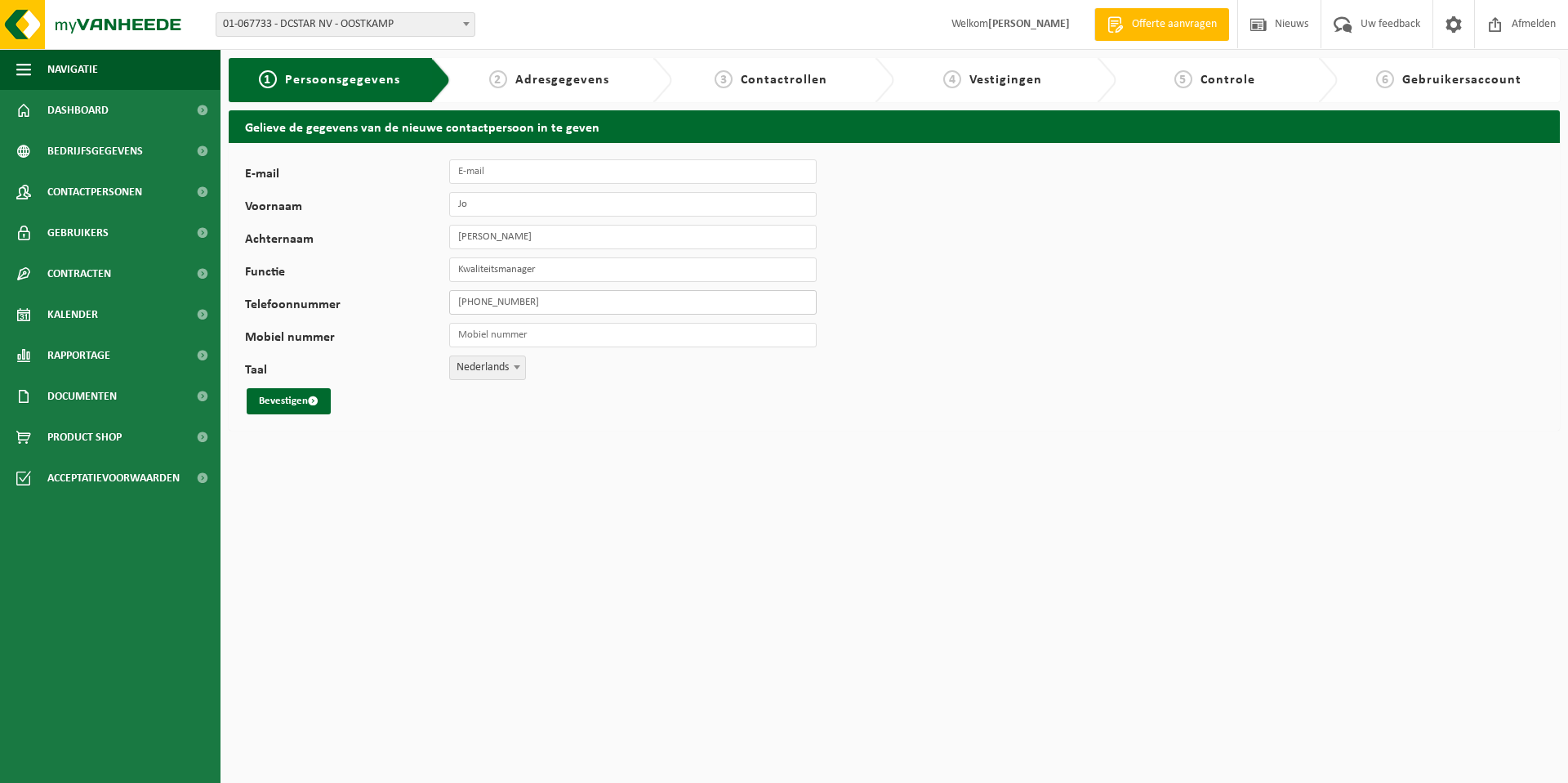
type input "[PHONE_NUMBER]"
click at [542, 339] on input "Mobiel nummer" at bounding box center [633, 335] width 368 height 25
click at [489, 174] on input "E-mail" at bounding box center [633, 172] width 368 height 25
click at [476, 203] on input "Jo" at bounding box center [633, 204] width 368 height 25
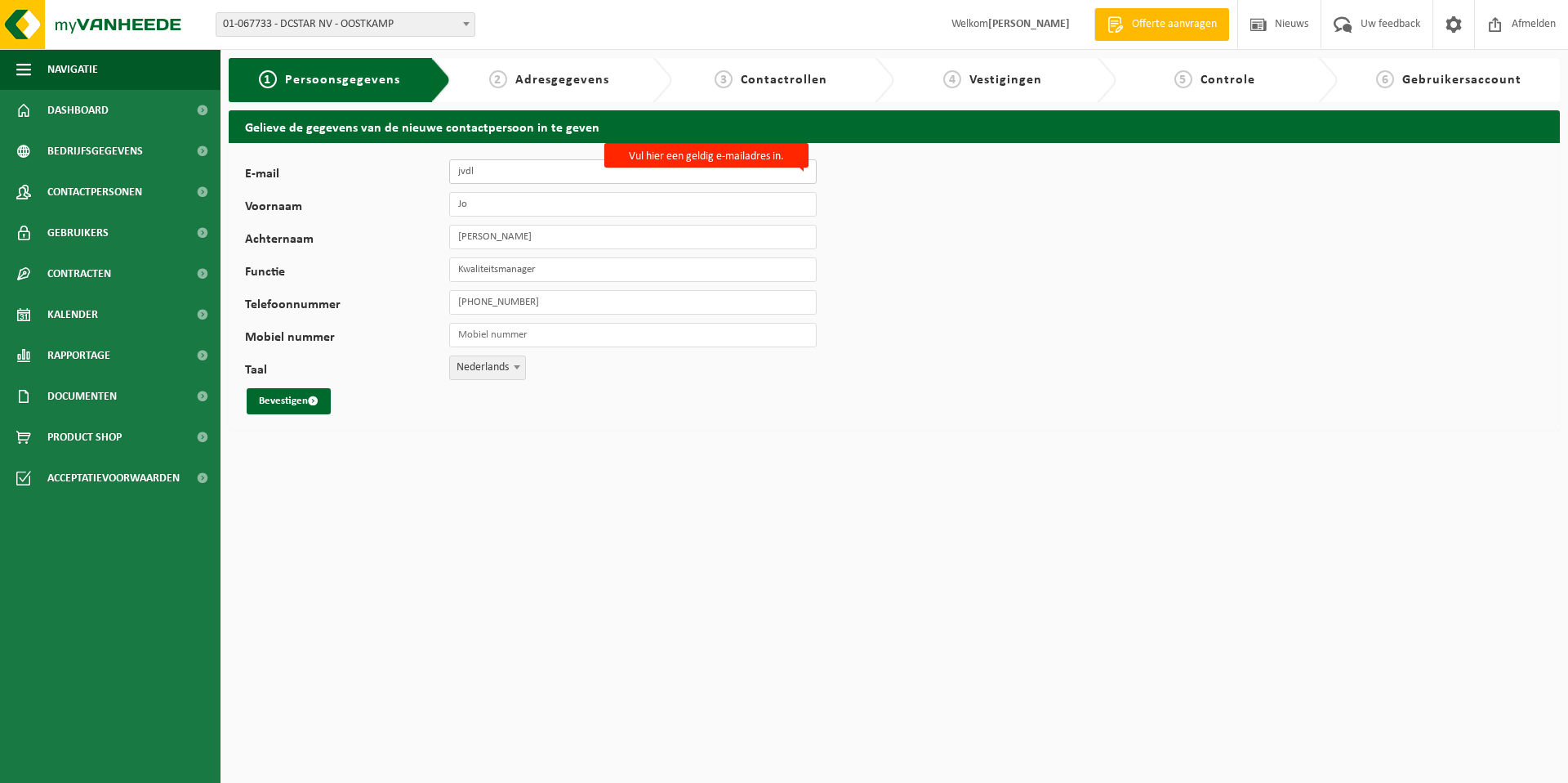
click at [482, 168] on input "jvdl" at bounding box center [633, 172] width 368 height 25
type input "[EMAIL_ADDRESS][DOMAIN_NAME]"
click at [290, 401] on button "Bevestigen" at bounding box center [289, 401] width 84 height 26
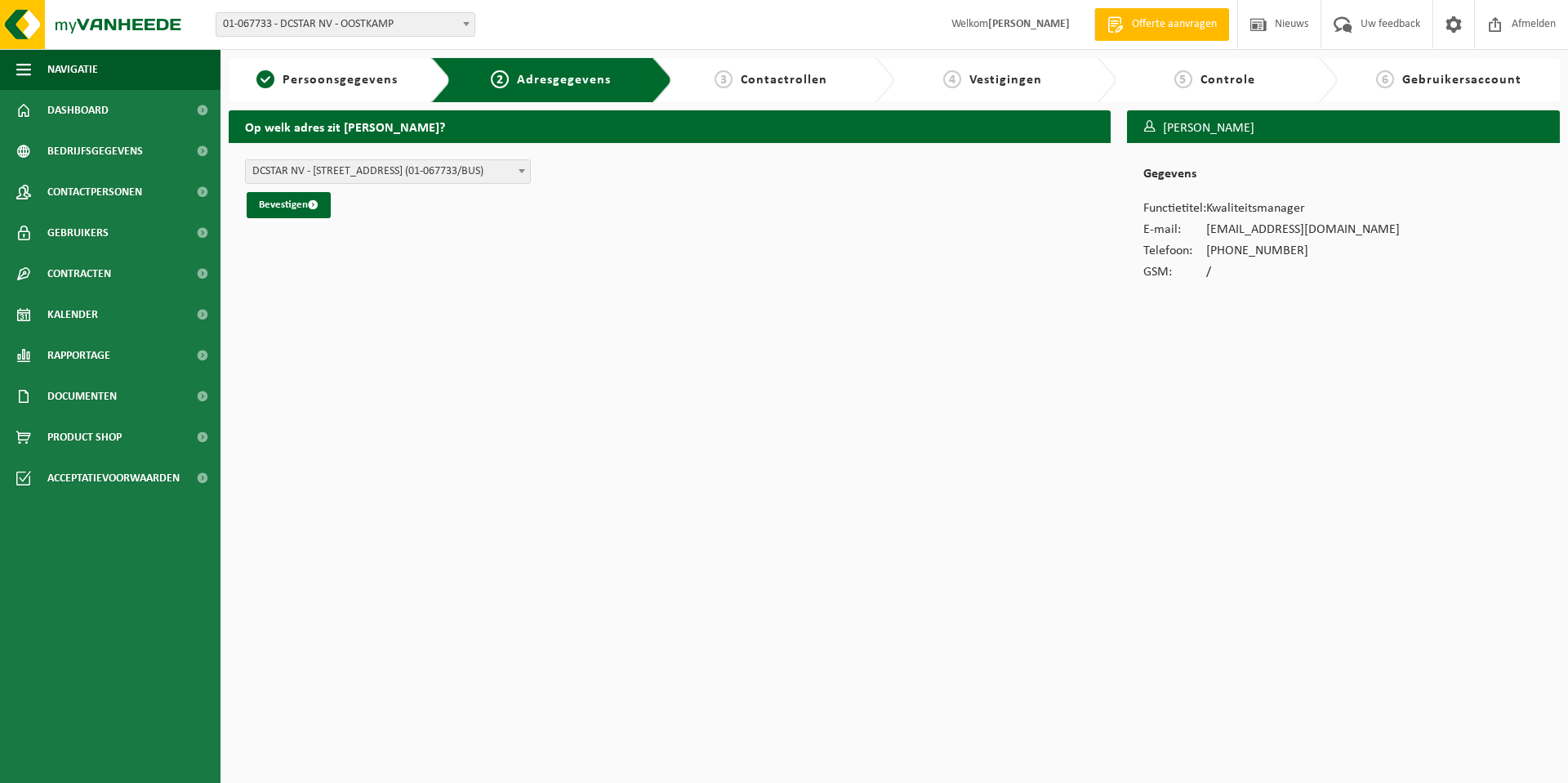
click at [520, 170] on b at bounding box center [521, 172] width 7 height 4
click at [290, 209] on button "Bevestigen" at bounding box center [289, 204] width 84 height 26
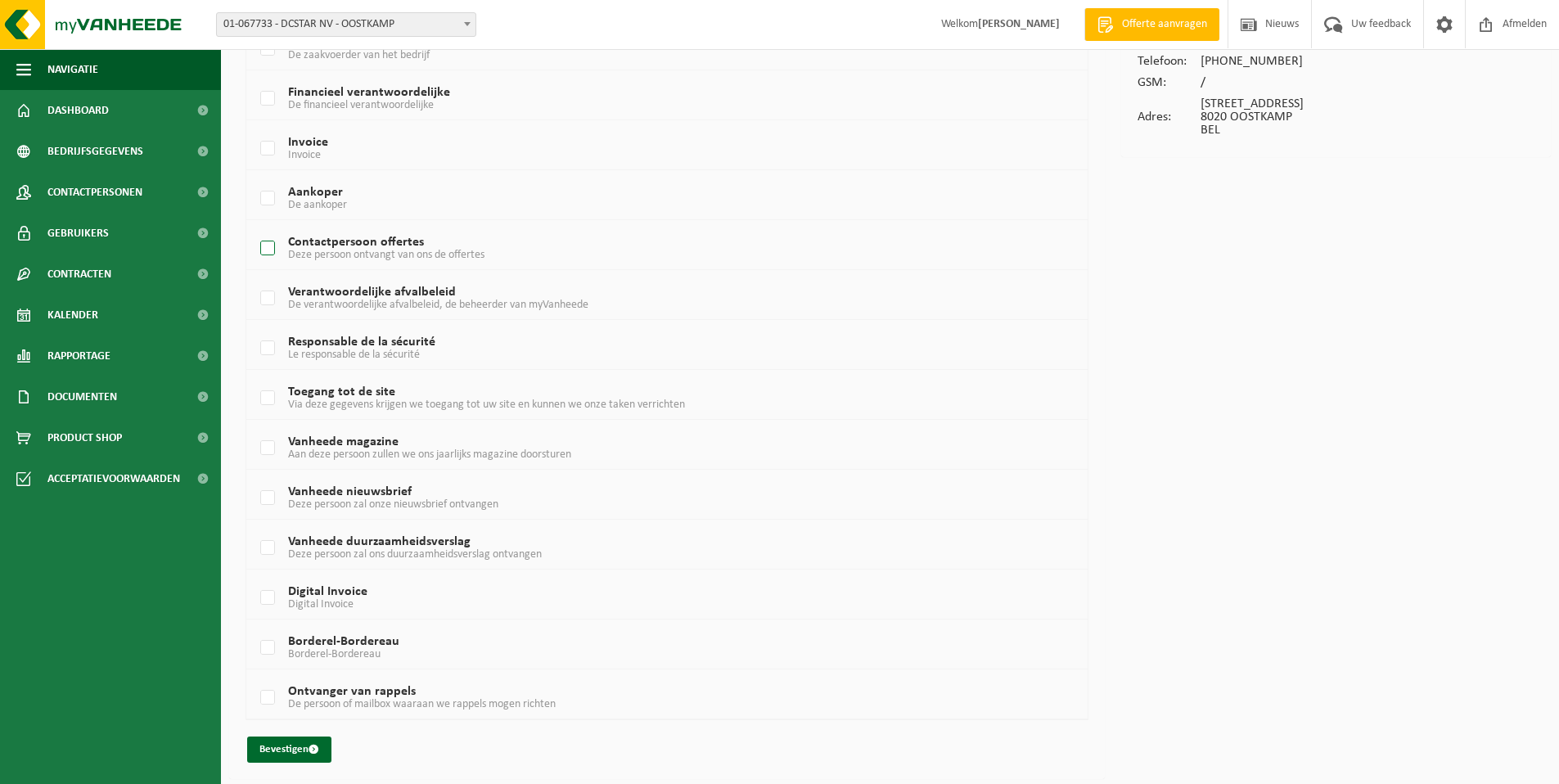
scroll to position [193, 0]
click at [272, 542] on label "Vanheede duurzaamheidsverslag Deze persoon zal ons duurzaamheidsverslag ontvang…" at bounding box center [632, 545] width 750 height 25
click at [254, 525] on input "Vanheede duurzaamheidsverslag Deze persoon zal ons duurzaamheidsverslag ontvang…" at bounding box center [253, 524] width 1 height 1
checkbox input "true"
click at [268, 395] on label "Toegang tot de site Via deze gegevens krijgen we toegang tot uw site en kunnen …" at bounding box center [632, 395] width 750 height 25
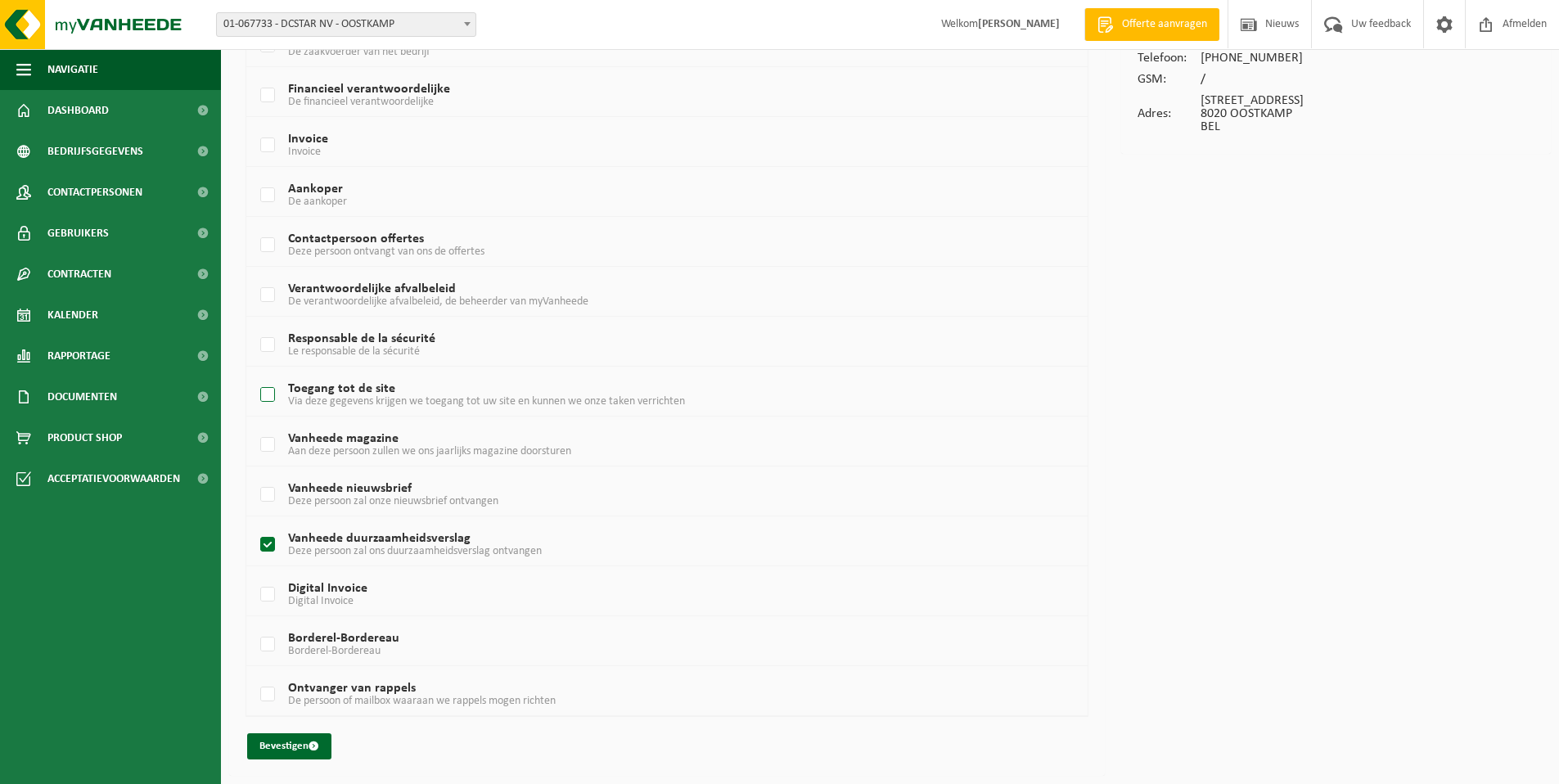
click at [254, 375] on input "Toegang tot de site Via deze gegevens krijgen we toegang tot uw site en kunnen …" at bounding box center [253, 374] width 1 height 1
checkbox input "true"
click at [275, 294] on label "Verantwoordelijke afvalbeleid De verantwoordelijke afvalbeleid, de beheerder va…" at bounding box center [632, 296] width 750 height 25
click at [254, 275] on input "Verantwoordelijke afvalbeleid De verantwoordelijke afvalbeleid, de beheerder va…" at bounding box center [253, 274] width 1 height 1
checkbox input "true"
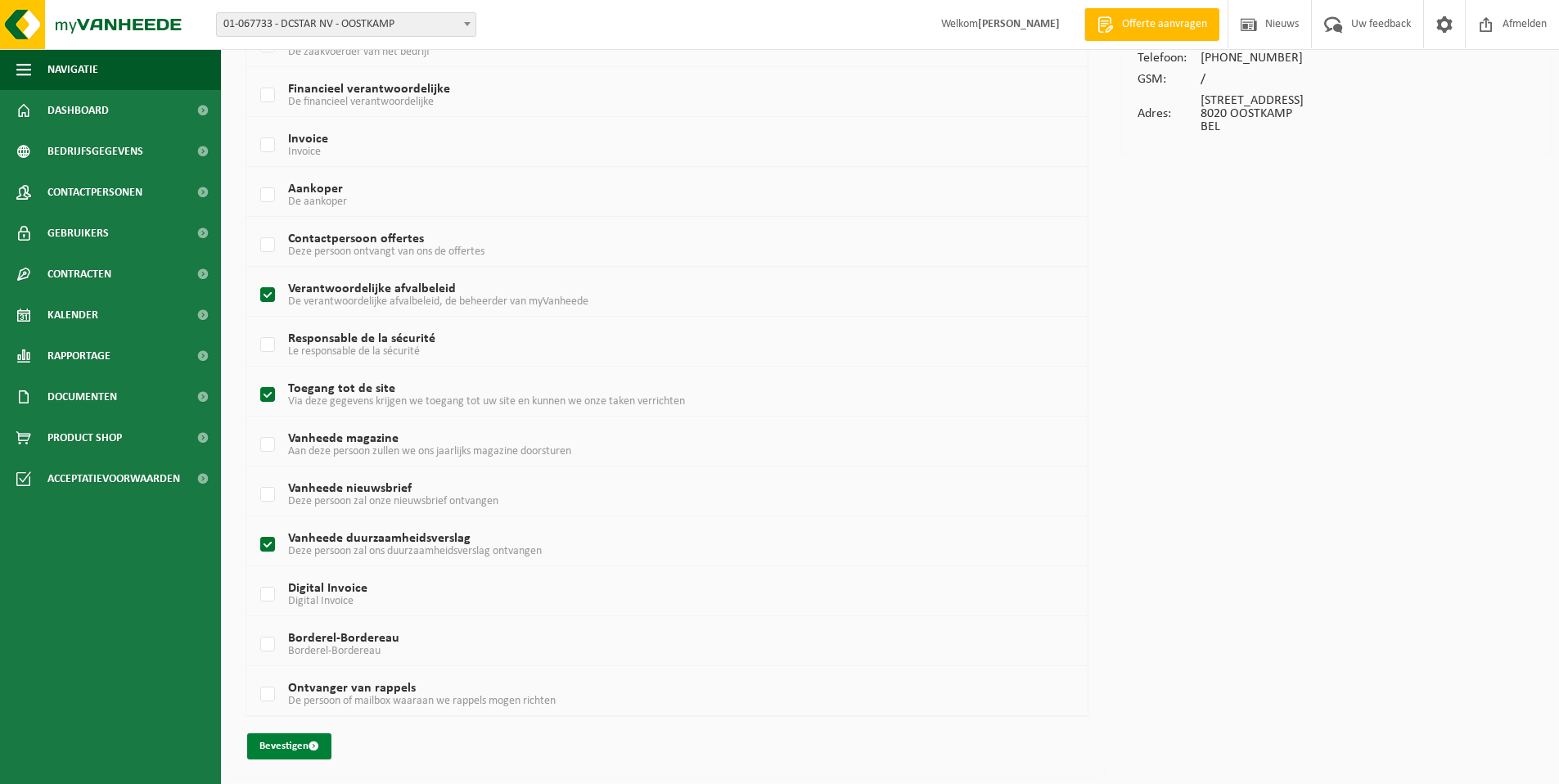
click at [299, 744] on button "Bevestigen" at bounding box center [290, 746] width 84 height 26
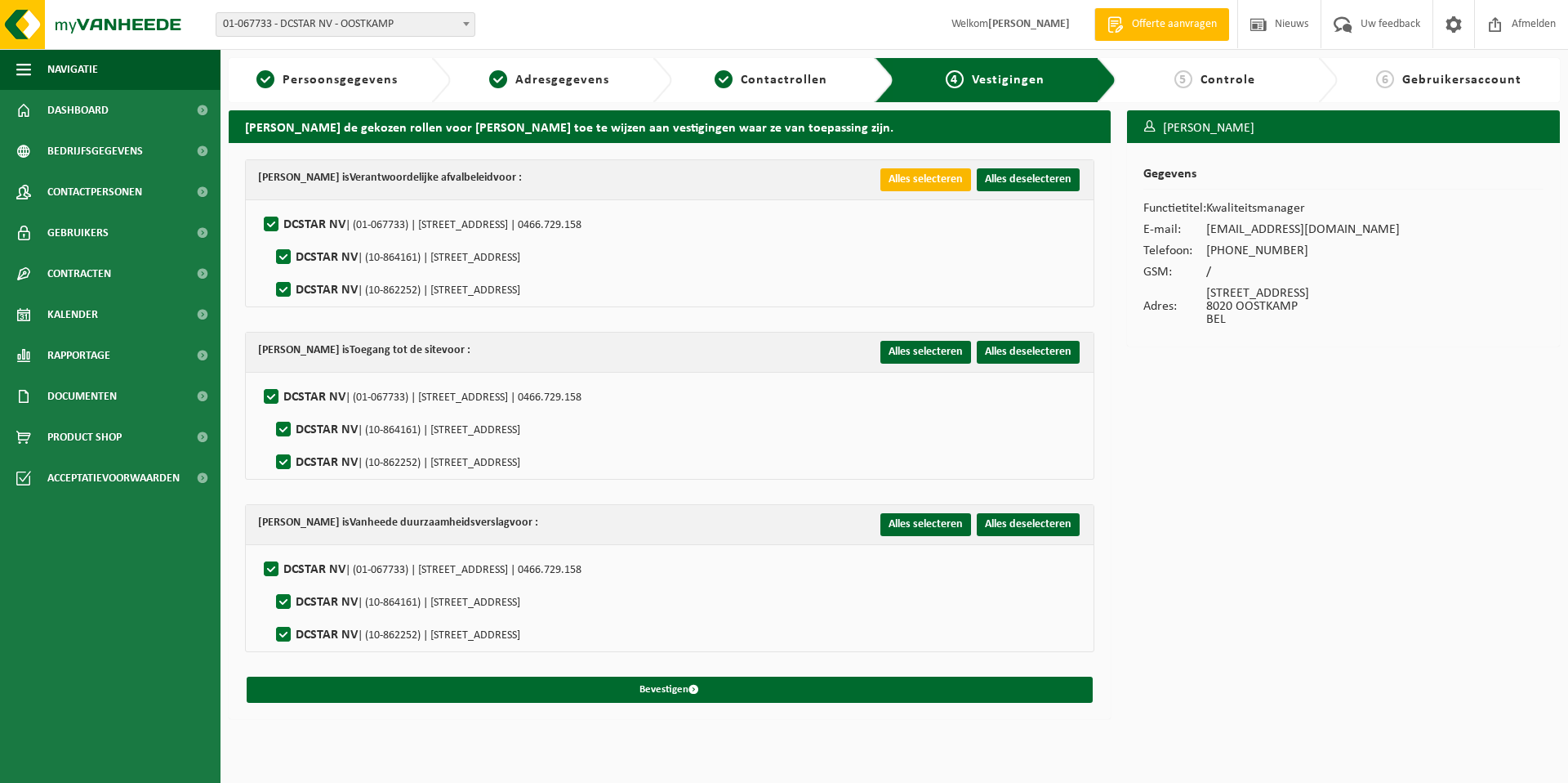
click at [951, 178] on button "Alles selecteren" at bounding box center [925, 180] width 91 height 23
click at [943, 348] on button "Alles selecteren" at bounding box center [925, 353] width 91 height 23
click at [934, 525] on button "Alles selecteren" at bounding box center [925, 525] width 91 height 23
click at [910, 526] on button "Alles selecteren" at bounding box center [925, 525] width 91 height 23
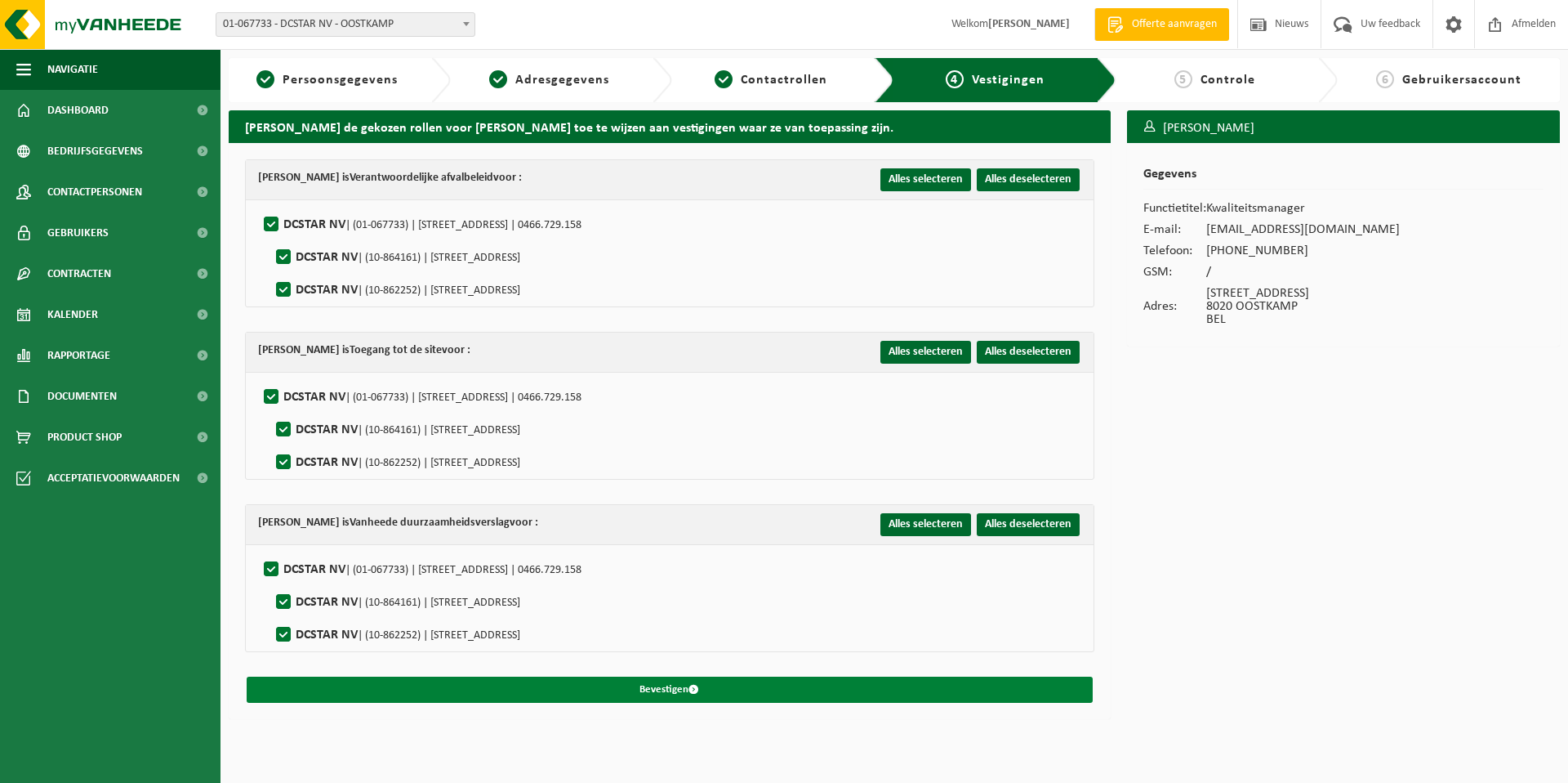
click at [710, 694] on button "Bevestigen" at bounding box center [670, 689] width 846 height 26
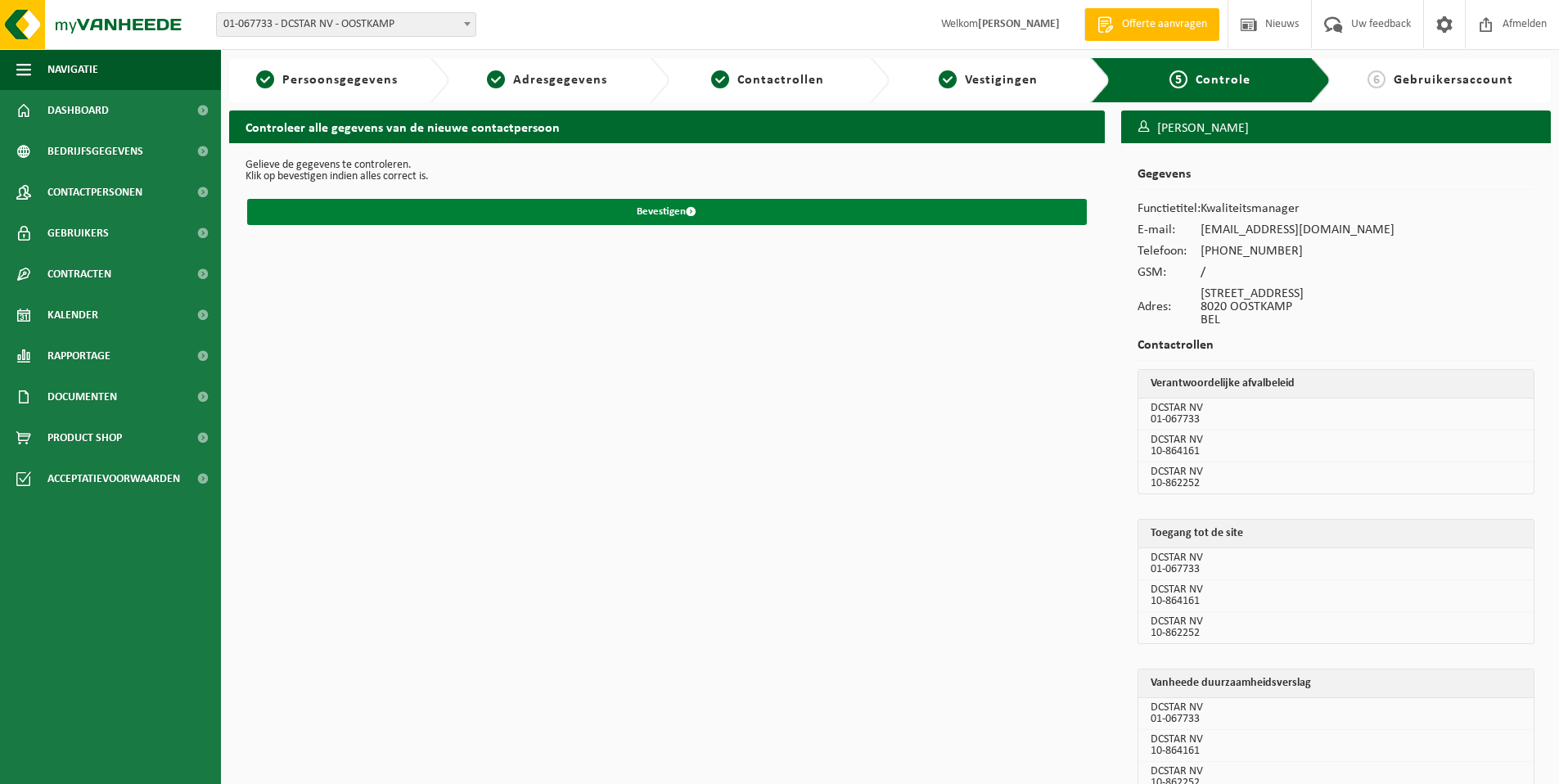
click at [689, 210] on span "submit" at bounding box center [691, 211] width 11 height 11
